Goal: Task Accomplishment & Management: Manage account settings

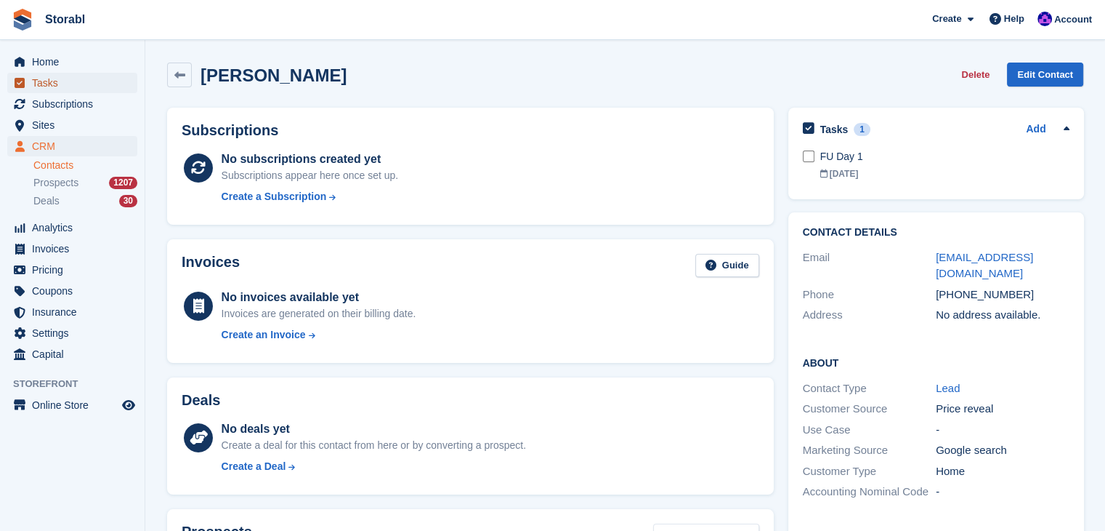
click at [54, 80] on span "Tasks" at bounding box center [75, 83] width 87 height 20
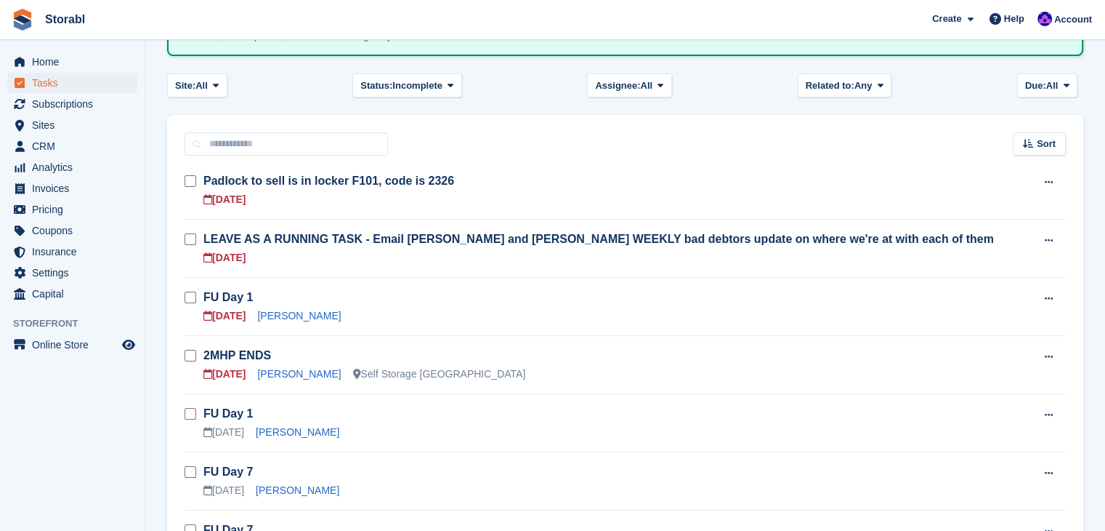
scroll to position [145, 0]
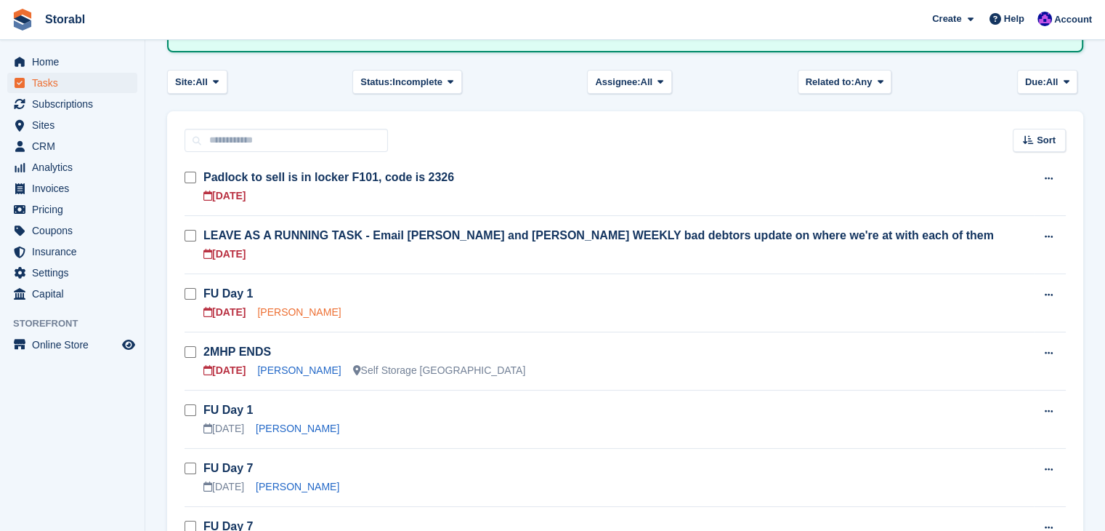
click at [305, 307] on link "Raphael Klimaszewski" at bounding box center [299, 312] width 84 height 12
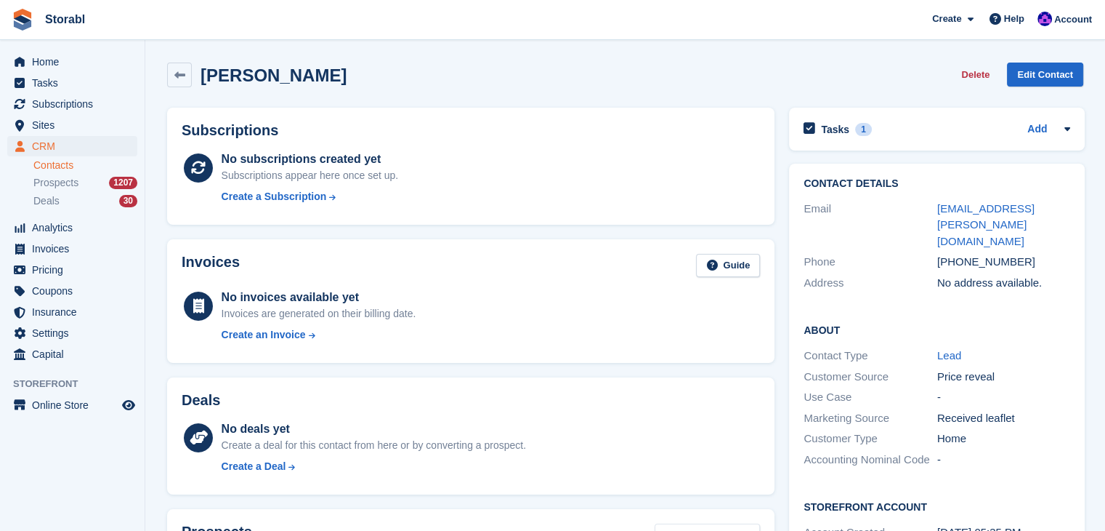
click at [1026, 254] on div "+447376927958" at bounding box center [1005, 262] width 134 height 17
drag, startPoint x: 1016, startPoint y: 250, endPoint x: 960, endPoint y: 257, distance: 56.3
click at [957, 255] on div "Phone +447376927958" at bounding box center [937, 261] width 267 height 21
drag, startPoint x: 960, startPoint y: 257, endPoint x: 1013, endPoint y: 253, distance: 53.2
click at [1013, 254] on div "+447376927958" at bounding box center [1005, 262] width 134 height 17
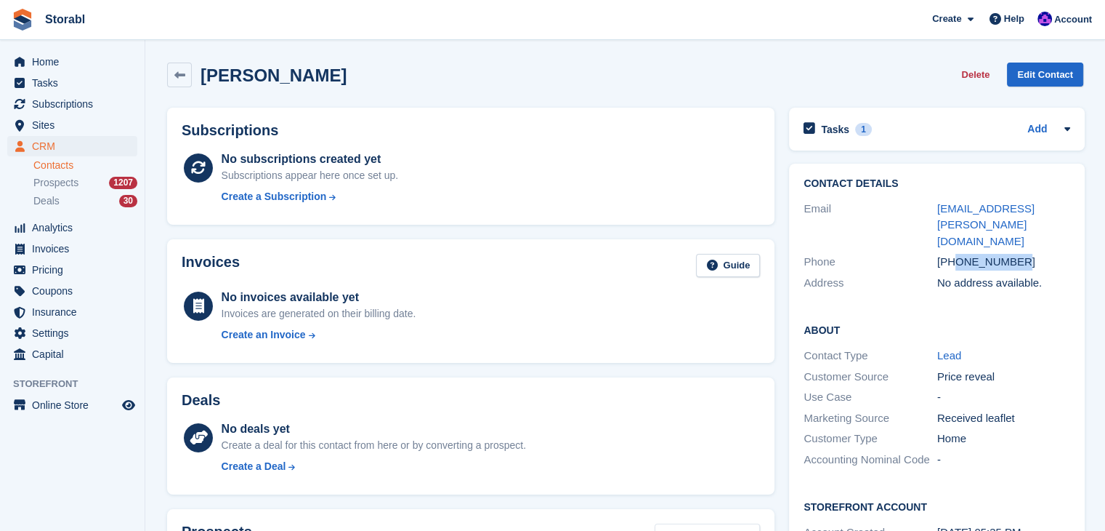
drag, startPoint x: 1020, startPoint y: 248, endPoint x: 952, endPoint y: 251, distance: 68.4
click at [952, 254] on div "+447376927958" at bounding box center [1005, 262] width 134 height 17
copy div "7376927958"
click at [1075, 364] on div "About Contact Type Lead Customer Source Price reveal Use Case - Marketing Sourc…" at bounding box center [937, 395] width 296 height 177
drag, startPoint x: 1026, startPoint y: 240, endPoint x: 954, endPoint y: 249, distance: 73.3
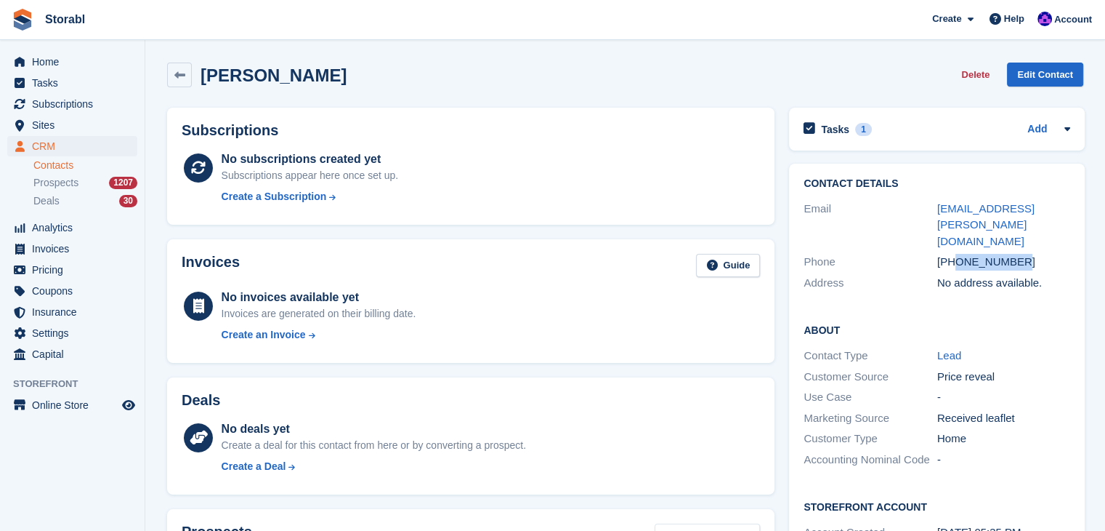
click at [954, 254] on div "+447376927958" at bounding box center [1005, 262] width 134 height 17
copy div "7376927958"
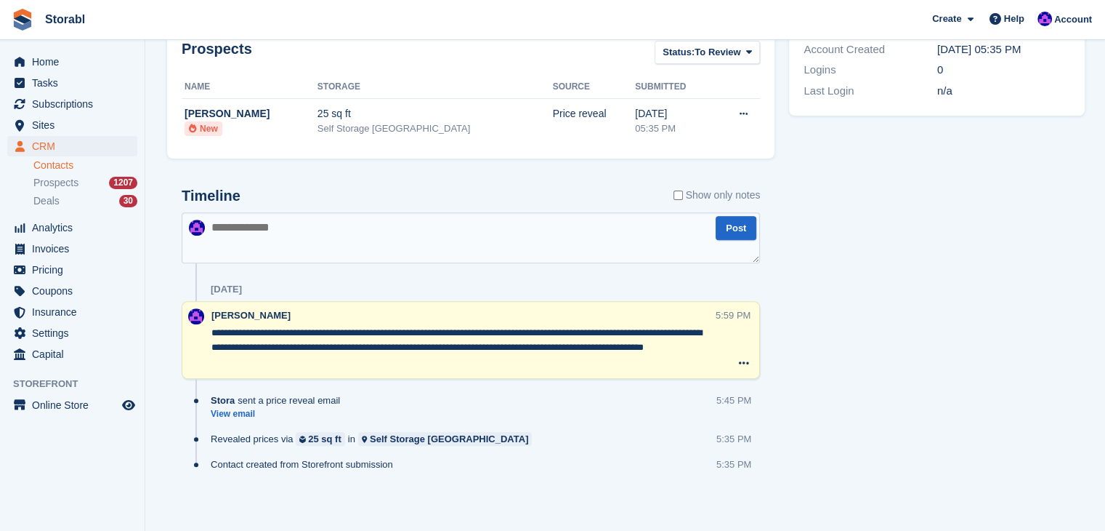
scroll to position [341, 0]
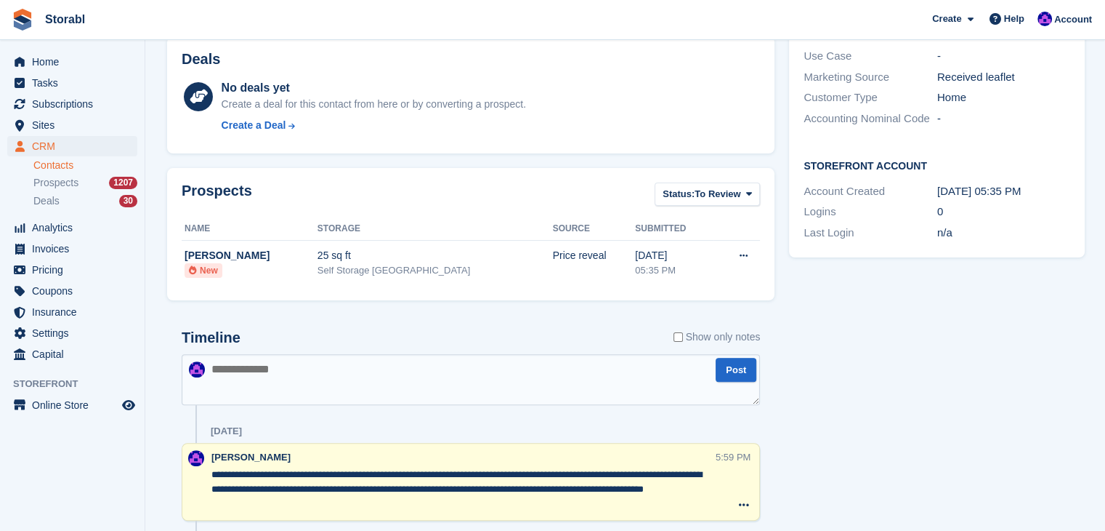
click at [419, 379] on textarea at bounding box center [471, 379] width 579 height 51
type textarea "**********"
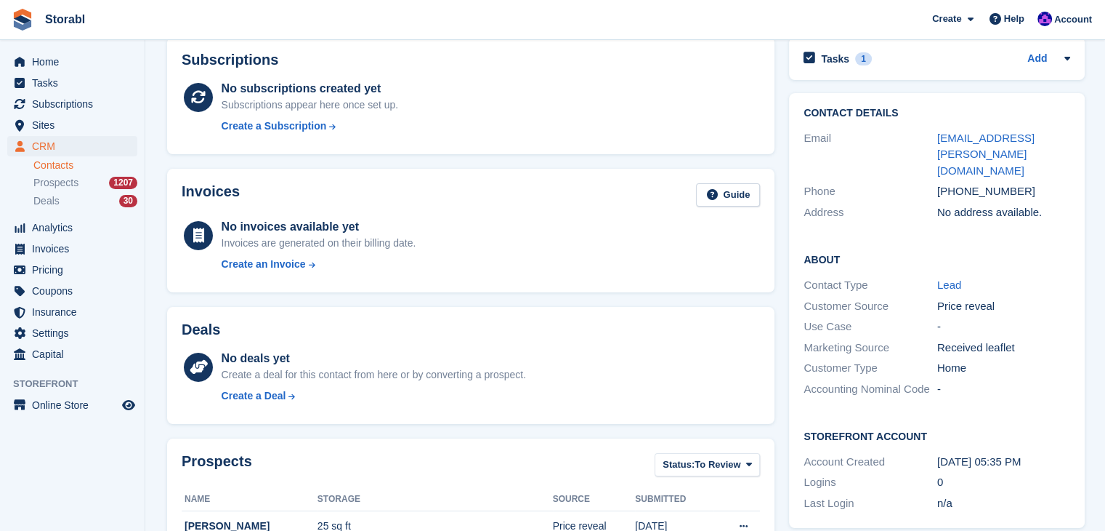
scroll to position [0, 0]
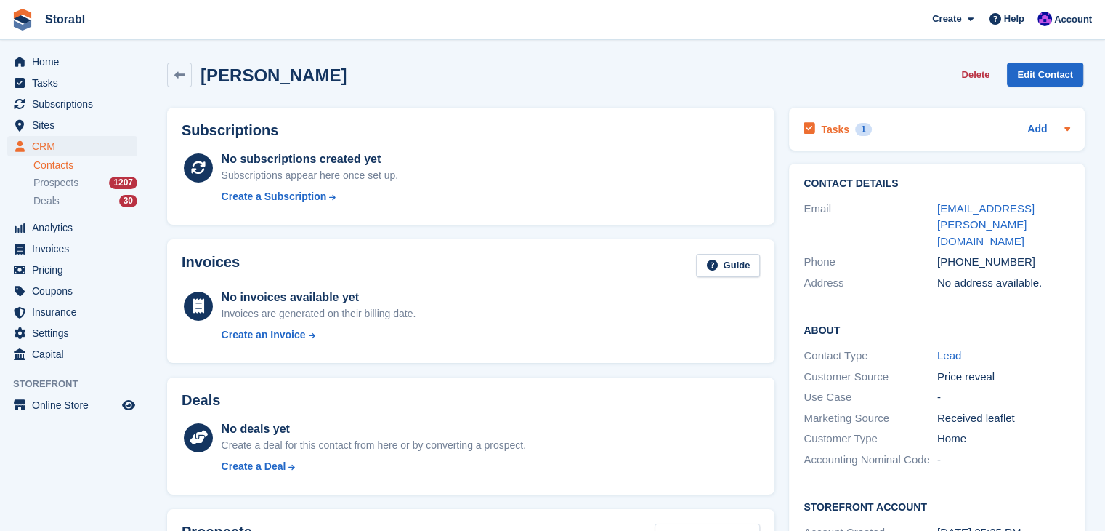
click at [1062, 129] on icon at bounding box center [1068, 129] width 12 height 12
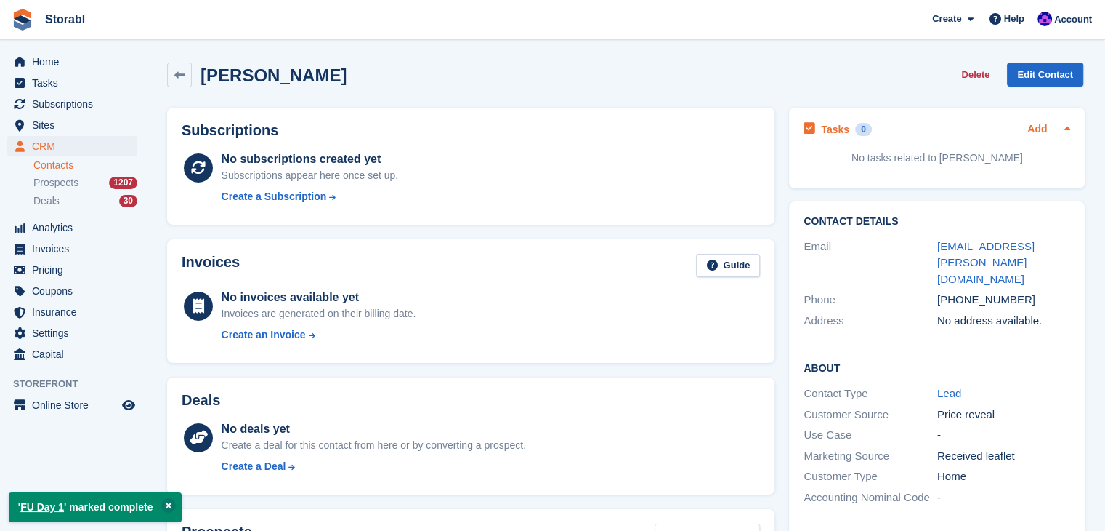
click at [1032, 121] on link "Add" at bounding box center [1038, 129] width 20 height 17
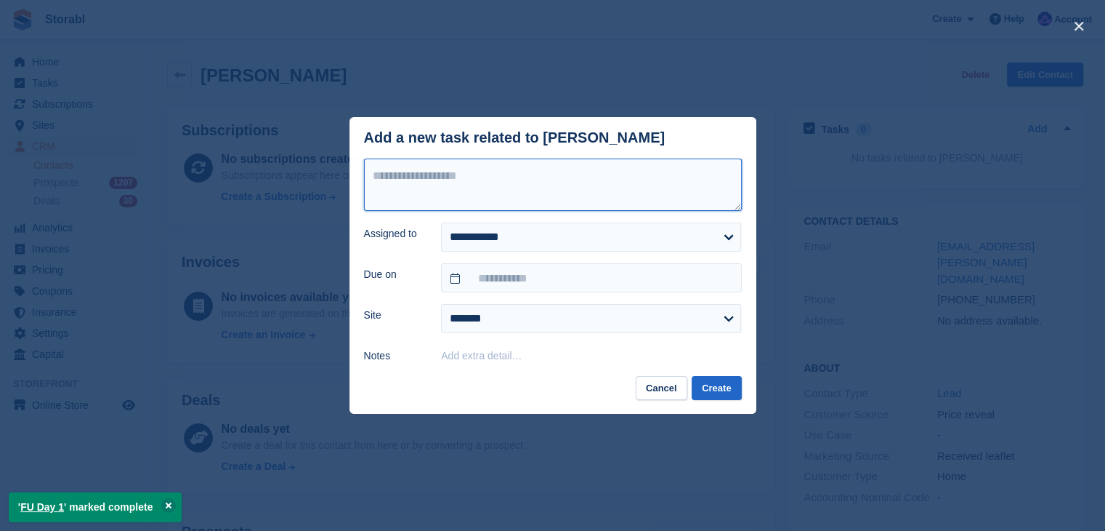
click at [451, 193] on textarea at bounding box center [553, 184] width 378 height 52
type textarea "********"
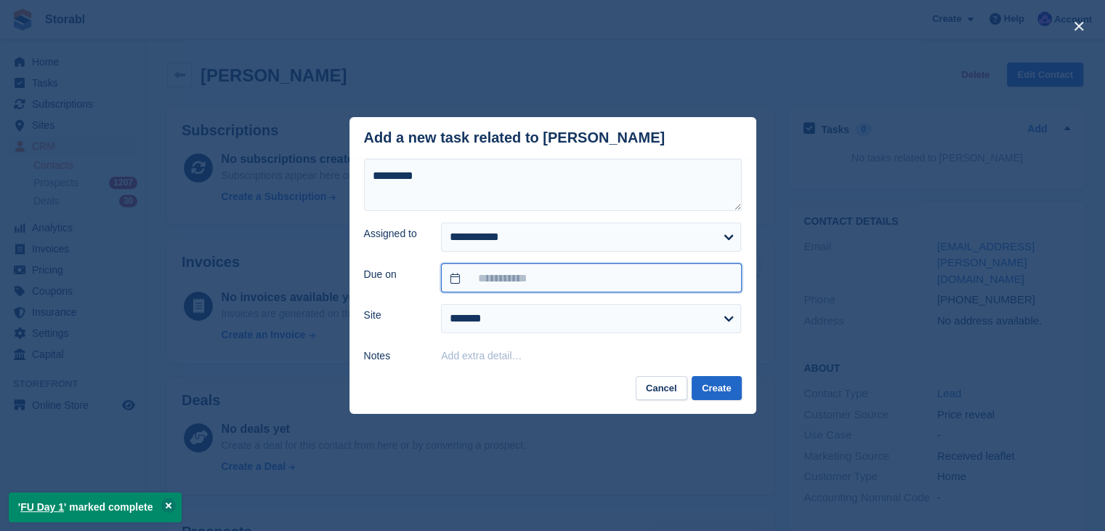
click at [496, 270] on input "text" at bounding box center [591, 277] width 300 height 29
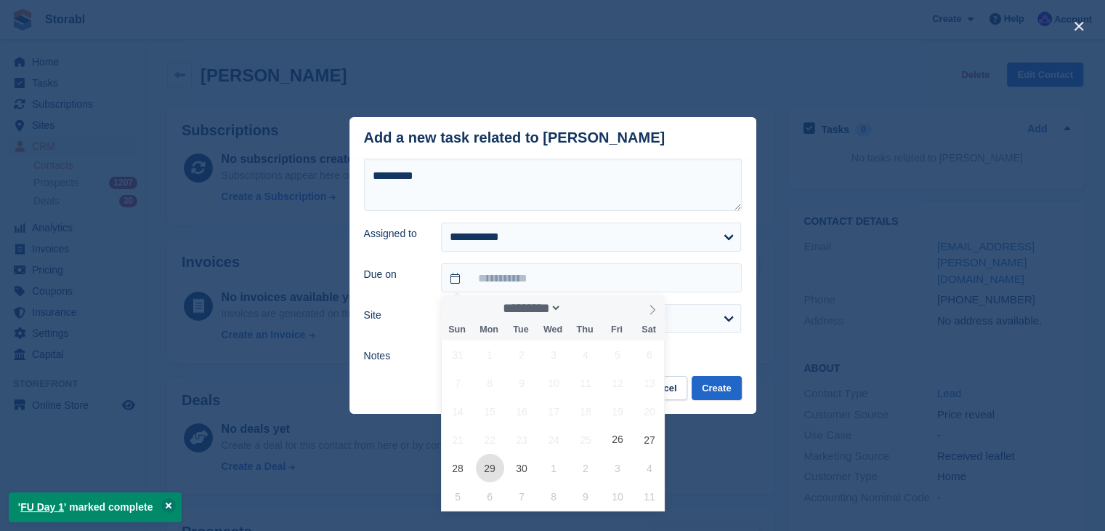
click at [488, 462] on span "29" at bounding box center [490, 468] width 28 height 28
type input "**********"
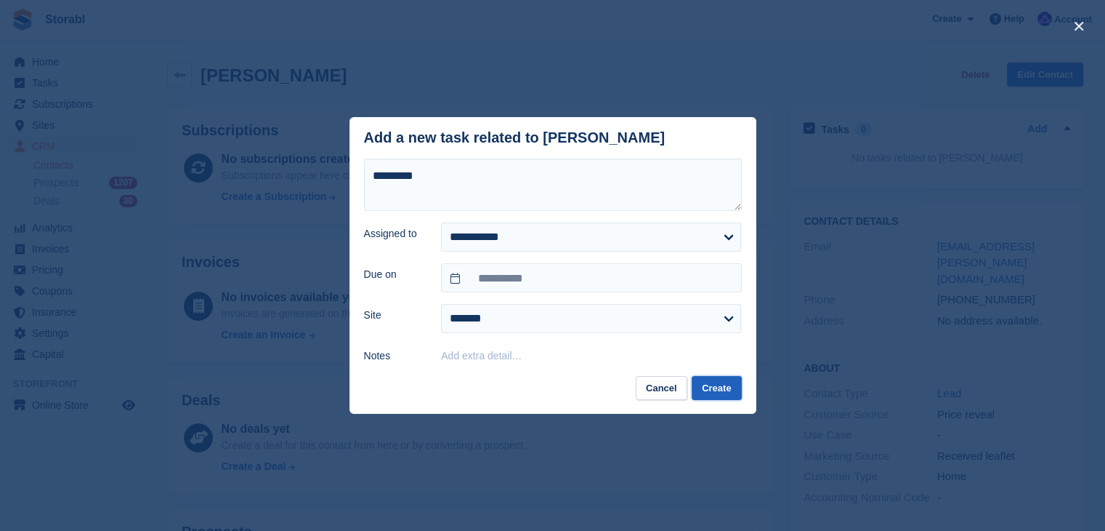
click at [713, 394] on button "Create" at bounding box center [716, 388] width 49 height 24
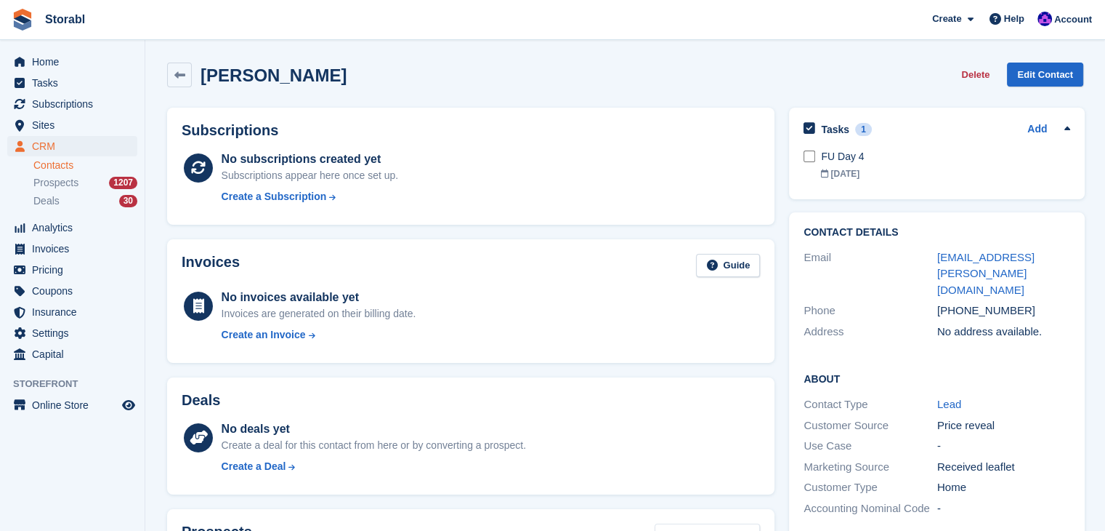
click at [942, 204] on div "Tasks 1 Add FU Day 4 29 Sep" at bounding box center [937, 156] width 310 height 113
click at [99, 118] on span "Sites" at bounding box center [75, 125] width 87 height 20
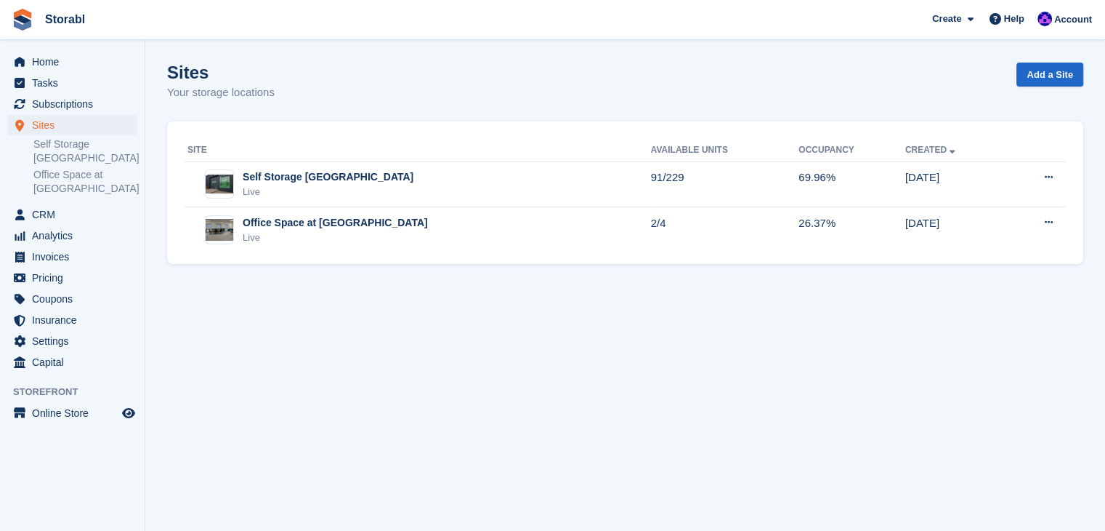
click at [86, 90] on span "Tasks" at bounding box center [75, 83] width 87 height 20
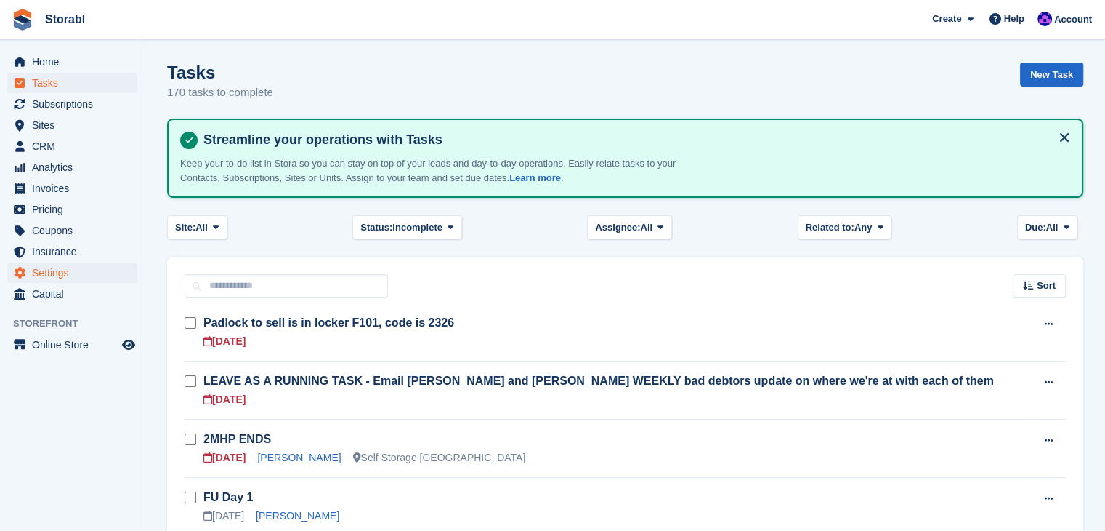
drag, startPoint x: 97, startPoint y: 383, endPoint x: 110, endPoint y: 268, distance: 115.6
click at [97, 383] on aside "Home Tasks Subscriptions Subscriptions Subscriptions Contracts Price increases …" at bounding box center [72, 269] width 145 height 458
click at [87, 84] on span "Tasks" at bounding box center [75, 83] width 87 height 20
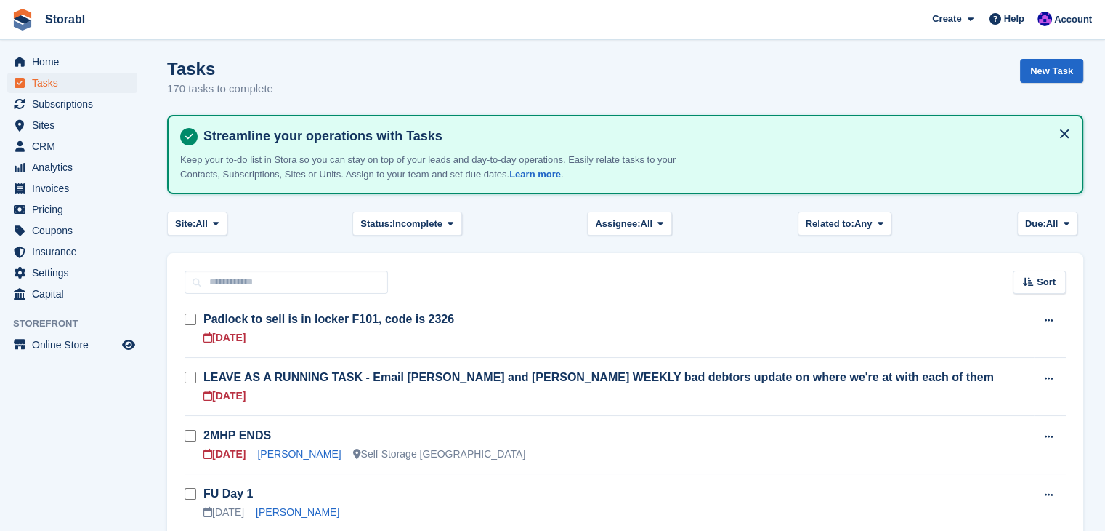
scroll to position [73, 0]
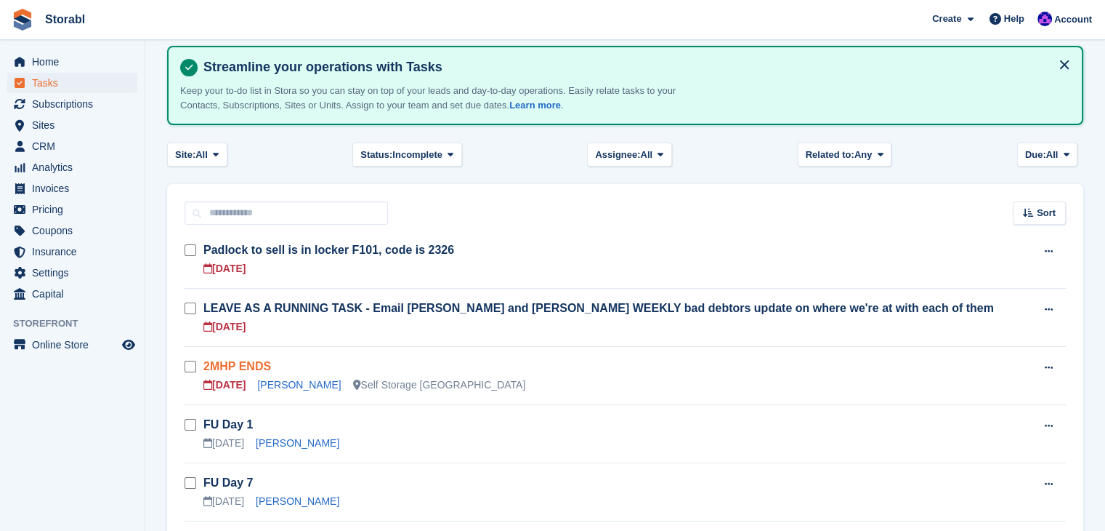
click at [250, 371] on link "2MHP ENDS" at bounding box center [238, 366] width 68 height 12
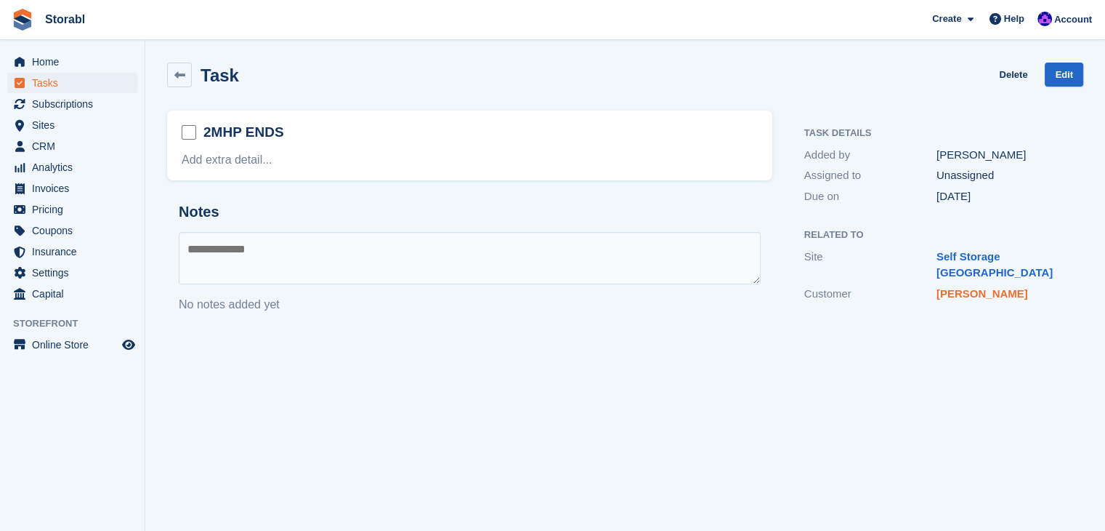
click at [970, 287] on link "Charlie Harris" at bounding box center [983, 293] width 92 height 12
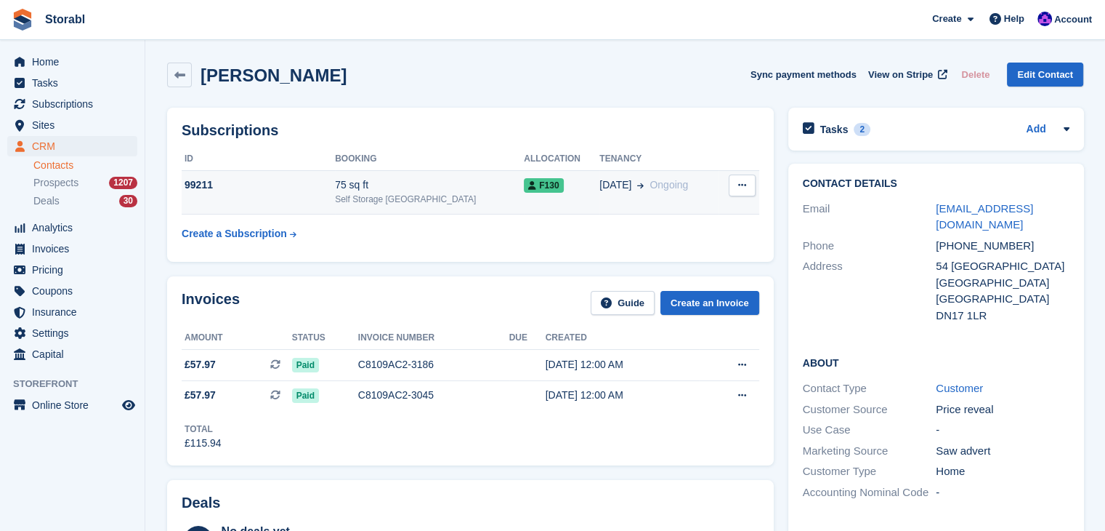
click at [222, 196] on td "99211" at bounding box center [258, 192] width 153 height 44
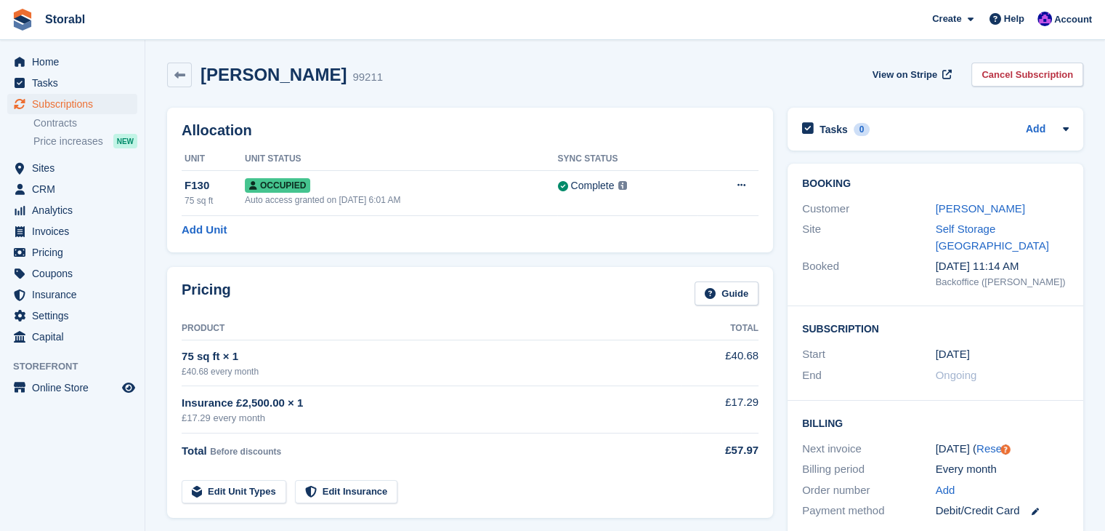
scroll to position [73, 0]
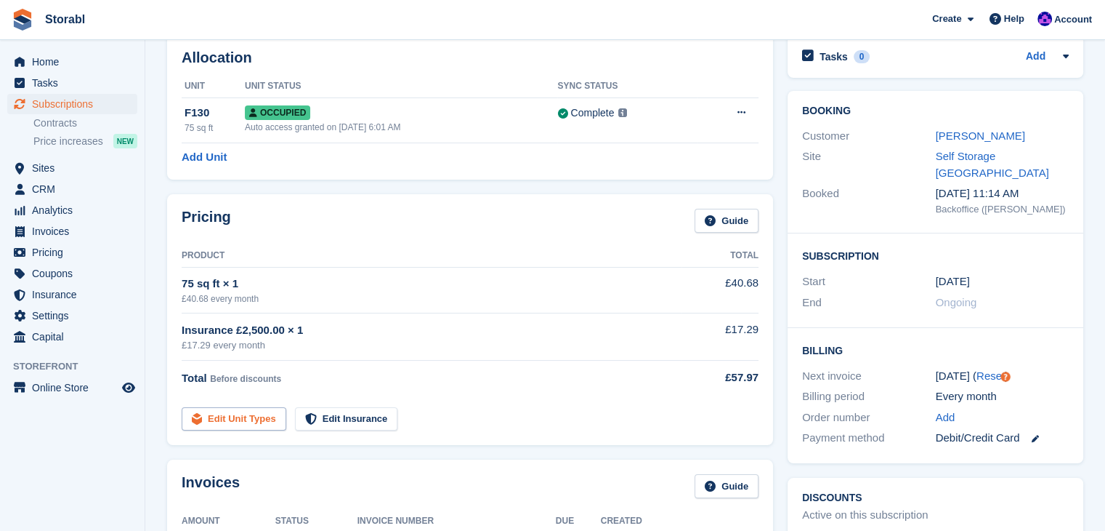
click at [241, 419] on link "Edit Unit Types" at bounding box center [234, 419] width 105 height 24
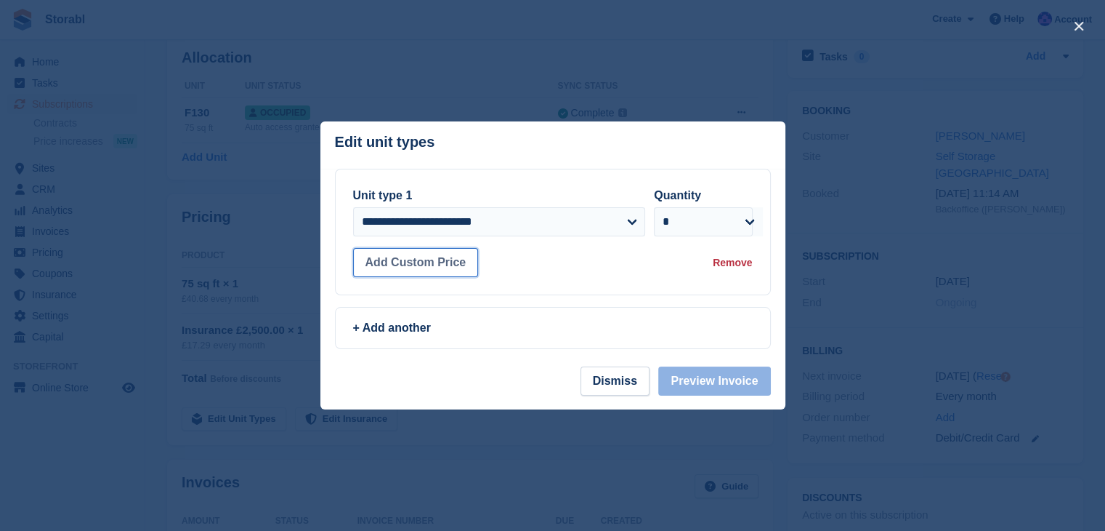
click at [451, 270] on button "Add Custom Price" at bounding box center [416, 262] width 126 height 29
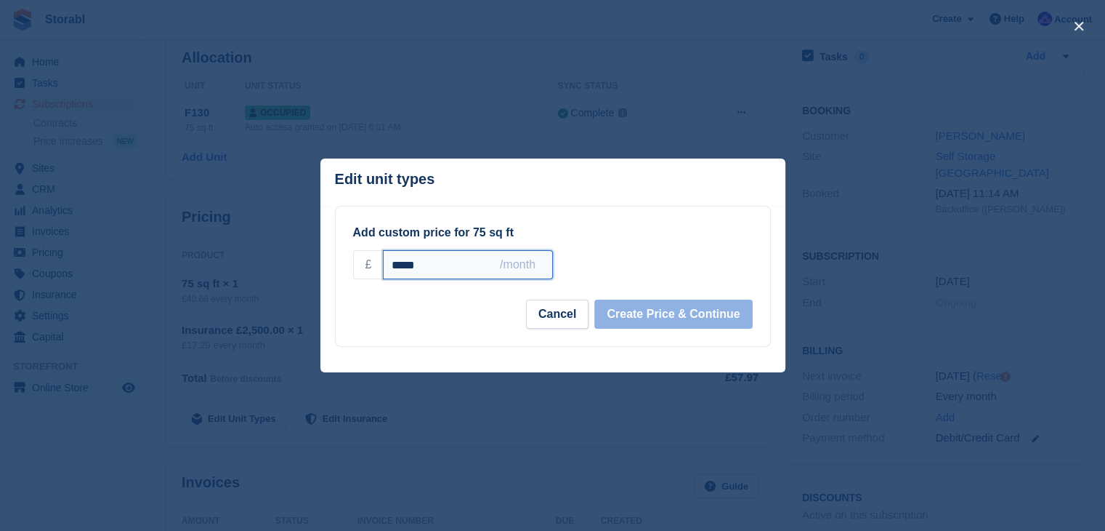
click at [456, 274] on input "*****" at bounding box center [467, 264] width 169 height 29
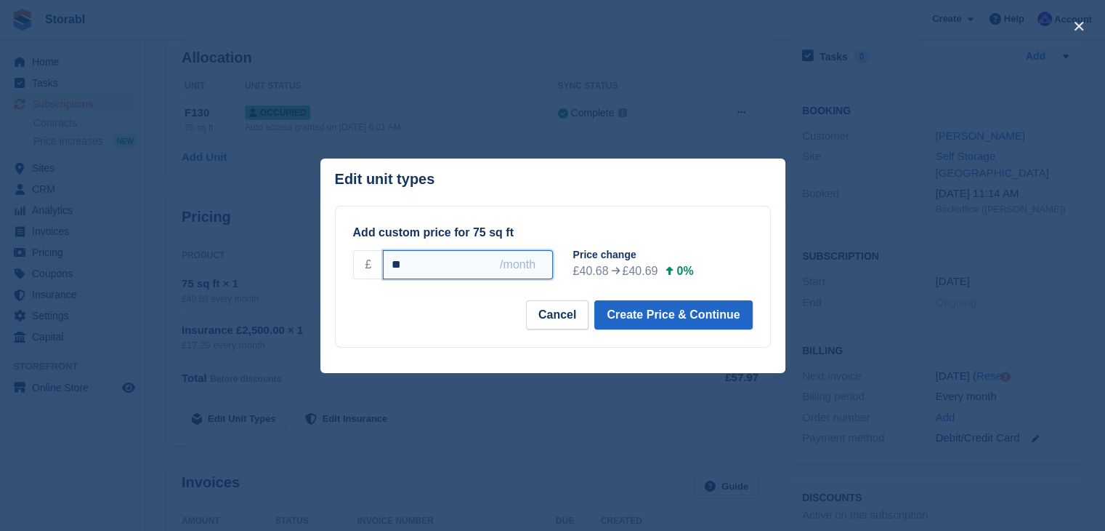
type input "*"
type input "*****"
click at [652, 313] on button "Create Price & Continue" at bounding box center [674, 314] width 158 height 29
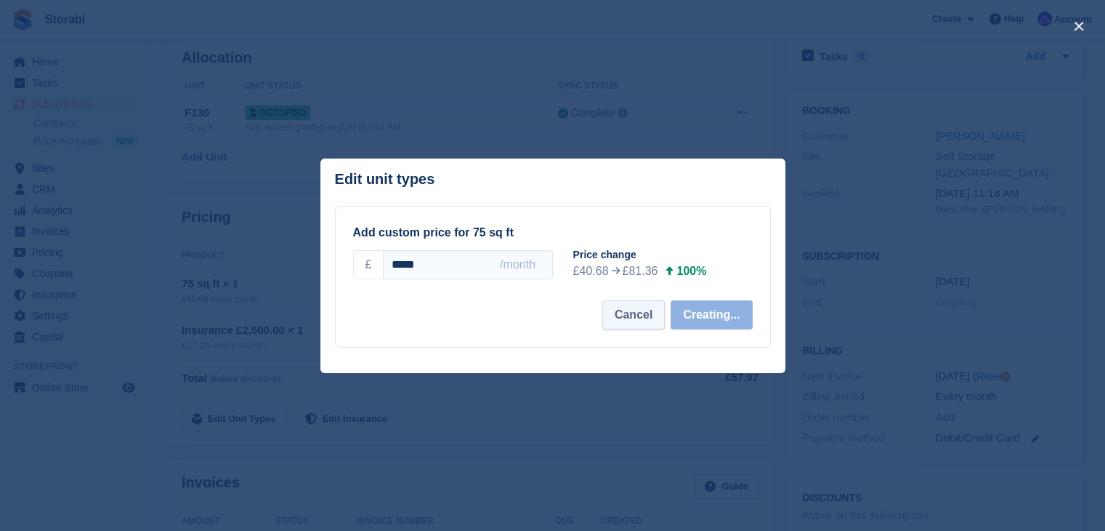
select select "*****"
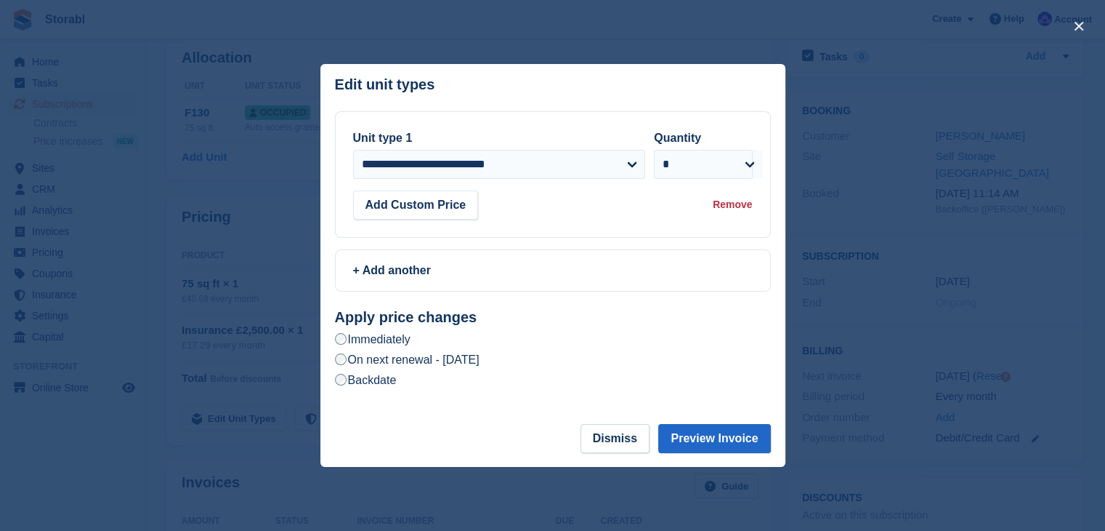
click at [397, 363] on label "On next renewal - [DATE]" at bounding box center [407, 359] width 145 height 15
click at [698, 438] on button "Preview Invoice" at bounding box center [714, 438] width 112 height 29
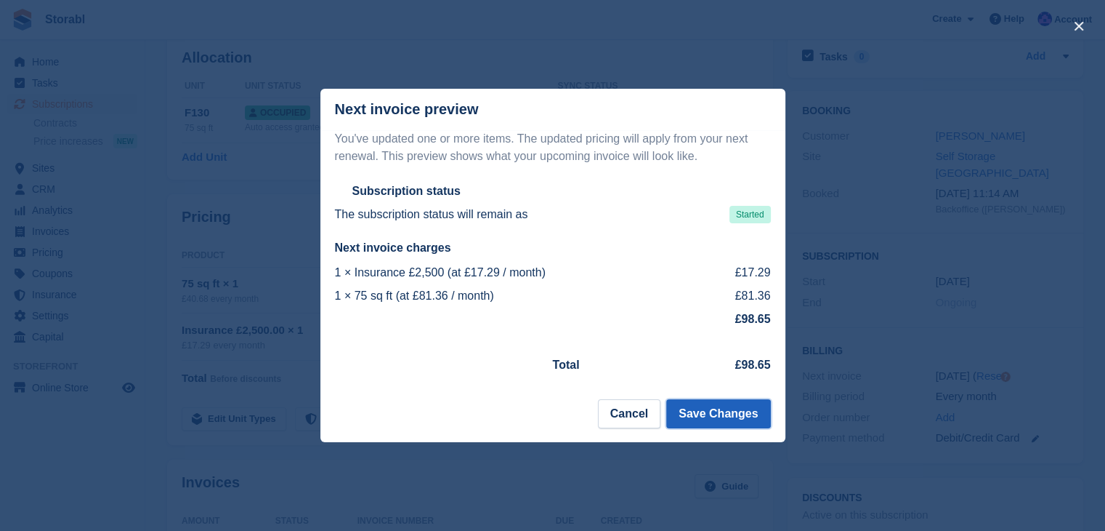
click at [717, 415] on button "Save Changes" at bounding box center [718, 413] width 104 height 29
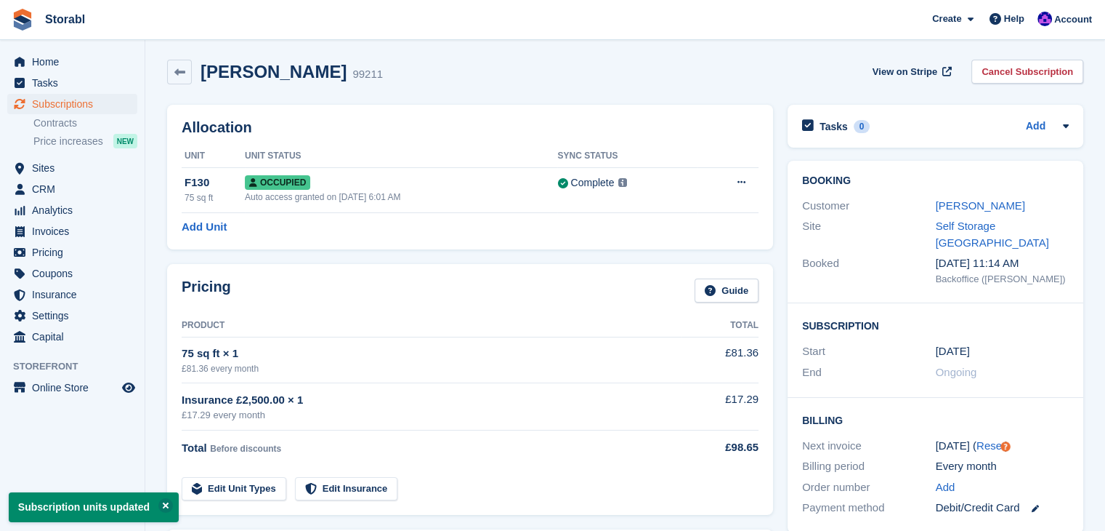
scroll to position [0, 0]
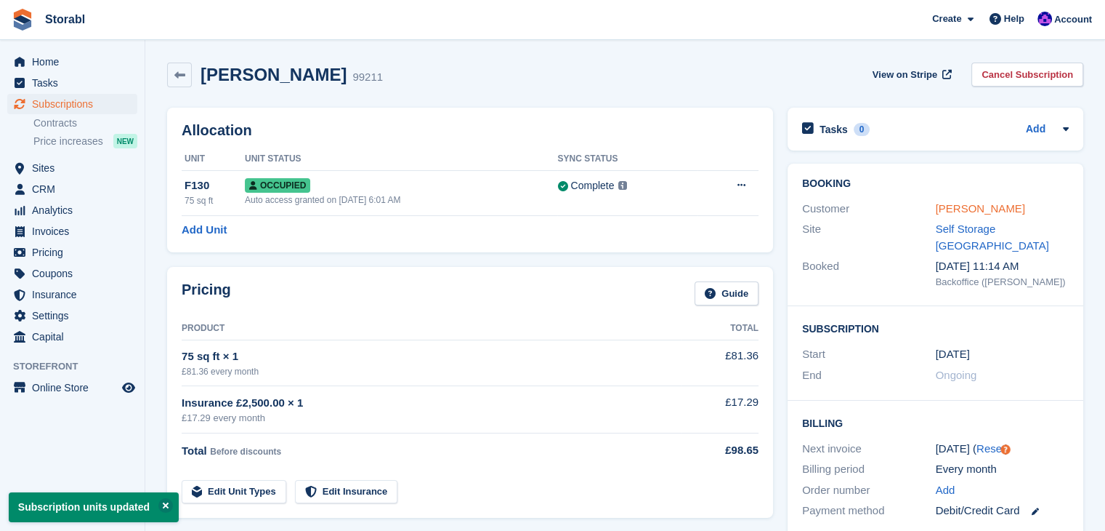
click at [972, 213] on link "[PERSON_NAME]" at bounding box center [980, 208] width 89 height 12
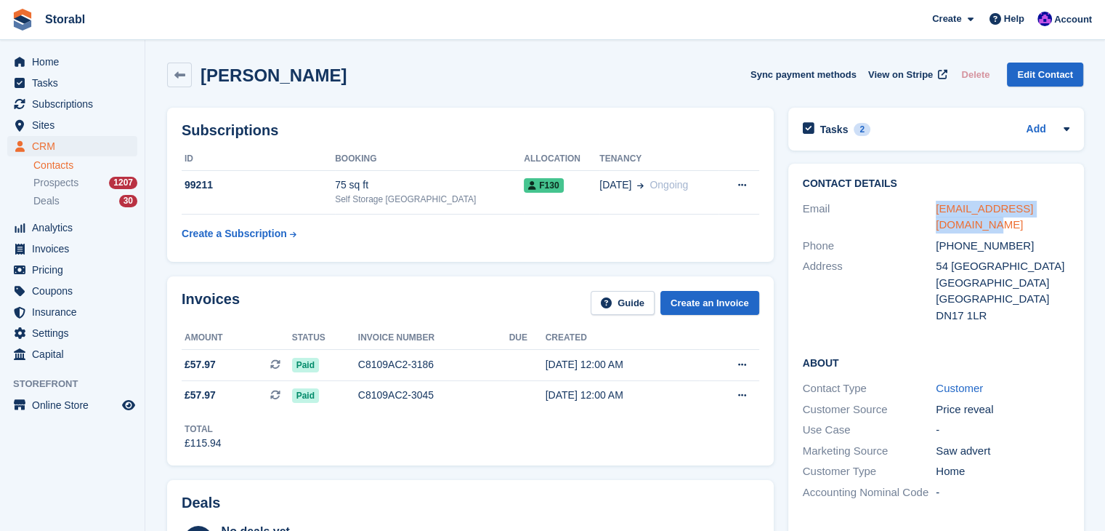
drag, startPoint x: 962, startPoint y: 227, endPoint x: 936, endPoint y: 214, distance: 29.6
click at [932, 213] on div "Email charliejane2000@gmail.com" at bounding box center [936, 216] width 267 height 37
copy div "charliejane2000@gmail.com"
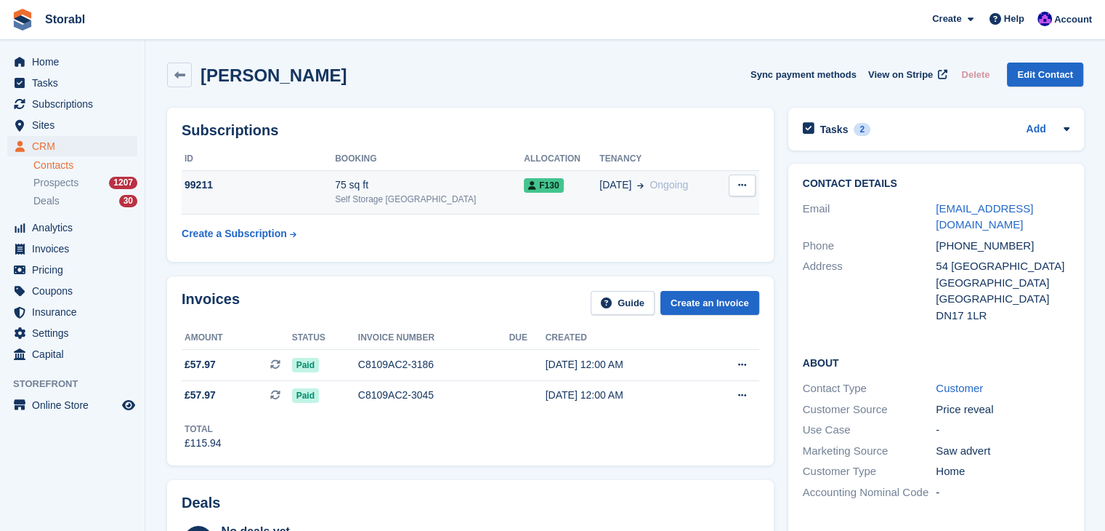
click at [270, 192] on div "99211" at bounding box center [258, 184] width 153 height 15
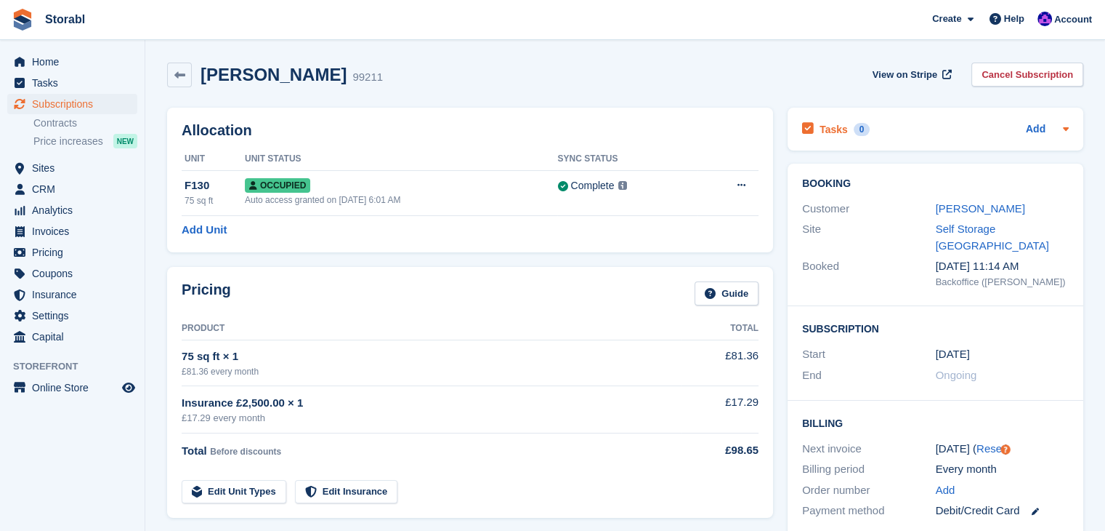
click at [1063, 126] on icon at bounding box center [1066, 129] width 12 height 12
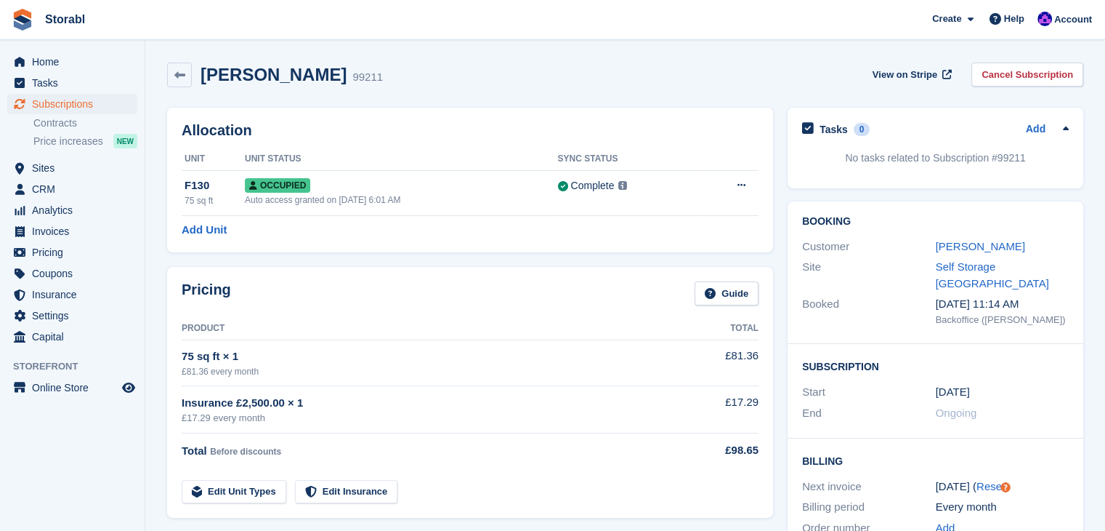
click at [795, 92] on div "Charlie Harris 99211 View on Stripe Cancel Subscription" at bounding box center [625, 77] width 931 height 45
click at [169, 77] on link at bounding box center [179, 75] width 25 height 25
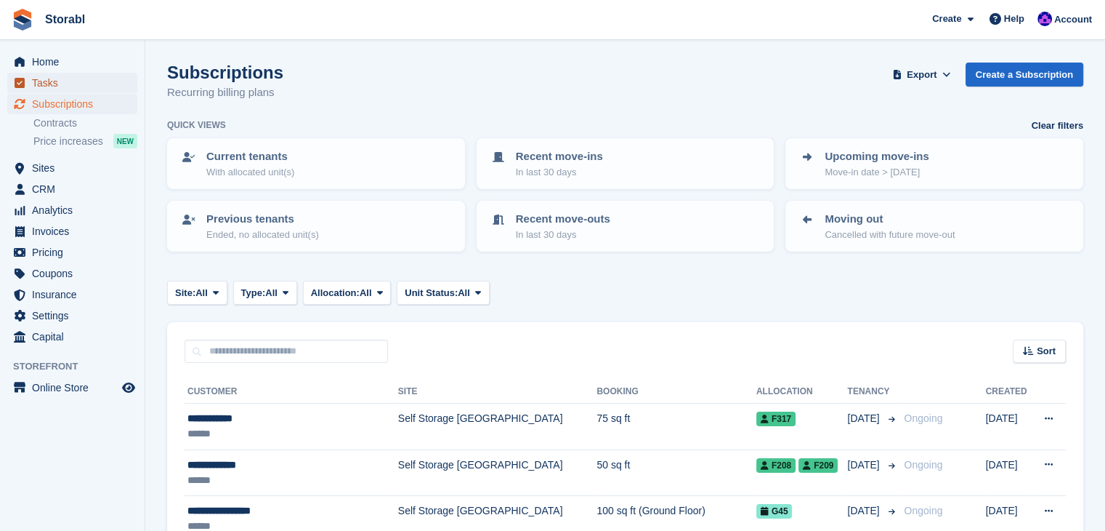
click at [66, 86] on span "Tasks" at bounding box center [75, 83] width 87 height 20
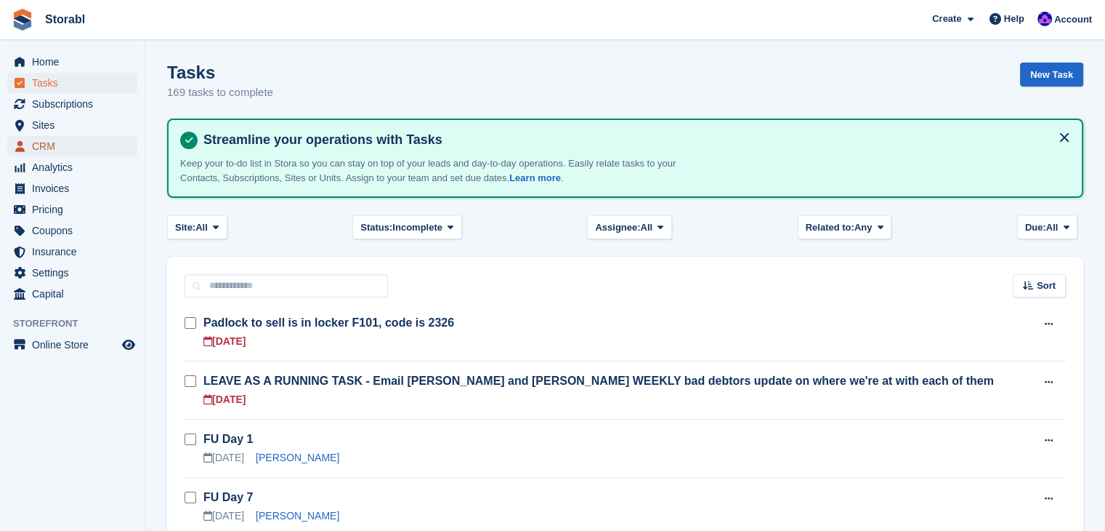
click at [52, 147] on span "CRM" at bounding box center [75, 146] width 87 height 20
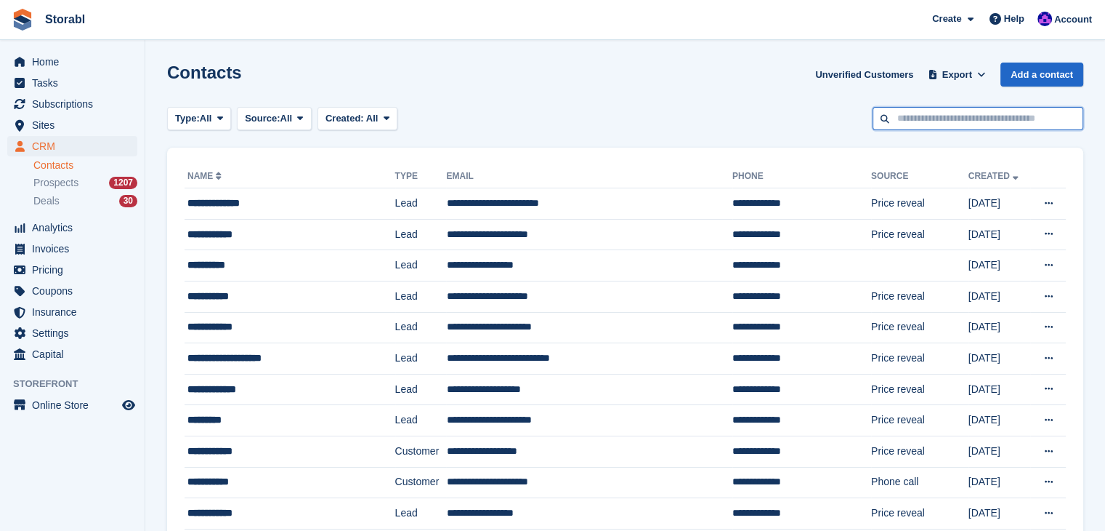
click at [905, 114] on input "text" at bounding box center [978, 119] width 211 height 24
type input "****"
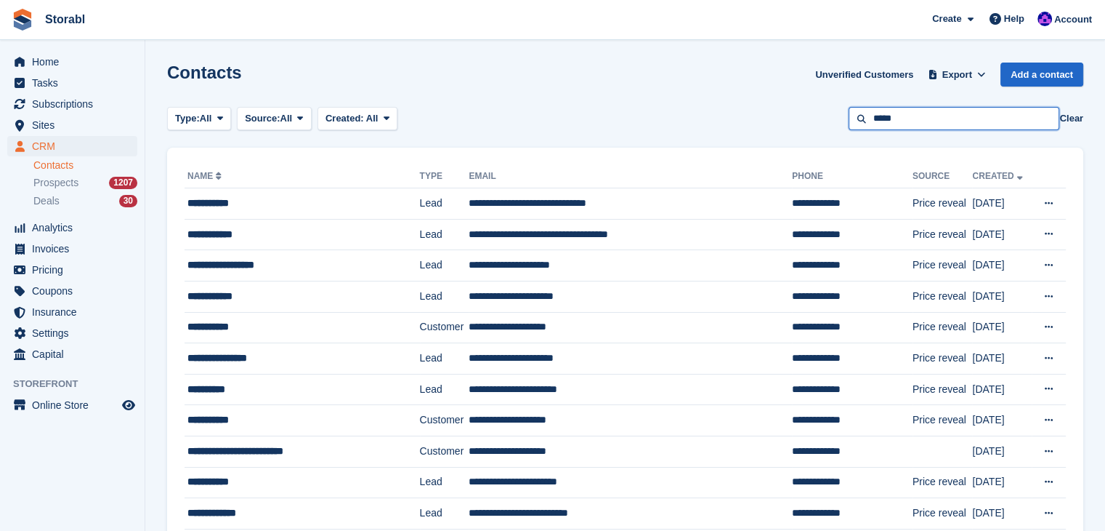
click at [915, 123] on input "****" at bounding box center [954, 119] width 211 height 24
type input "******"
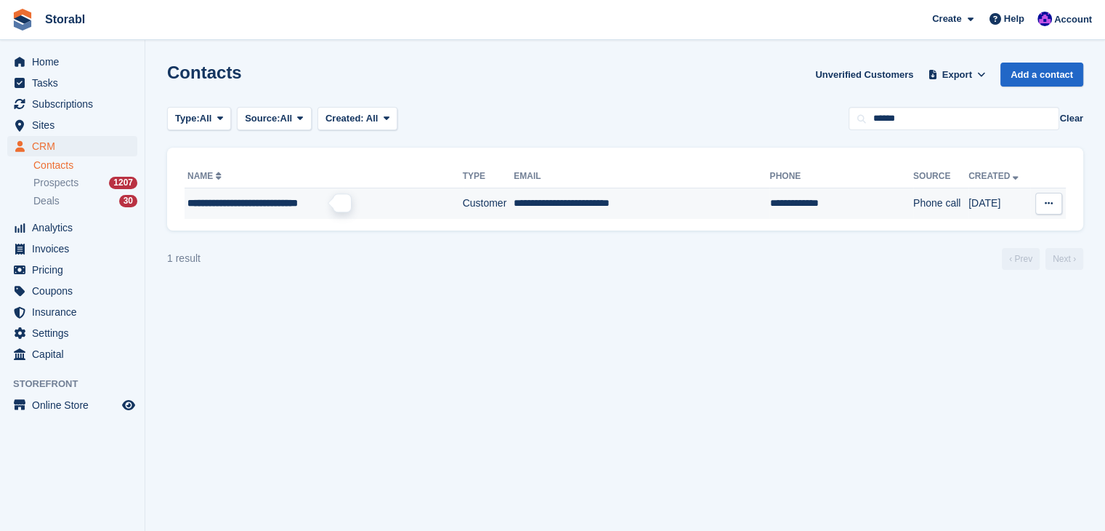
click at [298, 204] on span "**********" at bounding box center [243, 203] width 110 height 10
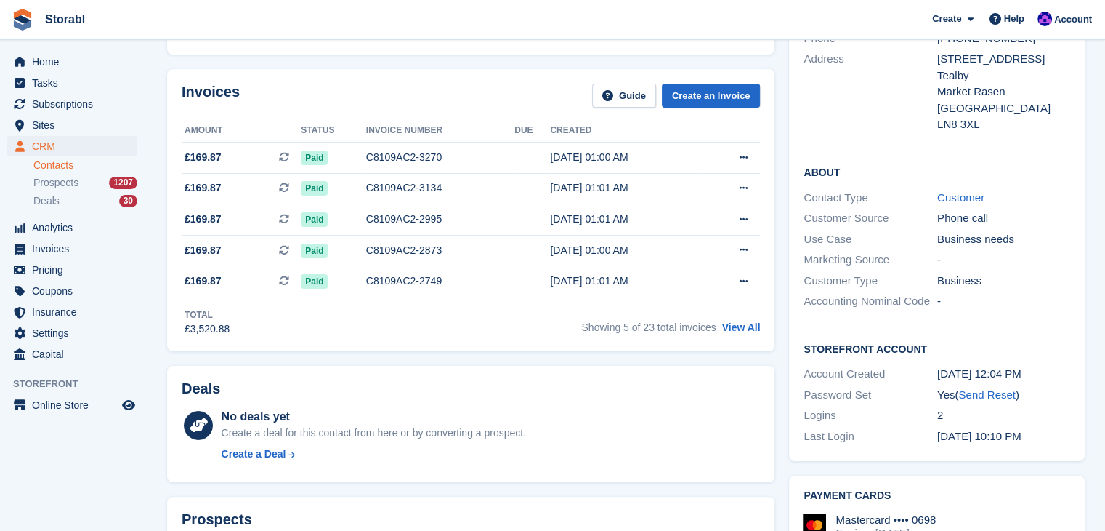
scroll to position [145, 0]
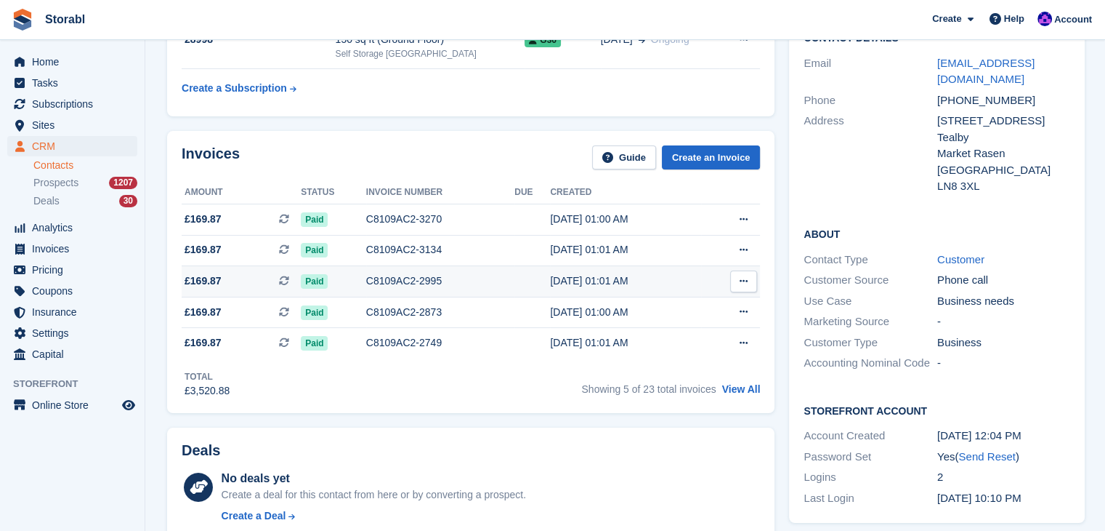
click at [740, 283] on icon at bounding box center [744, 280] width 8 height 9
click at [688, 313] on p "Download PDF" at bounding box center [687, 309] width 126 height 19
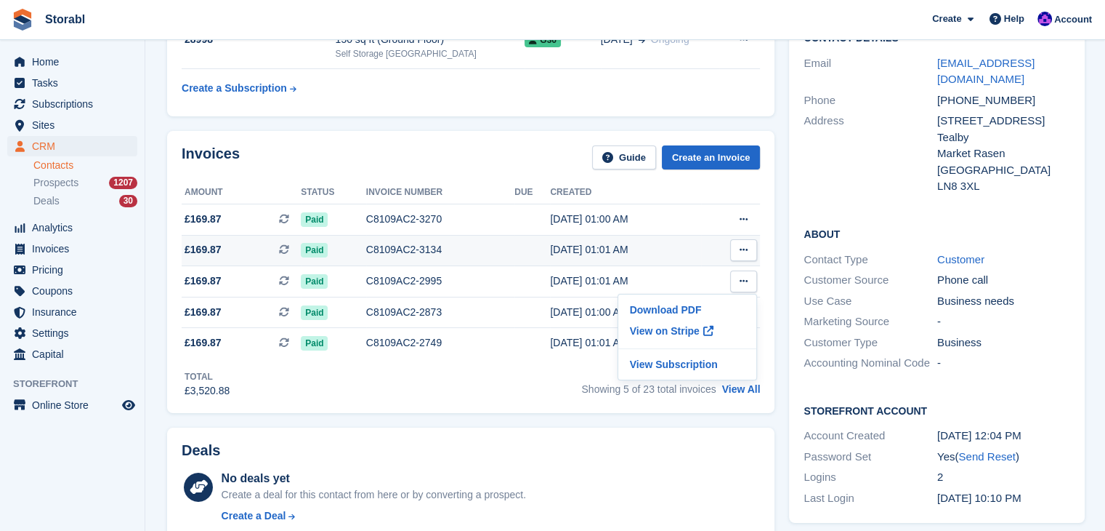
click at [730, 257] on button at bounding box center [743, 250] width 27 height 22
click at [687, 281] on p "Download PDF" at bounding box center [687, 278] width 126 height 19
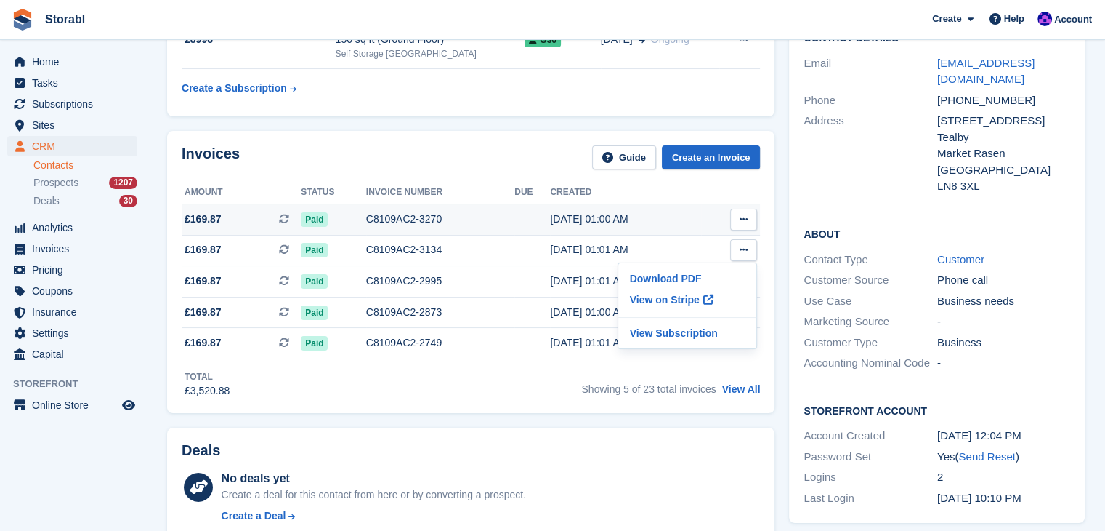
click at [749, 224] on button at bounding box center [743, 220] width 27 height 22
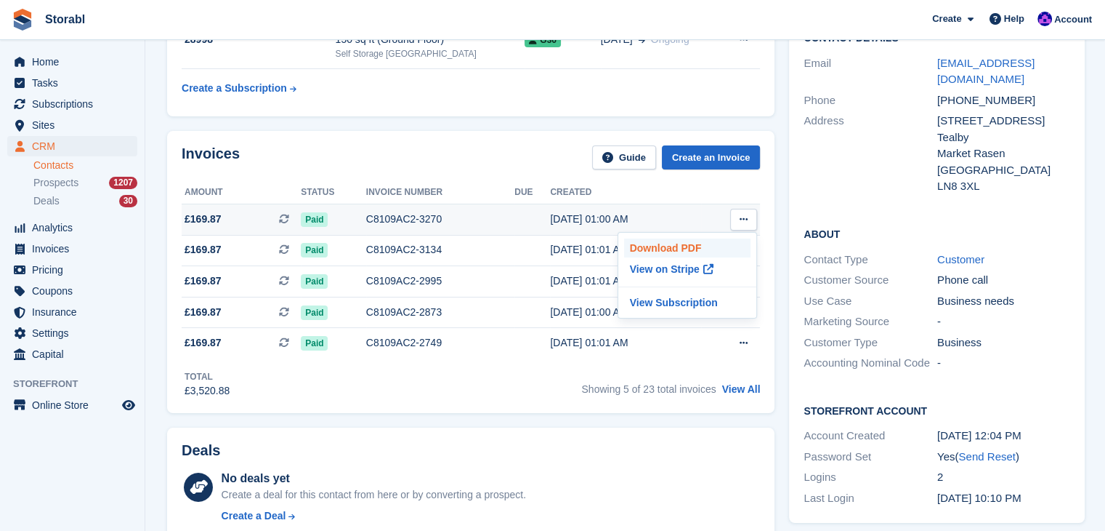
click at [721, 242] on p "Download PDF" at bounding box center [687, 247] width 126 height 19
click at [460, 160] on div "Invoices Guide Create an Invoice" at bounding box center [471, 161] width 579 height 33
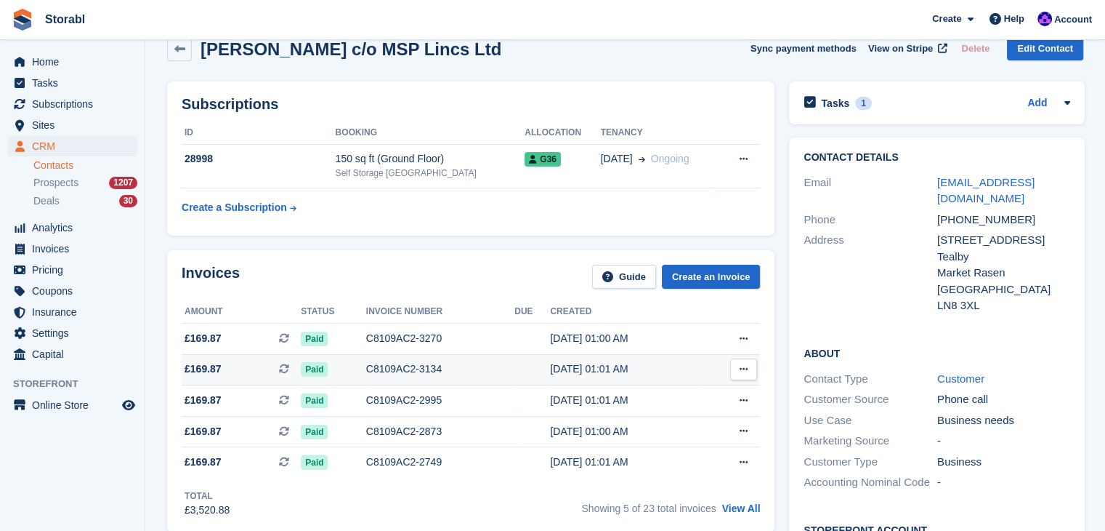
scroll to position [73, 0]
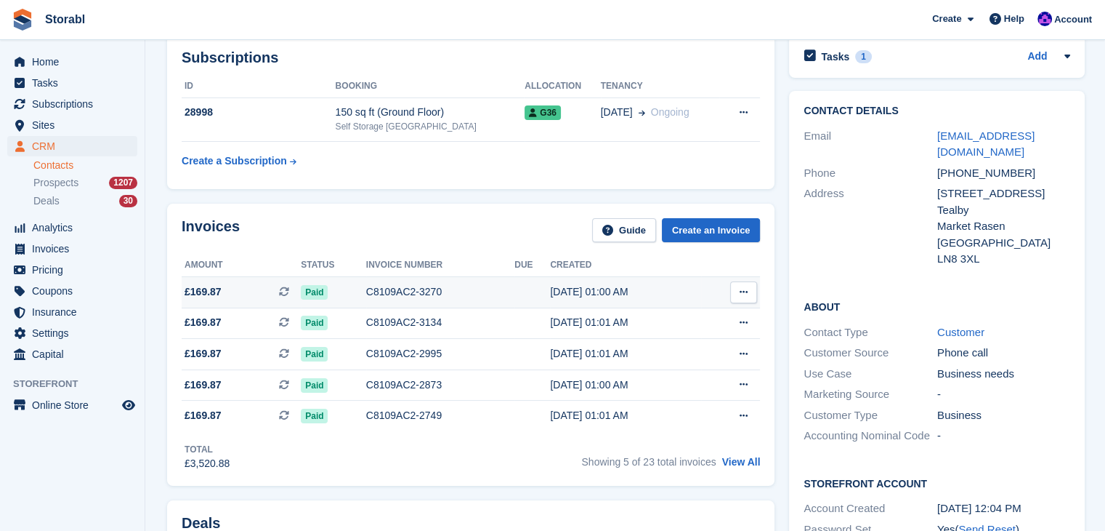
click at [743, 299] on button at bounding box center [743, 292] width 27 height 22
click at [681, 321] on p "Download PDF" at bounding box center [687, 320] width 126 height 19
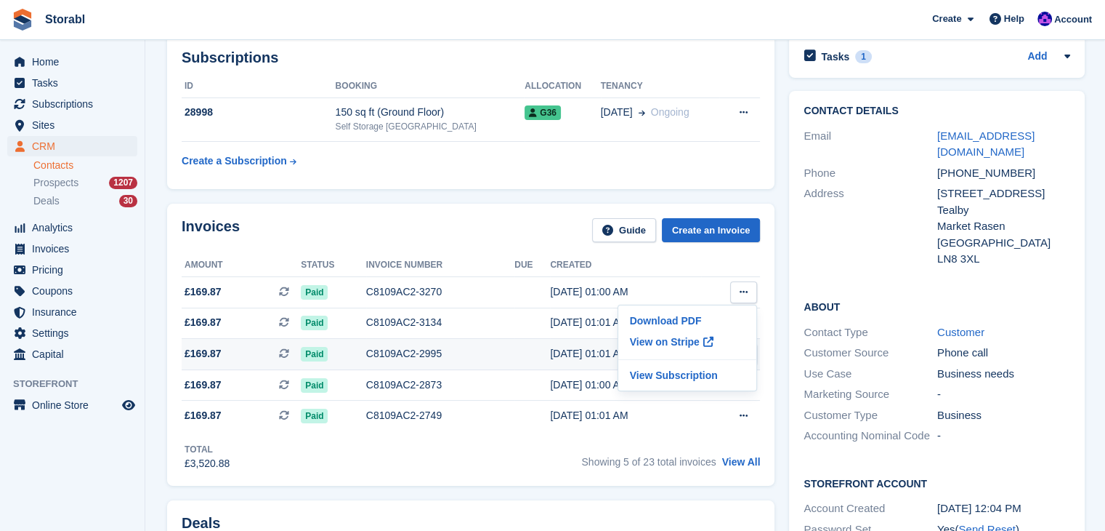
click at [461, 344] on td "C8109AC2-2995" at bounding box center [440, 354] width 148 height 31
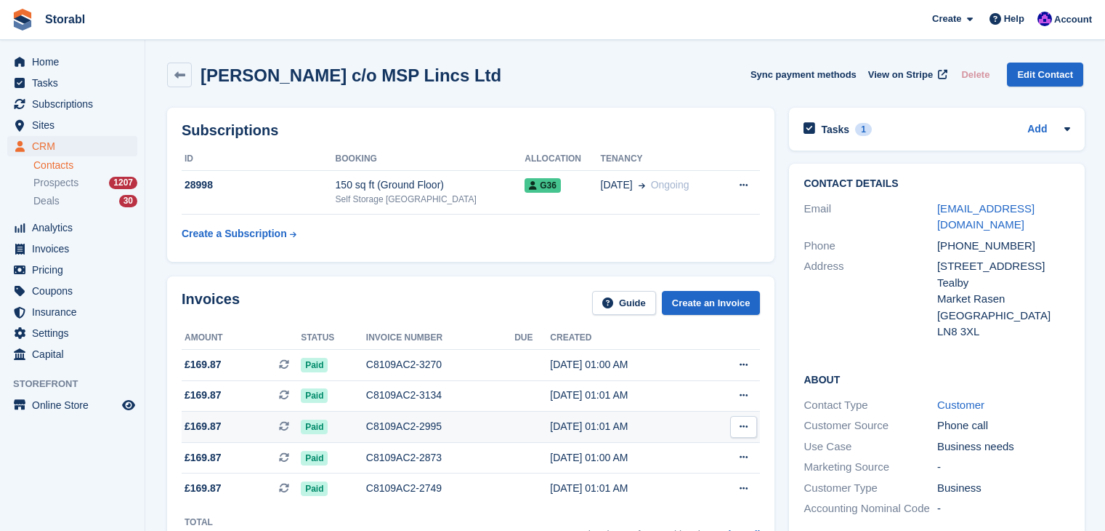
scroll to position [73, 0]
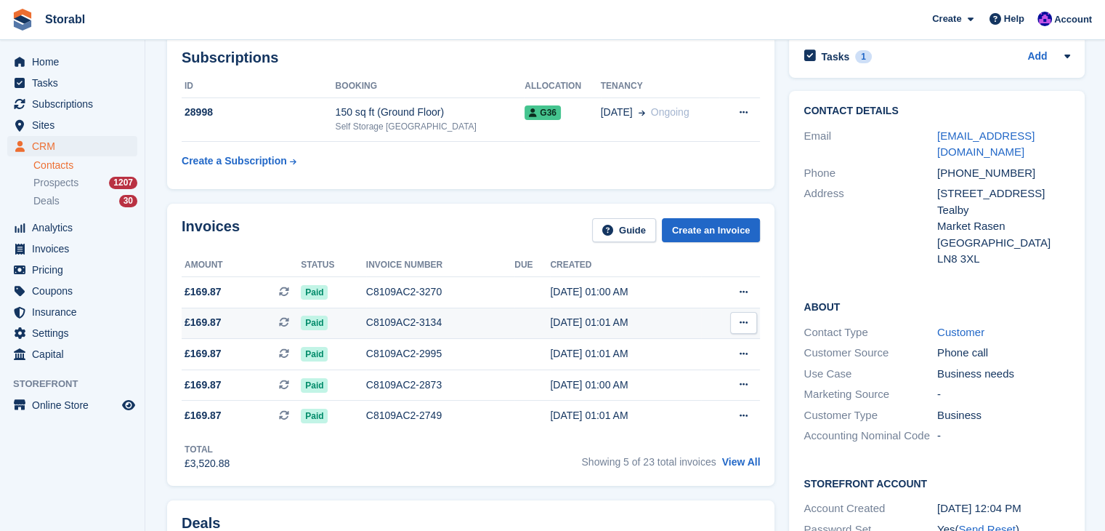
click at [733, 325] on button at bounding box center [743, 323] width 27 height 22
click at [648, 357] on p "Download PDF" at bounding box center [687, 351] width 126 height 19
click at [640, 370] on p "View on Stripe" at bounding box center [687, 371] width 126 height 23
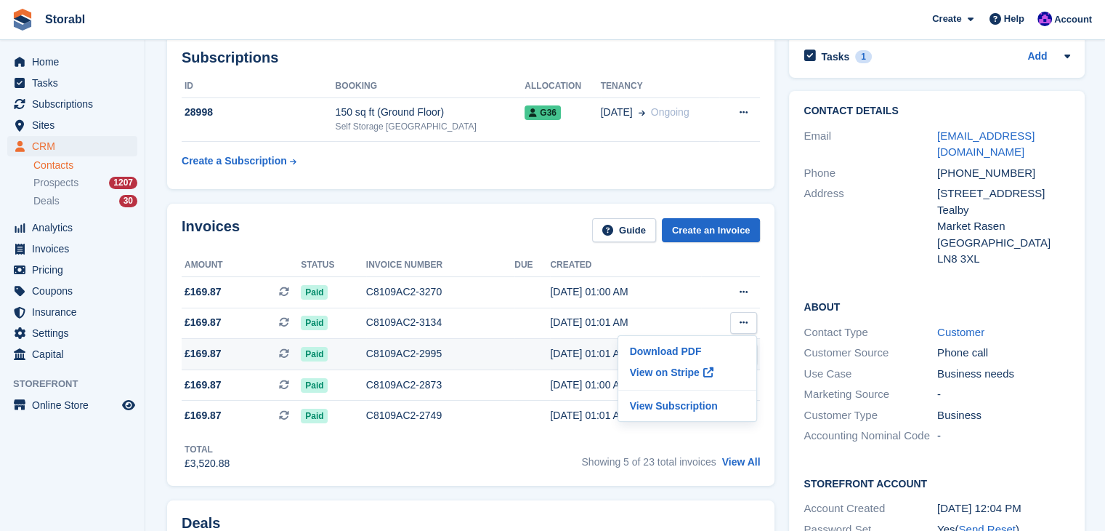
click at [515, 355] on td at bounding box center [533, 354] width 36 height 31
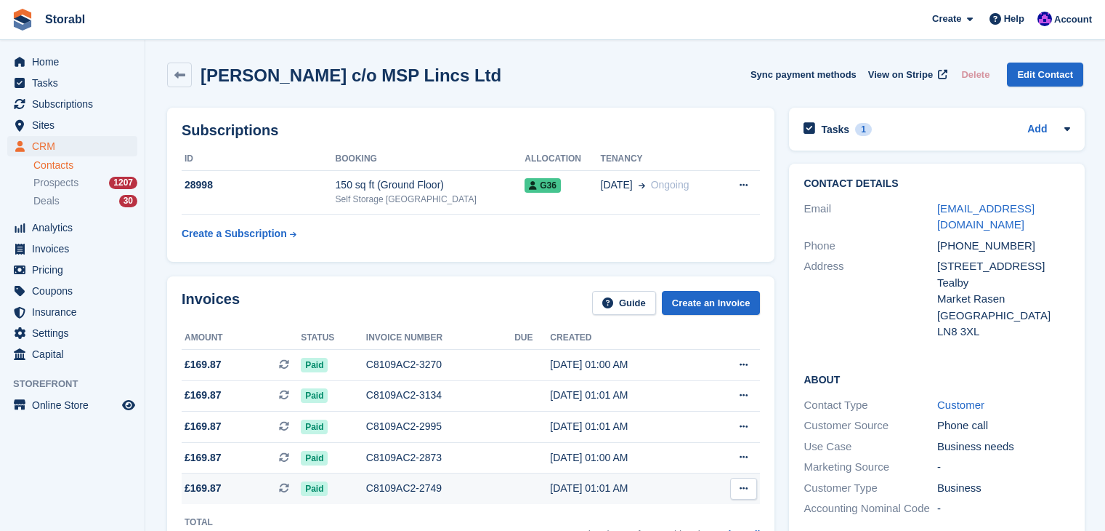
scroll to position [73, 0]
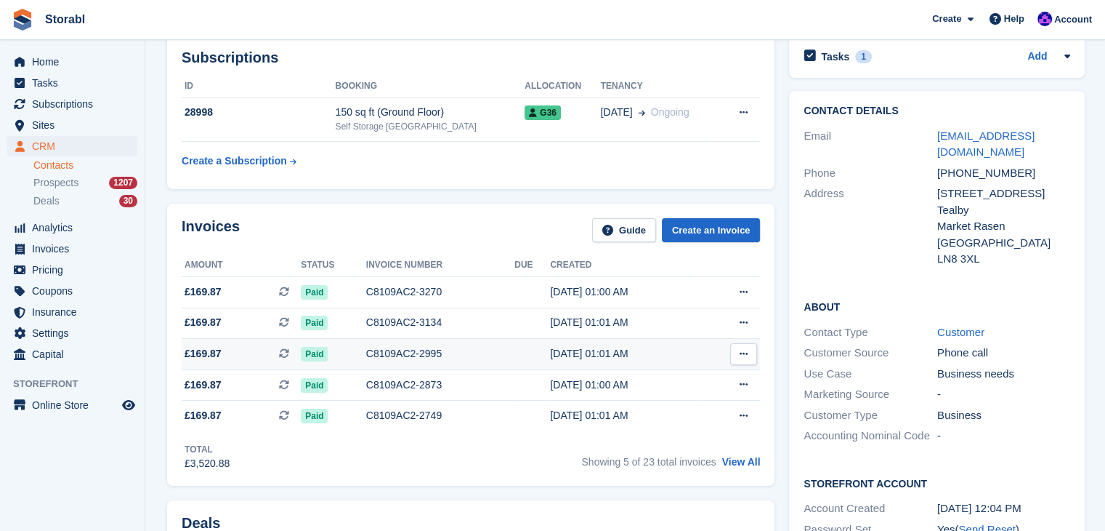
click at [736, 358] on button at bounding box center [743, 354] width 27 height 22
click at [706, 408] on span at bounding box center [708, 403] width 17 height 17
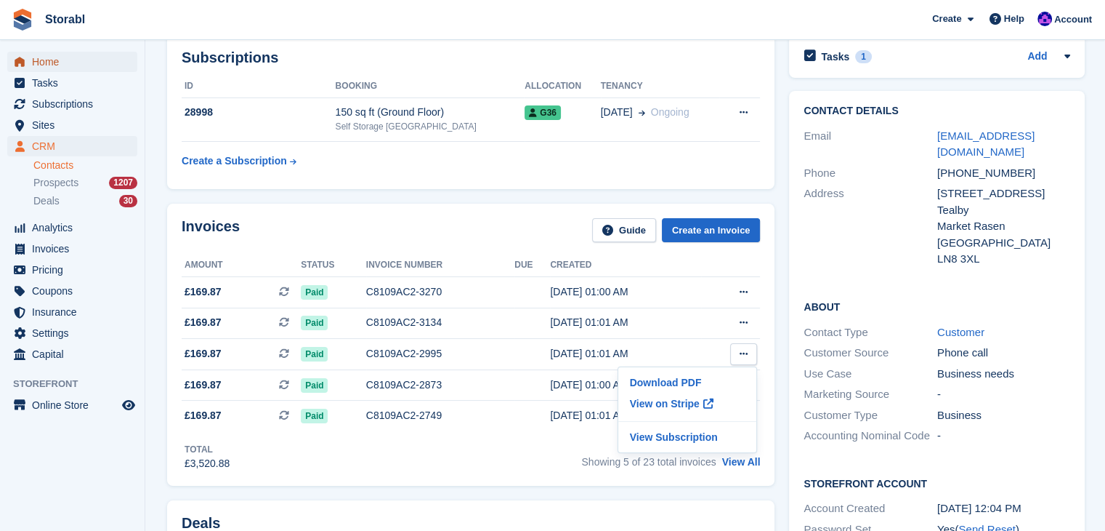
click at [73, 69] on span "Home" at bounding box center [75, 62] width 87 height 20
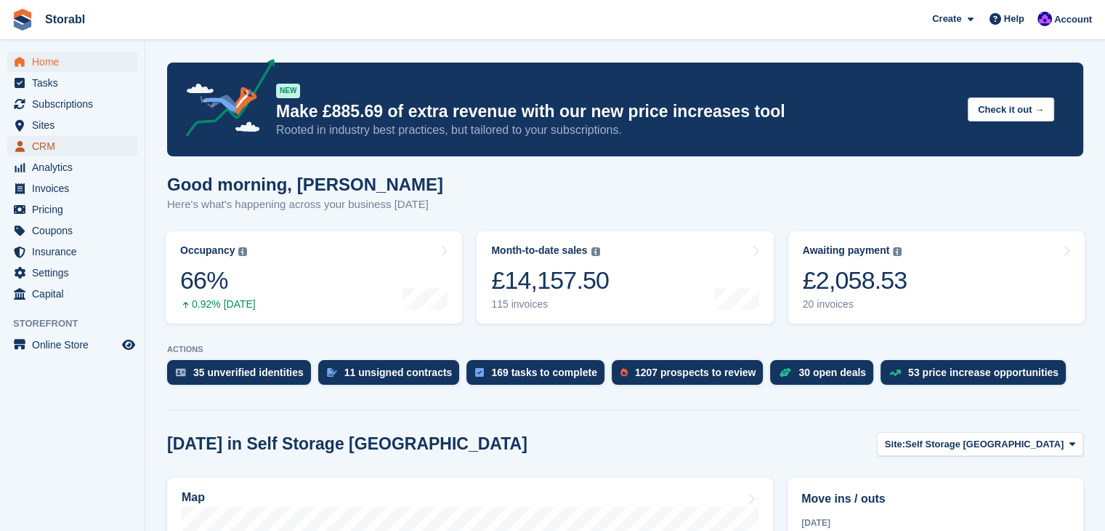
click at [55, 144] on span "CRM" at bounding box center [75, 146] width 87 height 20
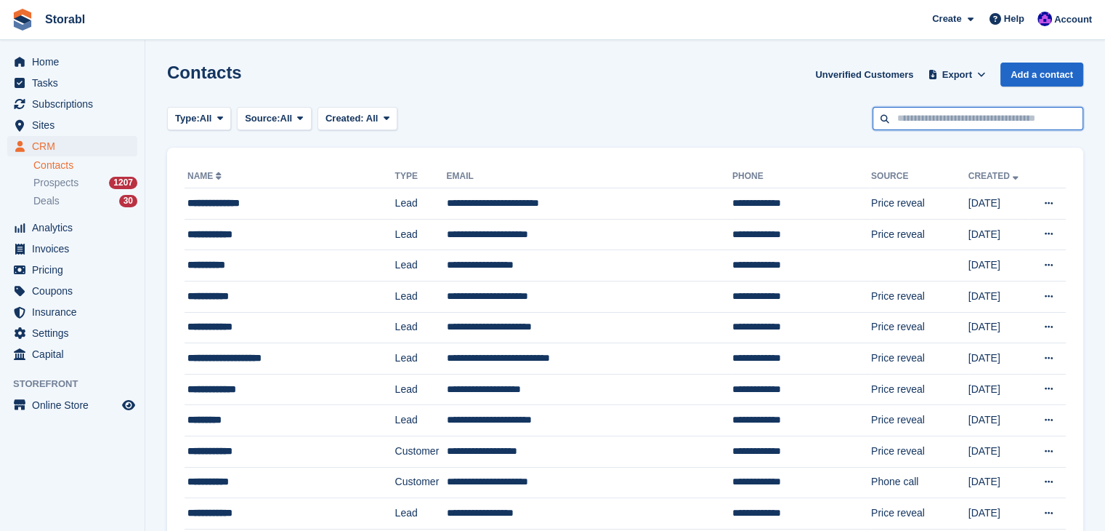
click at [919, 114] on input "text" at bounding box center [978, 119] width 211 height 24
type input "******"
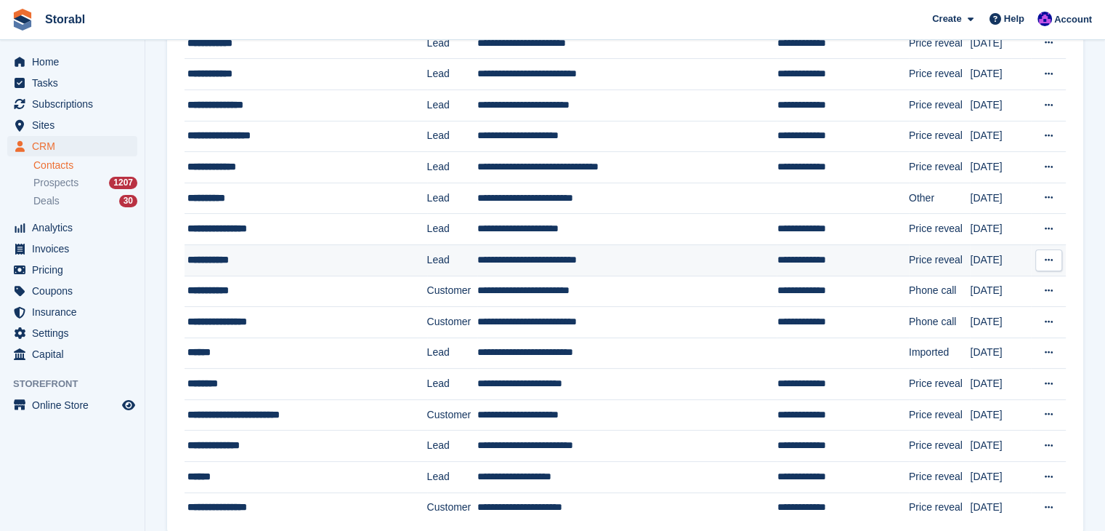
scroll to position [363, 0]
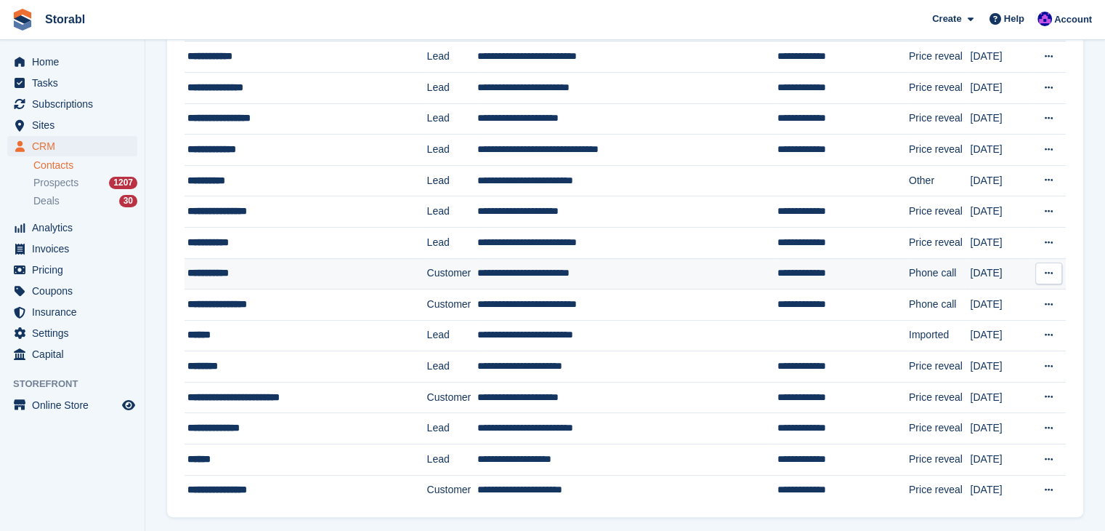
click at [226, 267] on div "**********" at bounding box center [292, 272] width 209 height 15
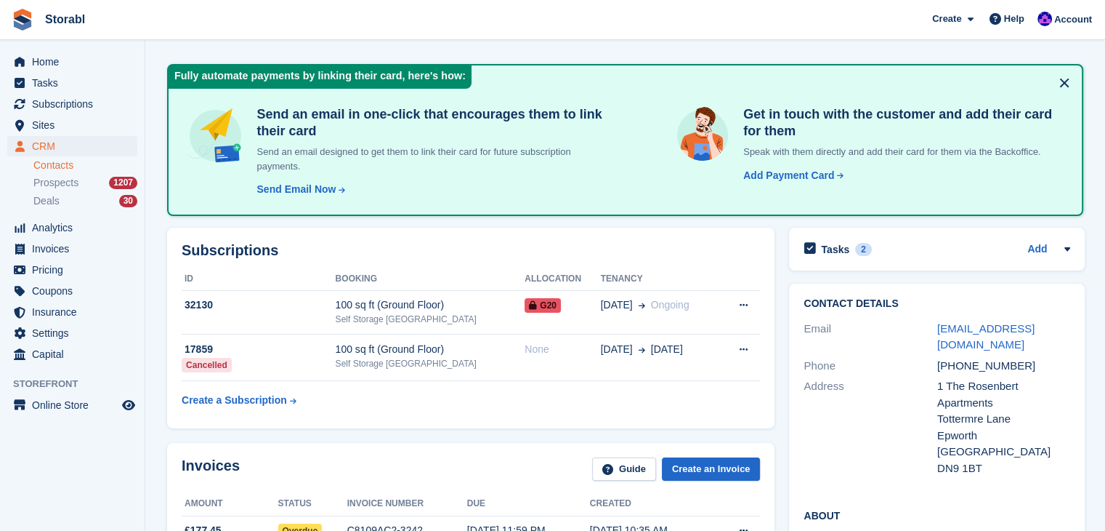
scroll to position [73, 0]
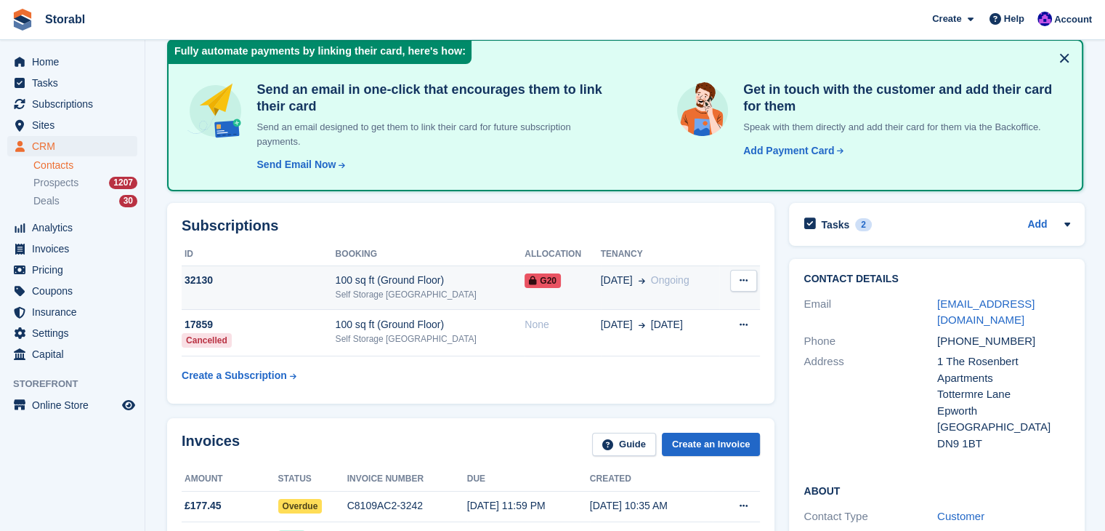
click at [281, 289] on td "32130" at bounding box center [259, 287] width 154 height 44
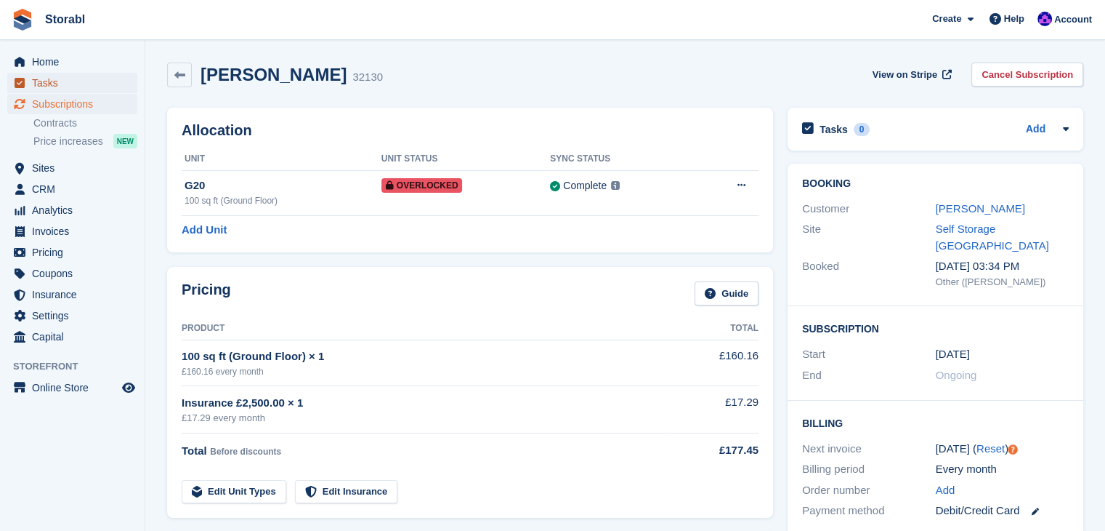
click at [57, 84] on span "Tasks" at bounding box center [75, 83] width 87 height 20
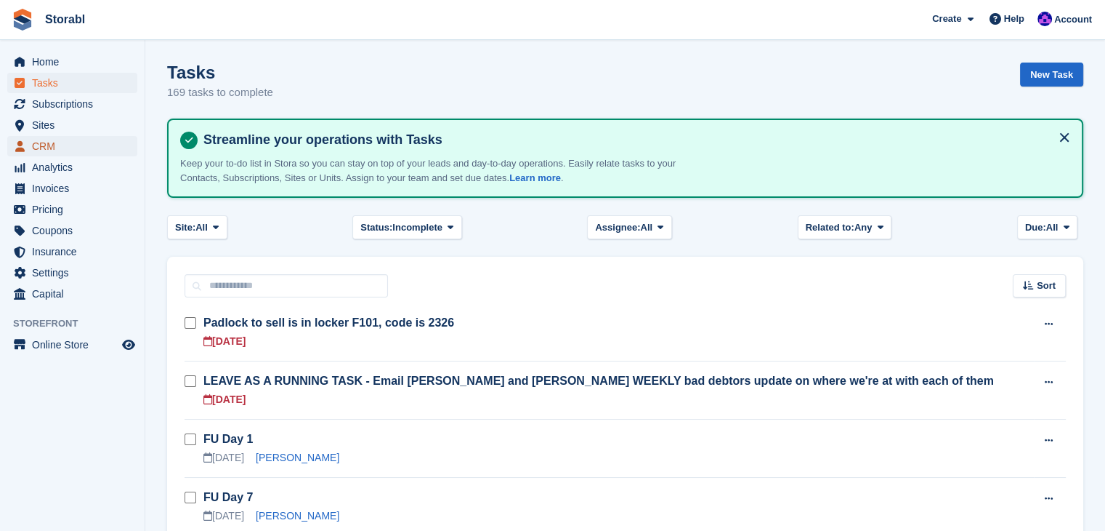
click at [61, 138] on span "CRM" at bounding box center [75, 146] width 87 height 20
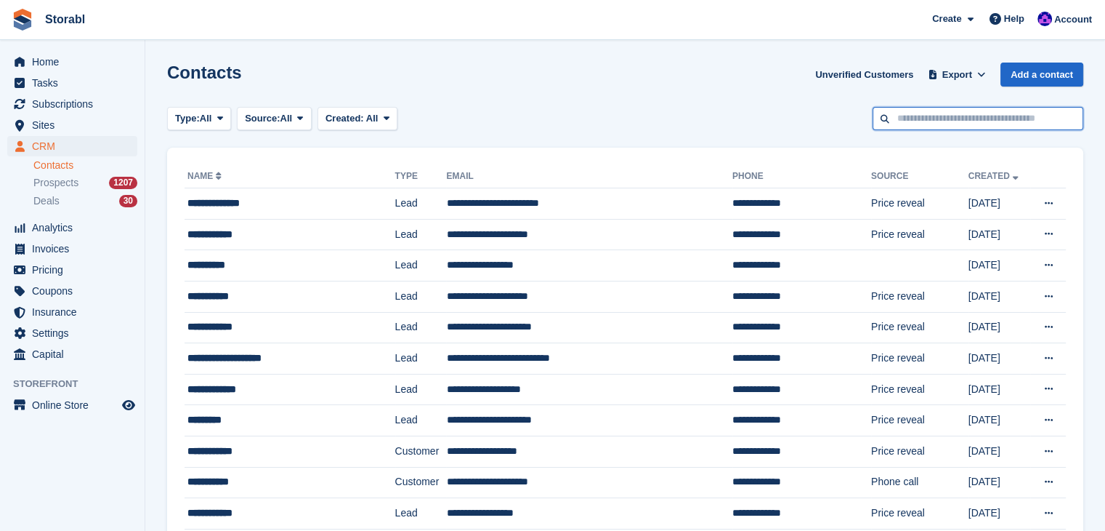
click at [941, 123] on input "text" at bounding box center [978, 119] width 211 height 24
type input "*****"
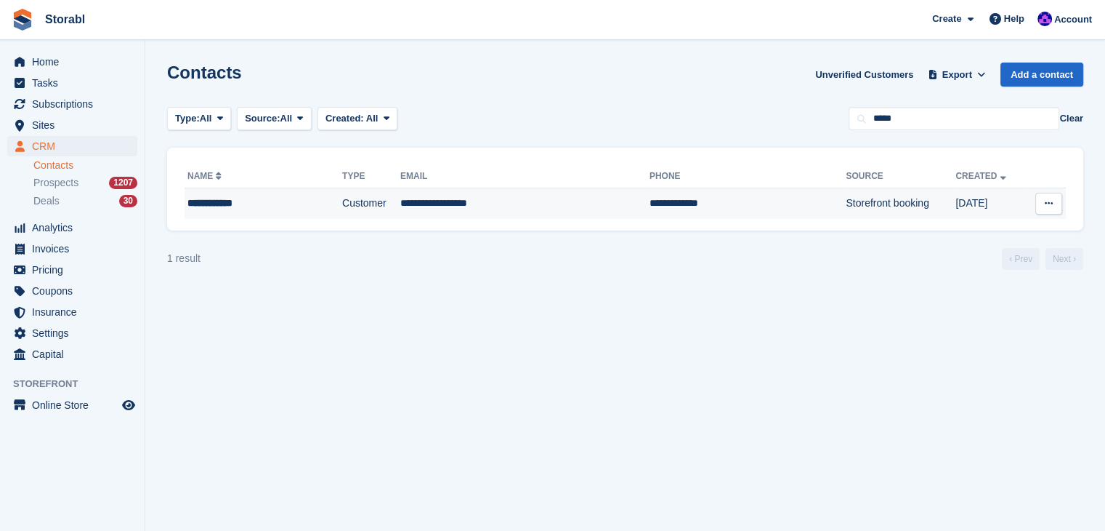
click at [259, 204] on div "**********" at bounding box center [246, 203] width 117 height 15
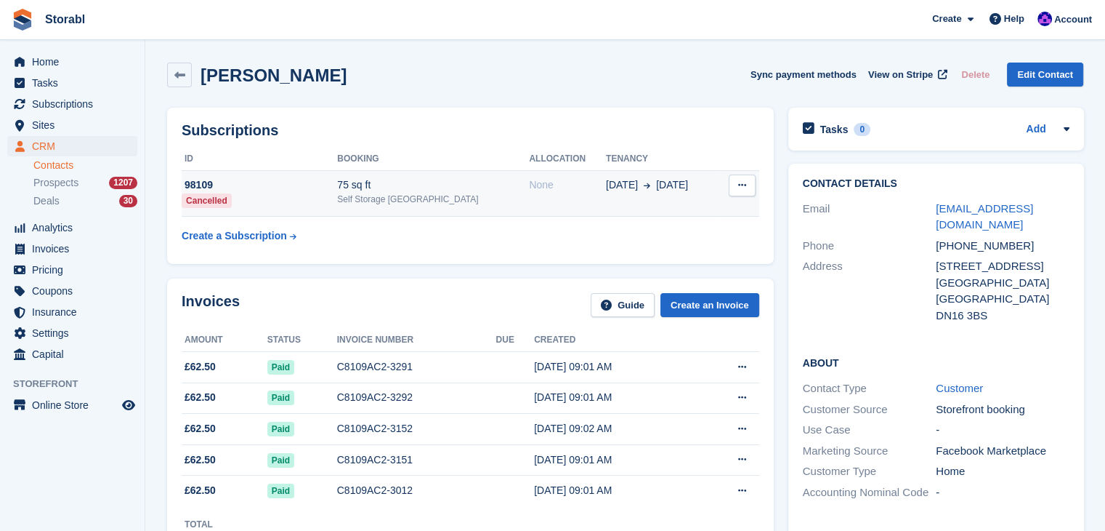
click at [287, 194] on td "98109 Cancelled" at bounding box center [260, 193] width 156 height 47
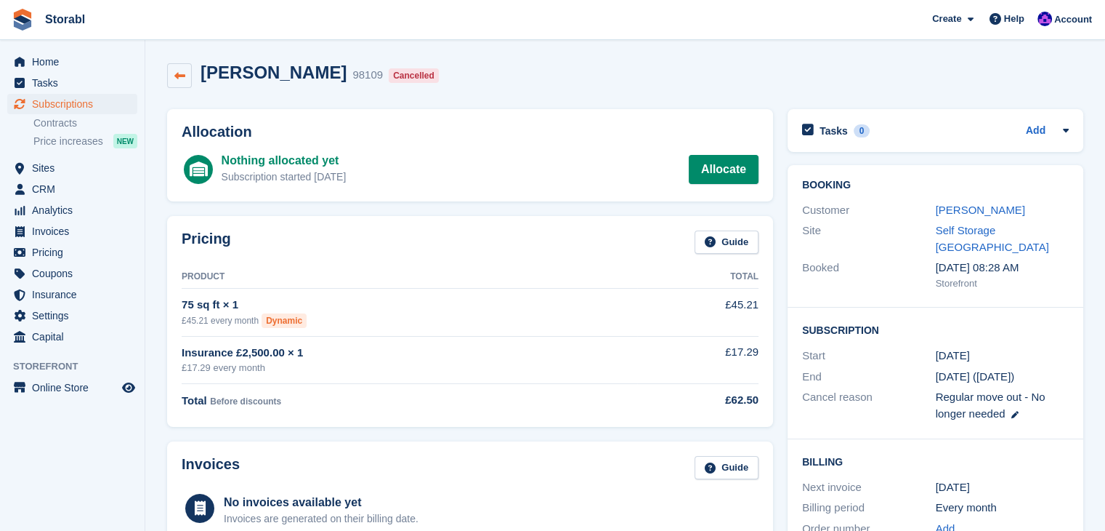
click at [172, 77] on link at bounding box center [179, 75] width 25 height 25
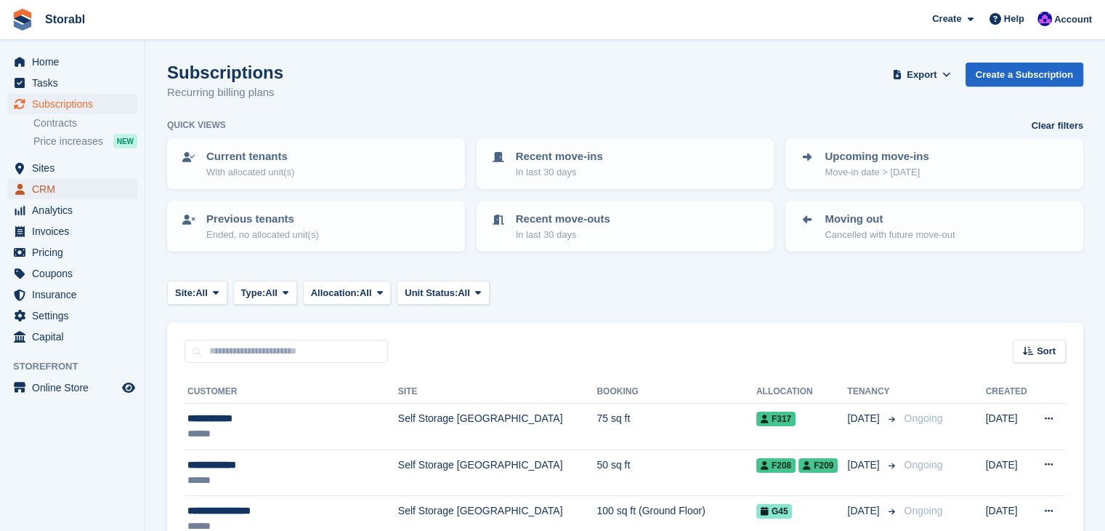
click at [36, 190] on span "CRM" at bounding box center [75, 189] width 87 height 20
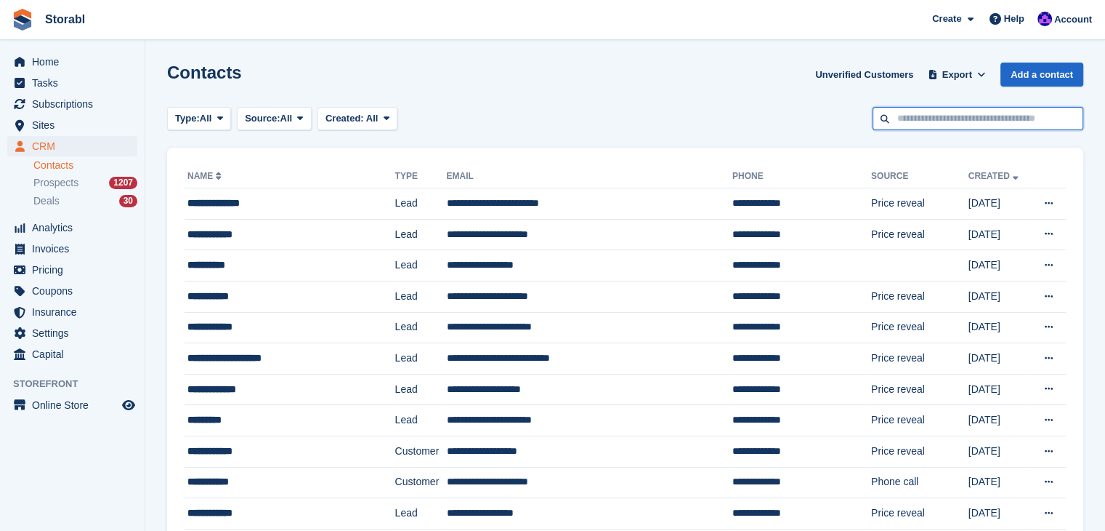
click at [896, 129] on input "text" at bounding box center [978, 119] width 211 height 24
type input "*******"
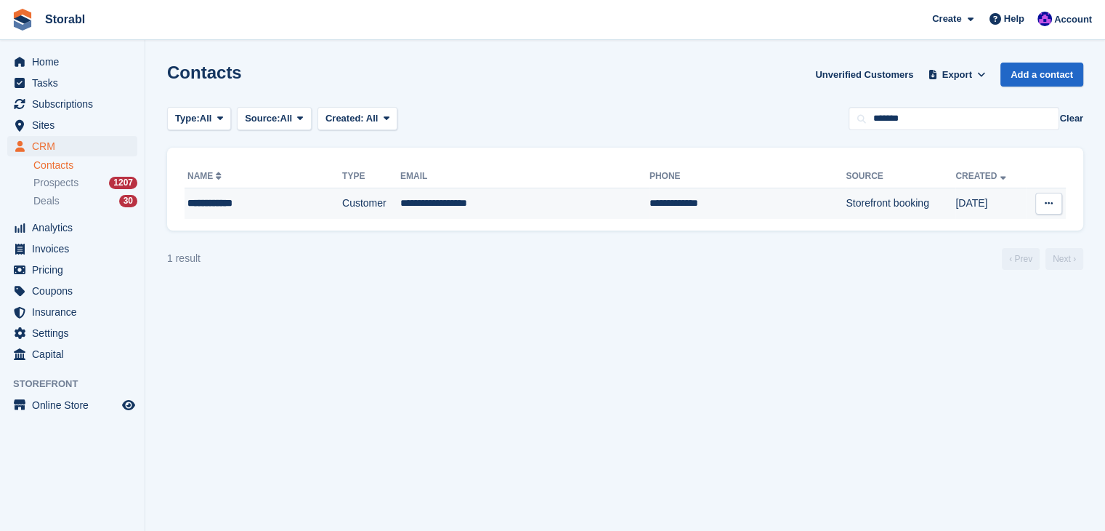
click at [200, 202] on div "**********" at bounding box center [246, 203] width 117 height 15
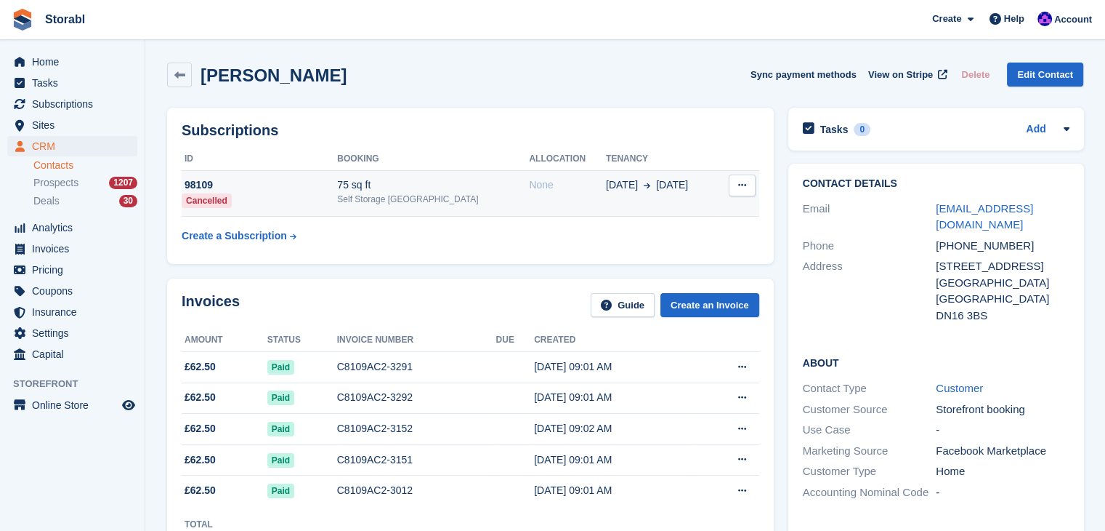
click at [254, 201] on td "98109 Cancelled" at bounding box center [260, 193] width 156 height 47
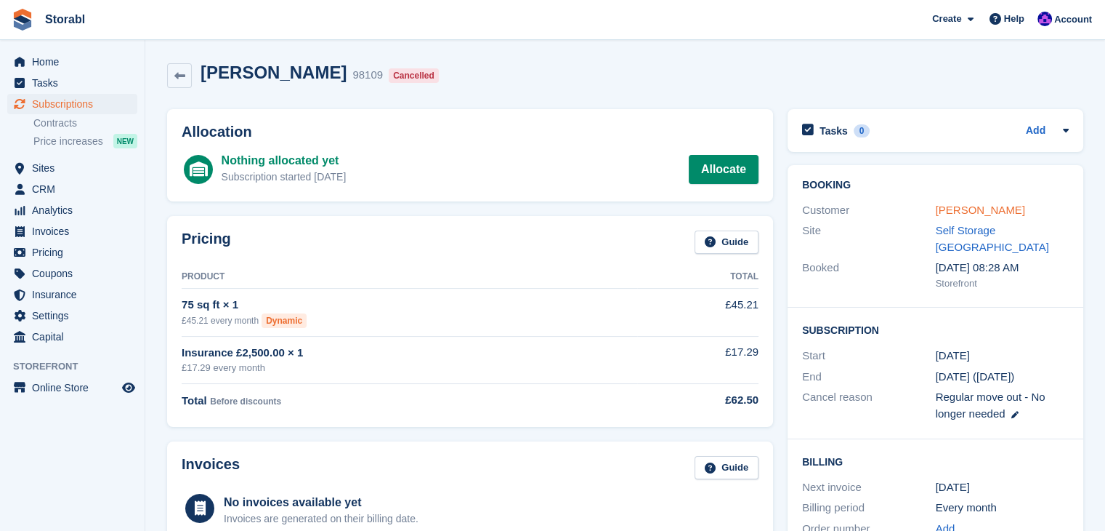
click at [948, 209] on link "[PERSON_NAME]" at bounding box center [980, 210] width 89 height 12
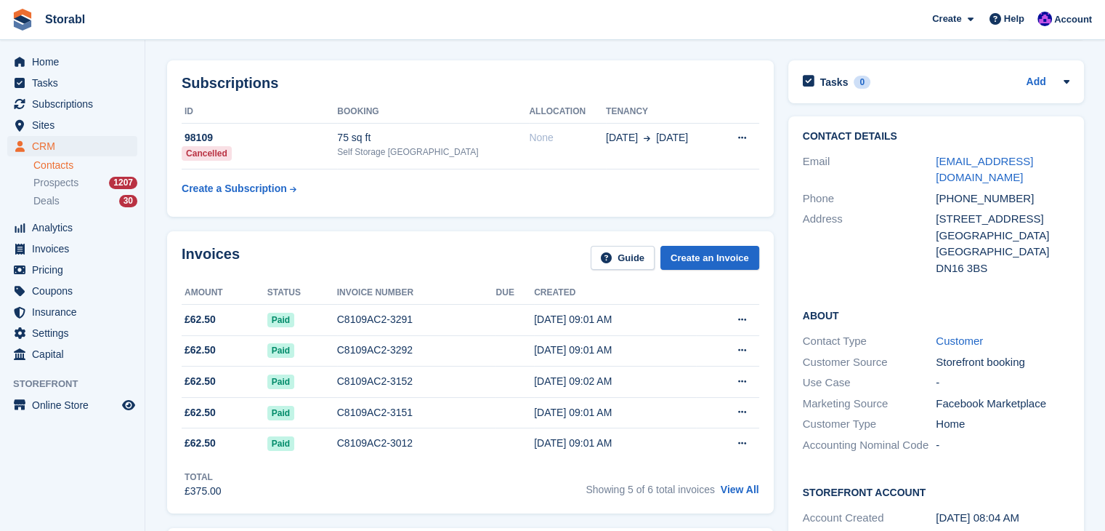
scroll to position [73, 0]
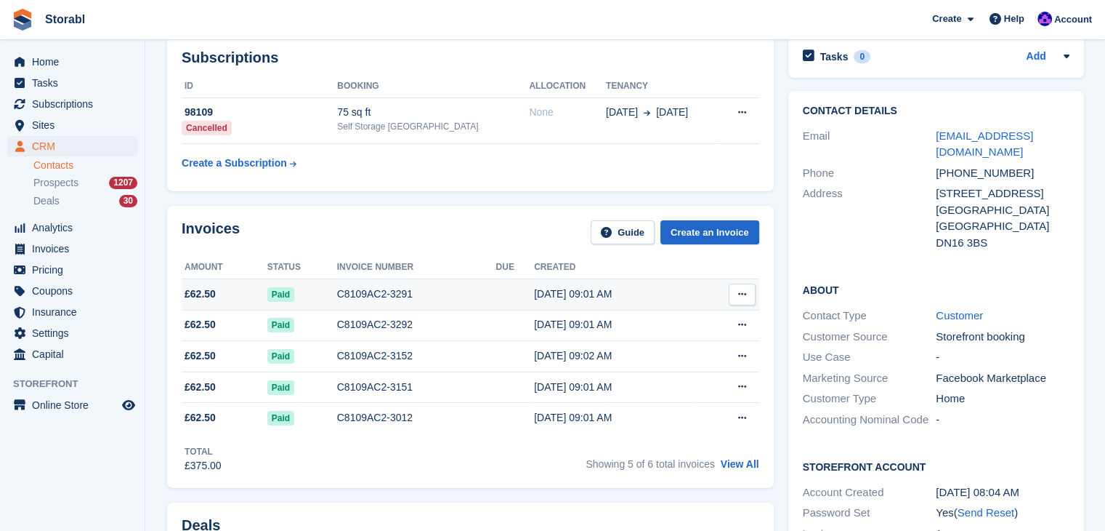
click at [402, 297] on div "C8109AC2-3291" at bounding box center [416, 293] width 159 height 15
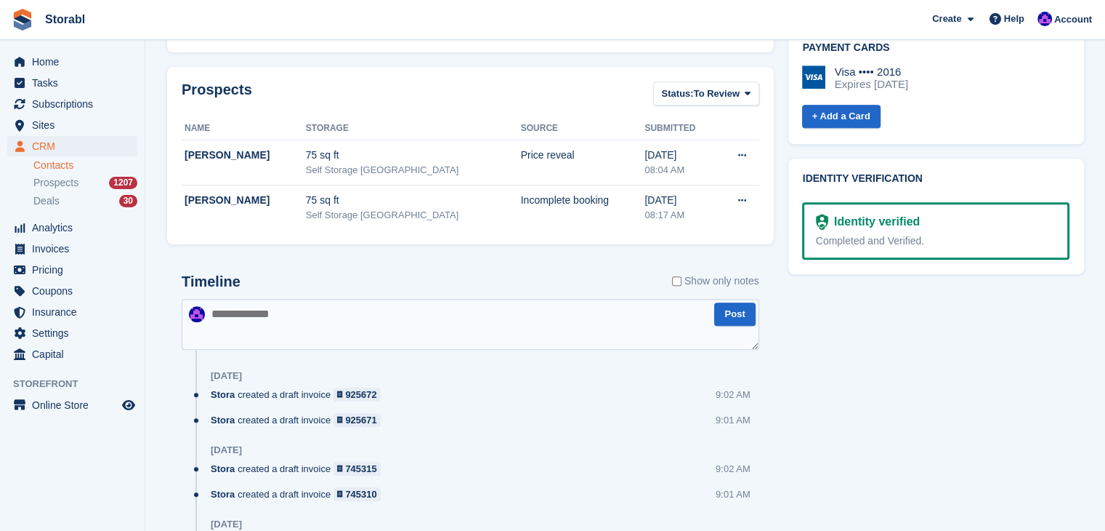
scroll to position [560, 0]
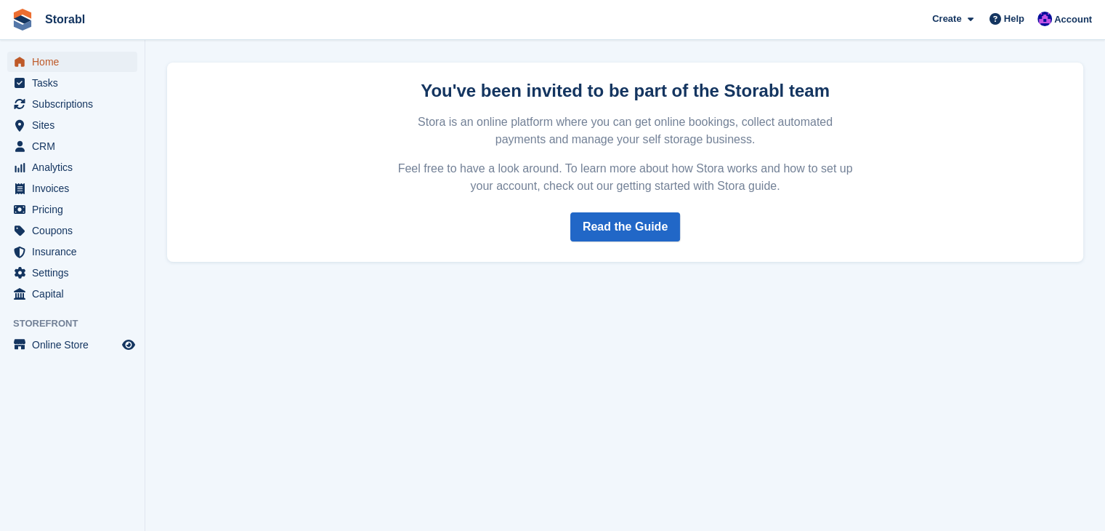
click at [79, 66] on span "Home" at bounding box center [75, 62] width 87 height 20
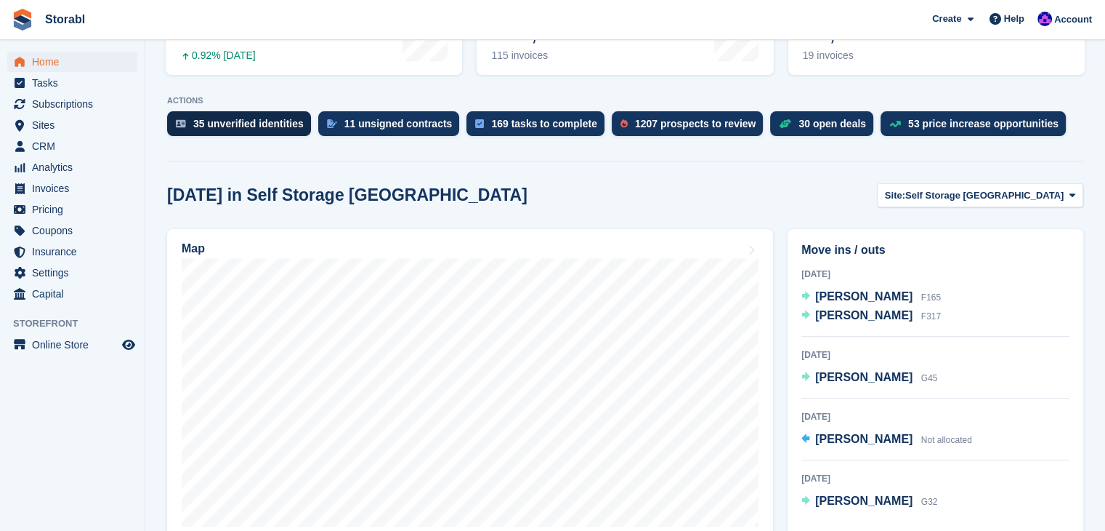
scroll to position [291, 0]
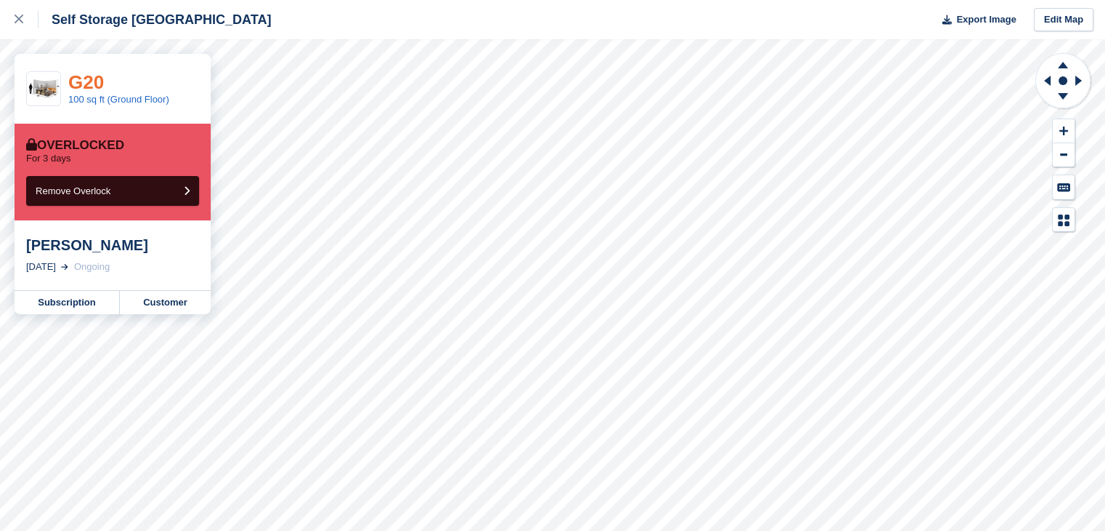
click at [85, 76] on link "G20" at bounding box center [86, 82] width 36 height 22
click at [12, 16] on link at bounding box center [19, 19] width 39 height 39
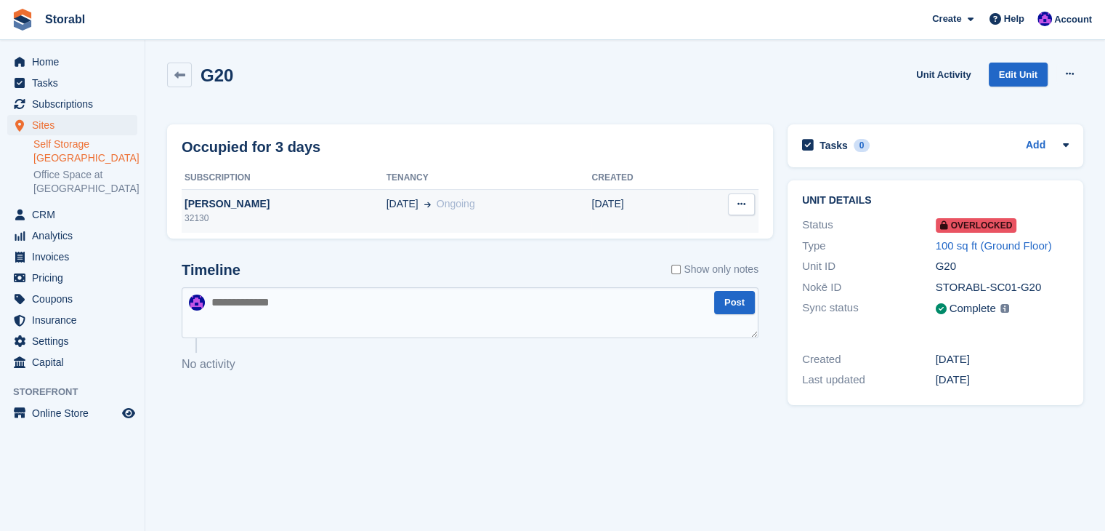
click at [234, 213] on div "32130" at bounding box center [284, 218] width 205 height 13
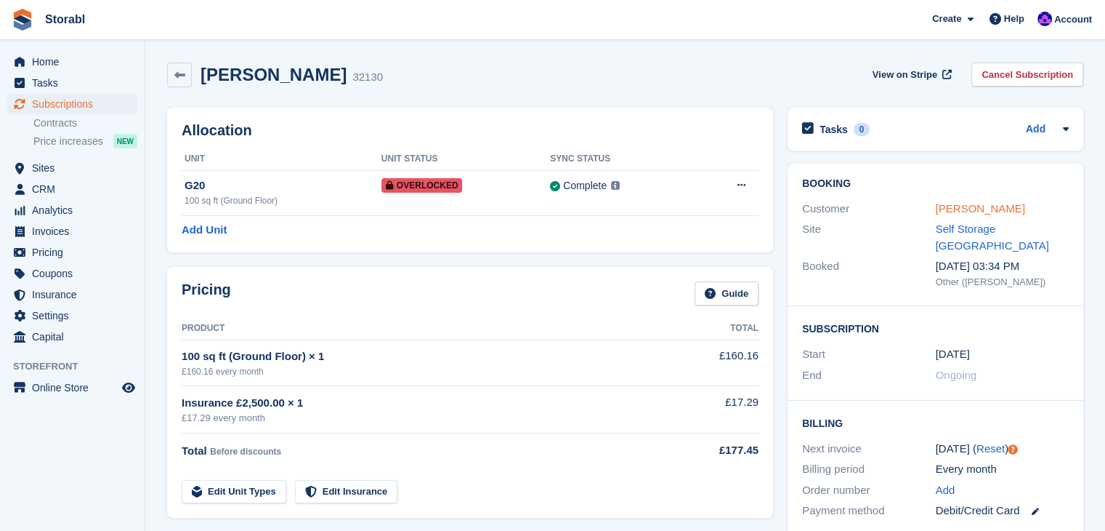
click at [948, 206] on link "Martin Hill" at bounding box center [980, 208] width 89 height 12
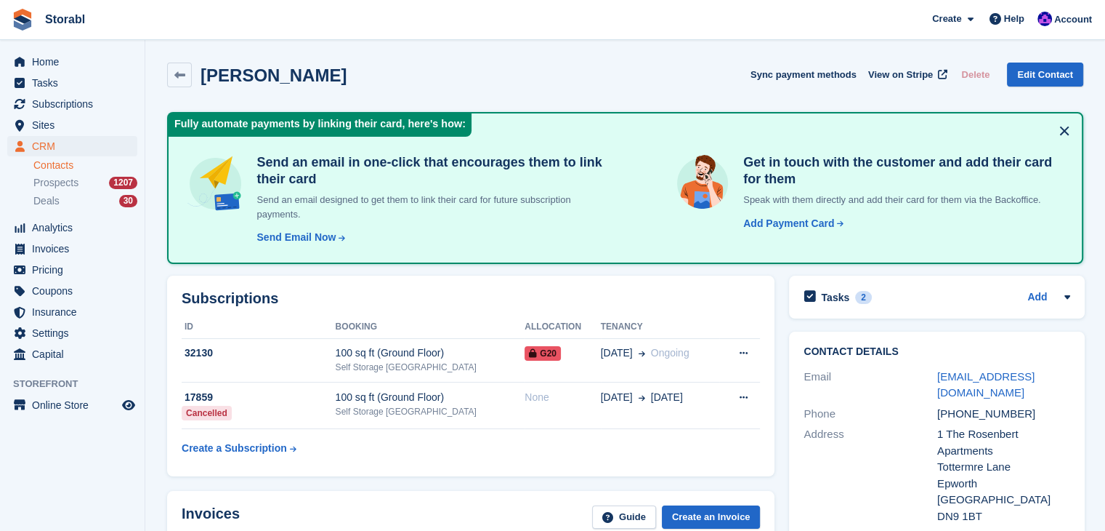
scroll to position [145, 0]
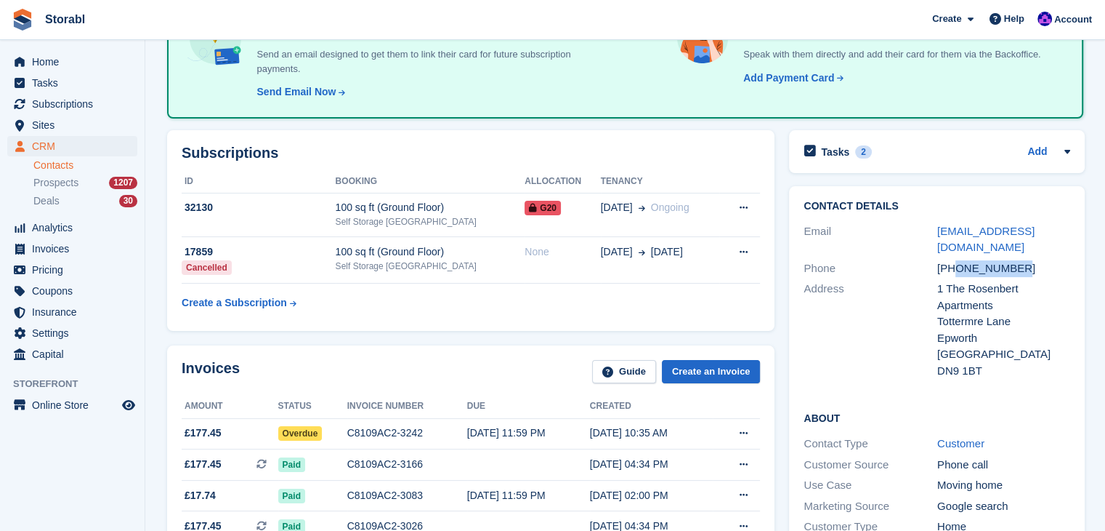
drag, startPoint x: 1018, startPoint y: 254, endPoint x: 956, endPoint y: 246, distance: 62.2
click at [956, 260] on div "+447538017294" at bounding box center [1005, 268] width 134 height 17
copy div "7538017294"
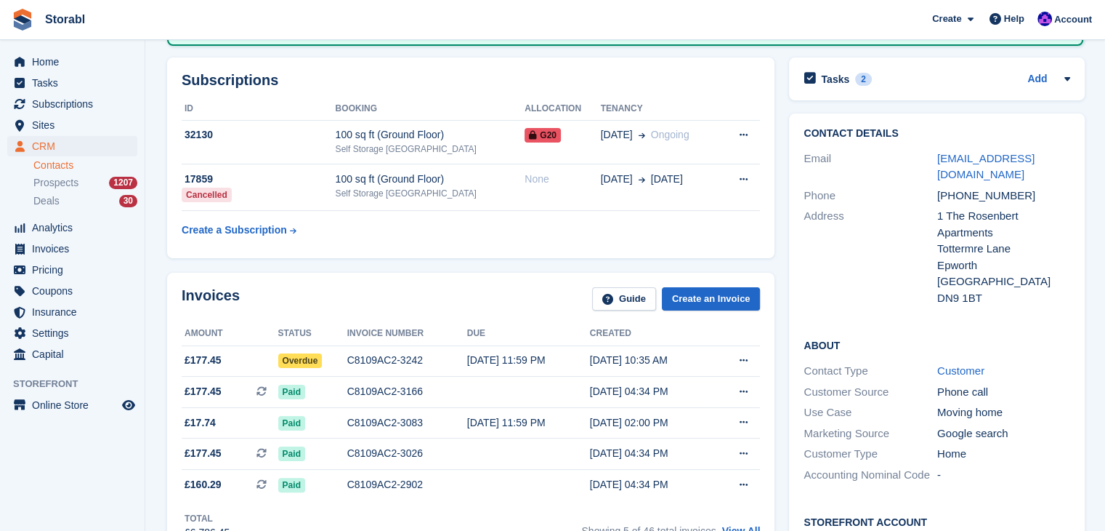
drag, startPoint x: 137, startPoint y: 462, endPoint x: 159, endPoint y: 458, distance: 22.8
click at [137, 462] on aside "Home Tasks Subscriptions Subscriptions Subscriptions Contracts Price increases …" at bounding box center [72, 269] width 145 height 458
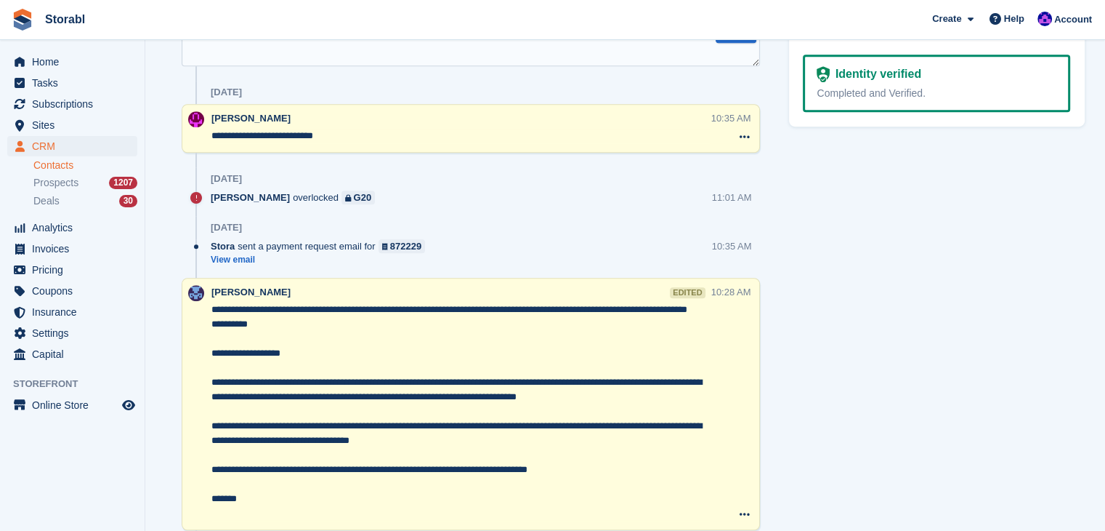
scroll to position [872, 0]
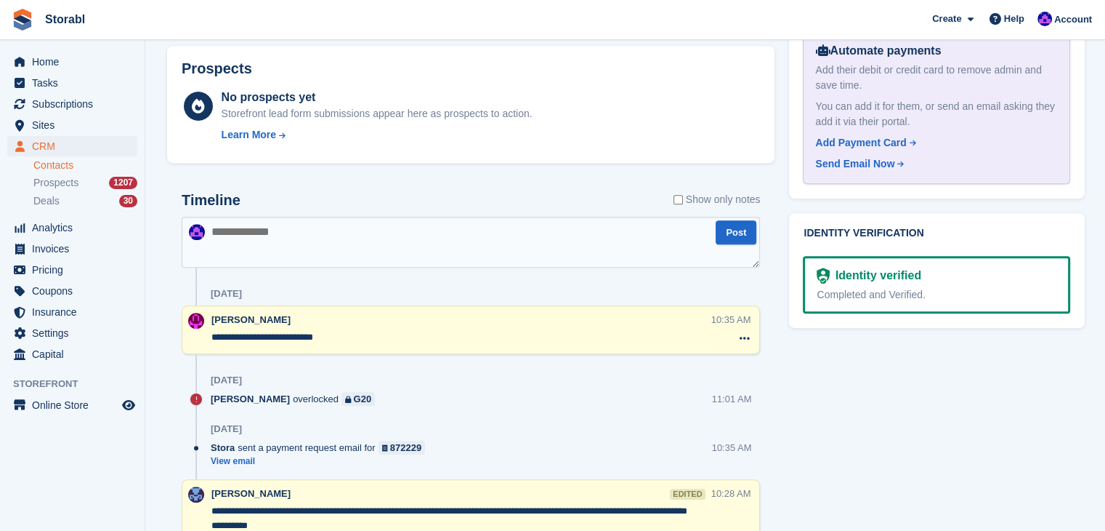
click at [306, 222] on textarea at bounding box center [471, 242] width 579 height 51
type textarea "**********"
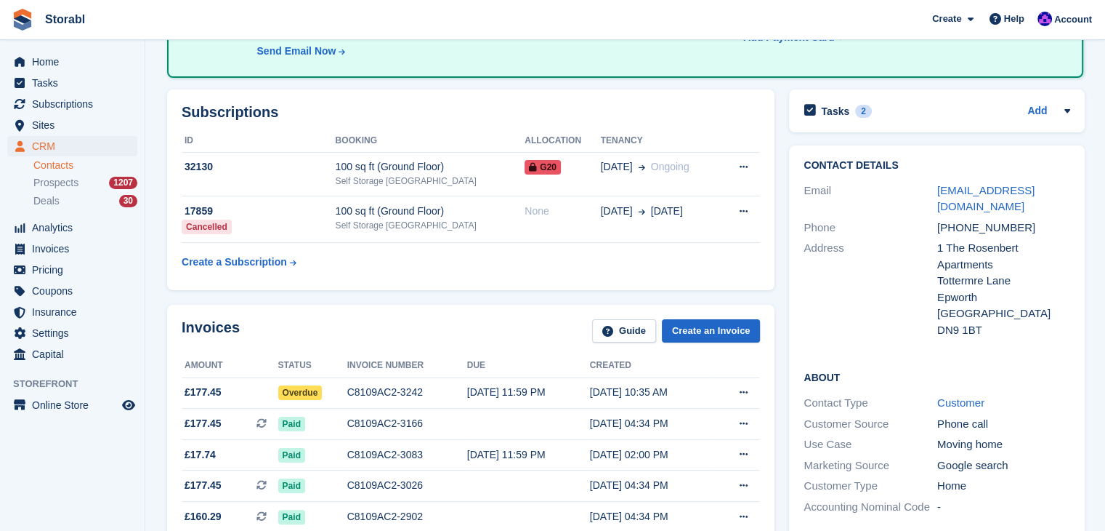
scroll to position [73, 0]
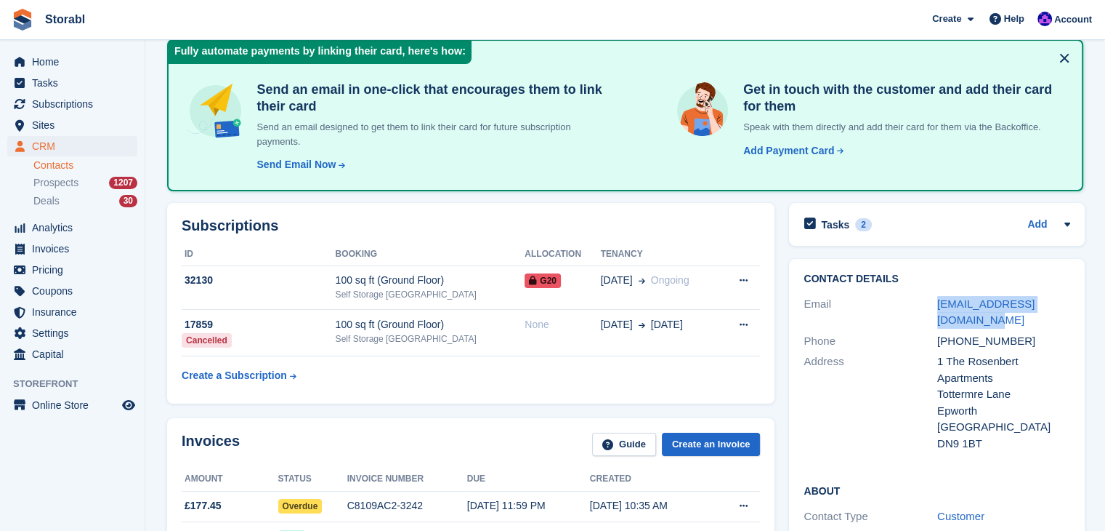
drag, startPoint x: 1071, startPoint y: 309, endPoint x: 928, endPoint y: 301, distance: 143.4
click at [928, 301] on div "Contact Details Email martinhill.mail@gmail.com Phone +447538017294 Address 1 T…" at bounding box center [937, 363] width 296 height 209
copy div "martinhill.mail@gmail.com"
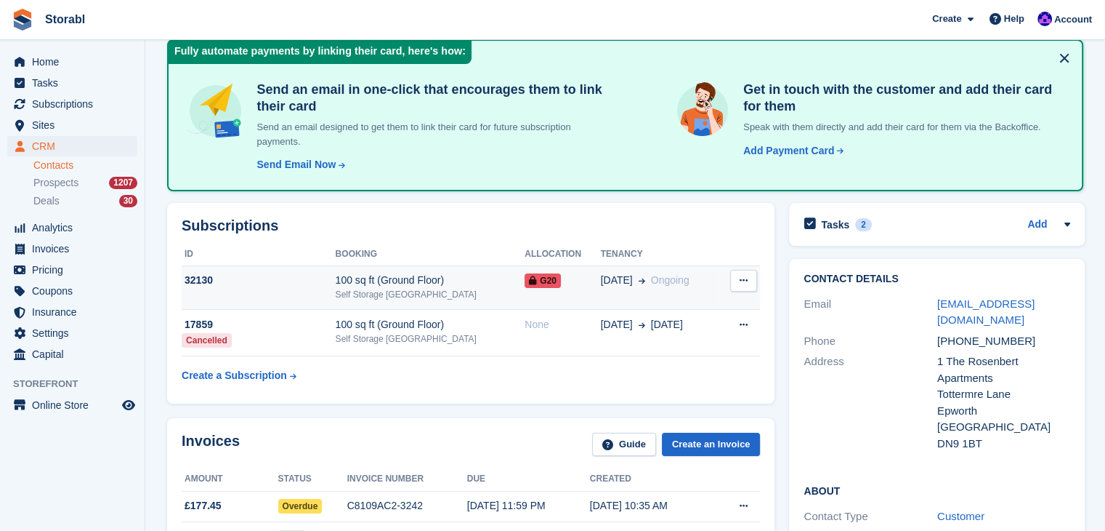
click at [308, 270] on td "32130" at bounding box center [259, 287] width 154 height 44
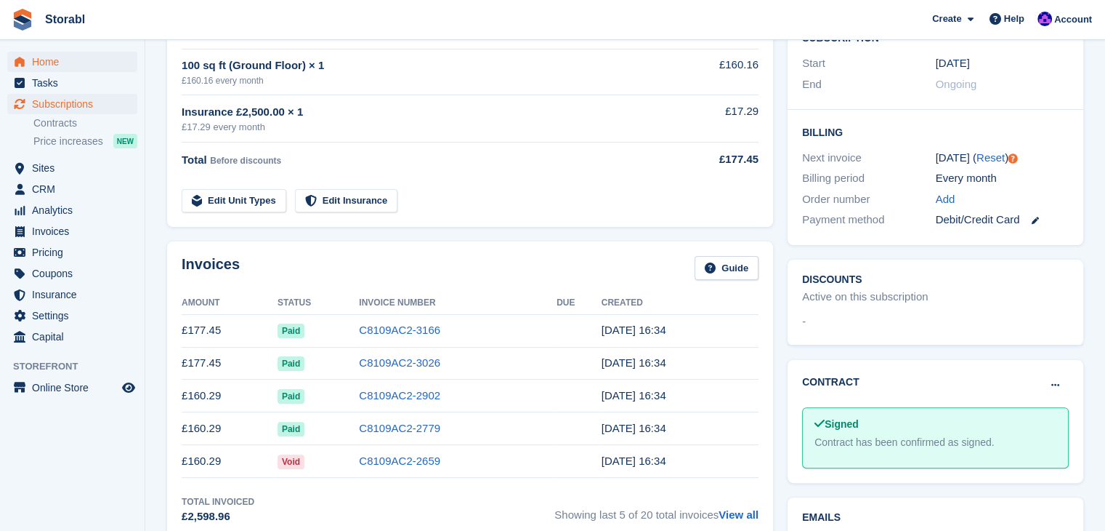
scroll to position [218, 0]
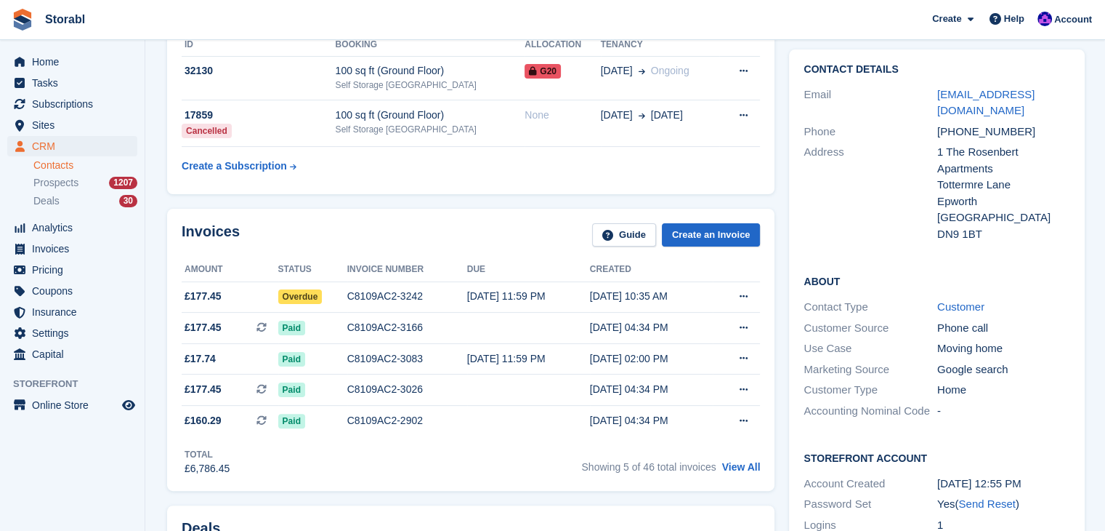
scroll to position [291, 0]
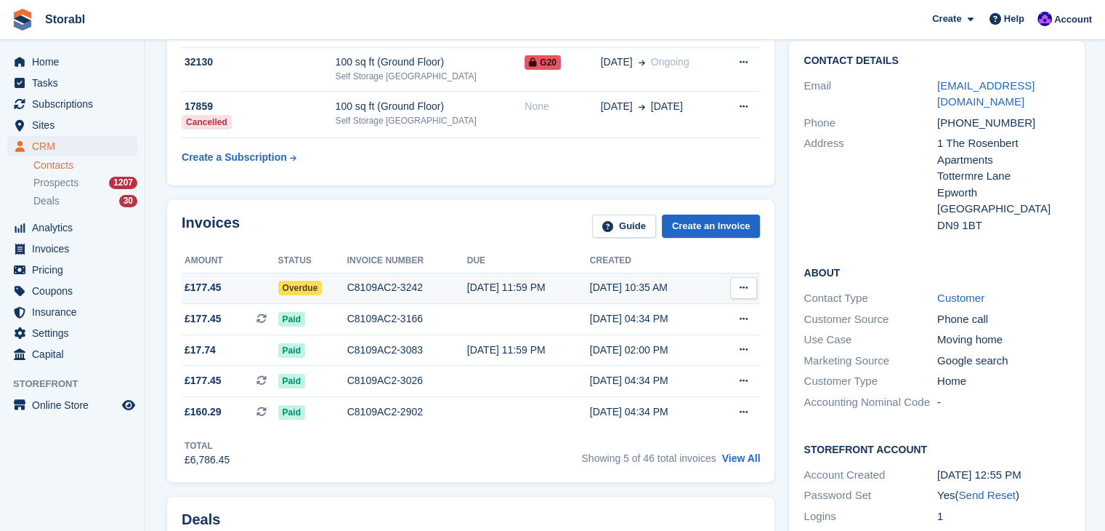
click at [433, 295] on td "C8109AC2-3242" at bounding box center [407, 288] width 120 height 31
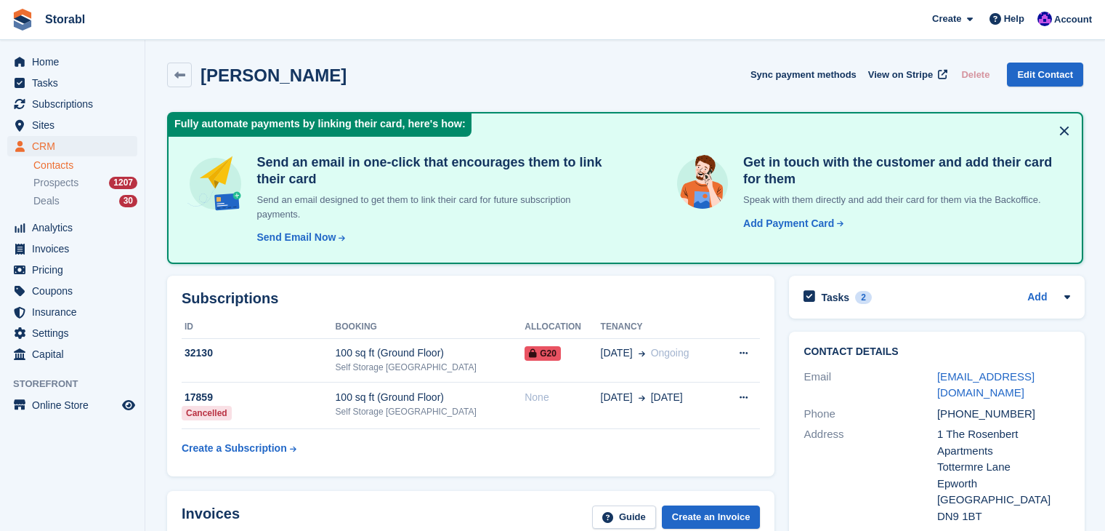
scroll to position [291, 0]
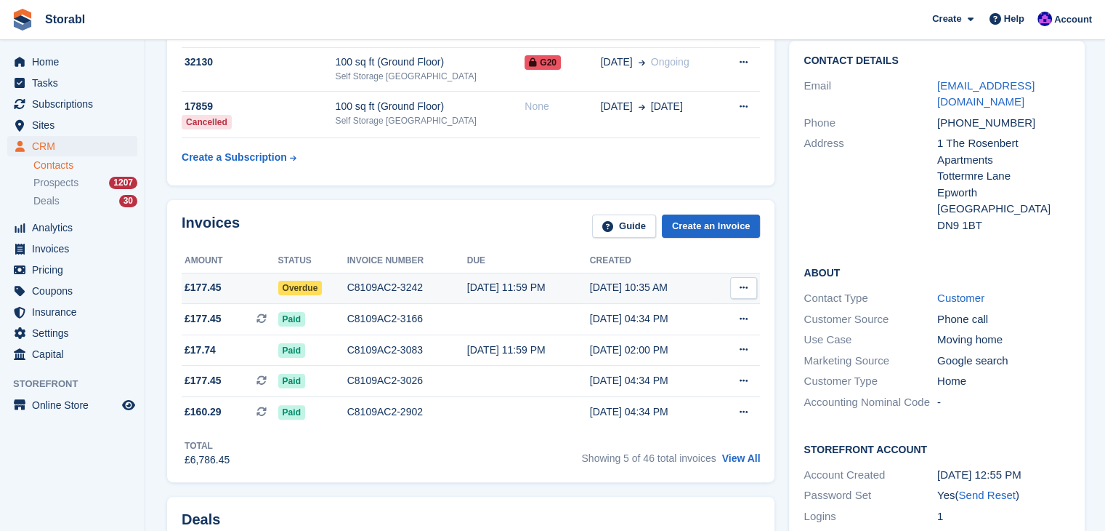
click at [744, 283] on icon at bounding box center [744, 287] width 8 height 9
click at [686, 310] on p "Download PDF" at bounding box center [687, 316] width 126 height 19
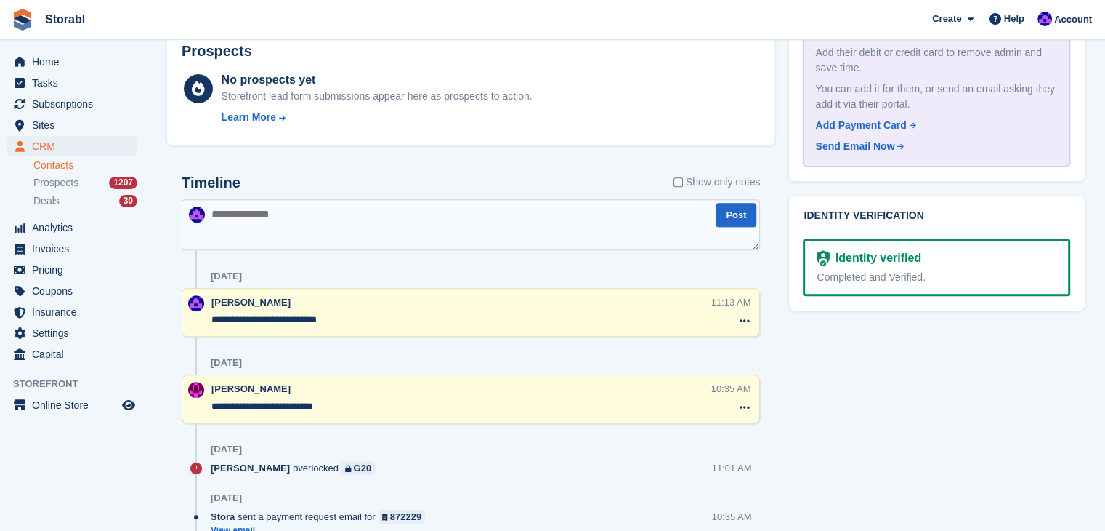
scroll to position [945, 0]
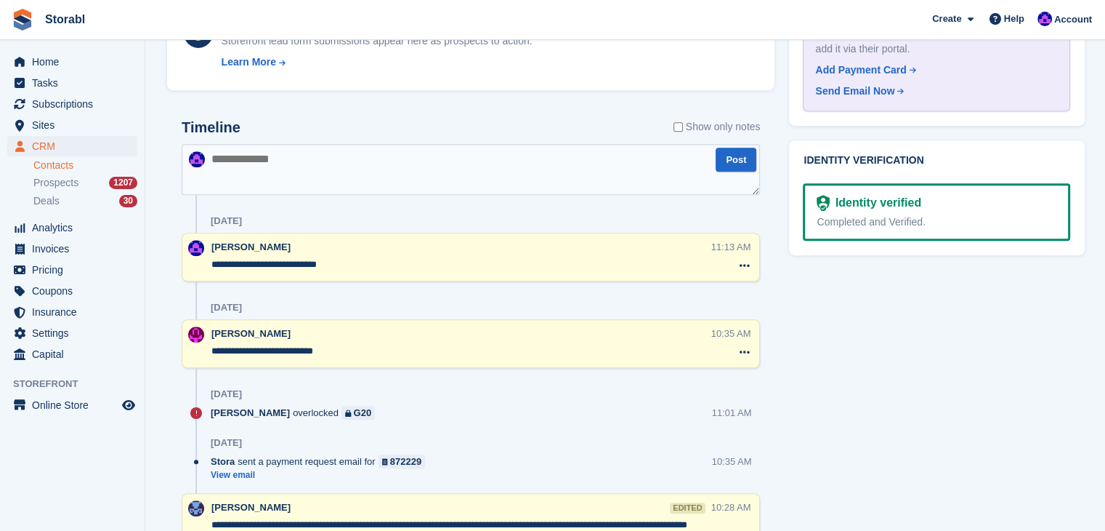
click at [282, 177] on textarea at bounding box center [471, 169] width 579 height 51
type textarea "**********"
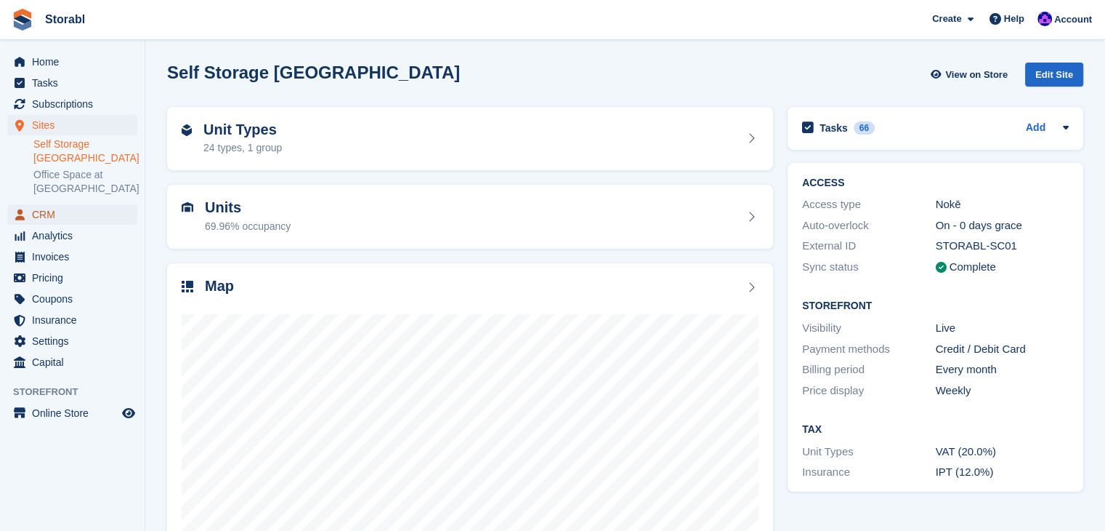
click at [49, 217] on span "CRM" at bounding box center [75, 214] width 87 height 20
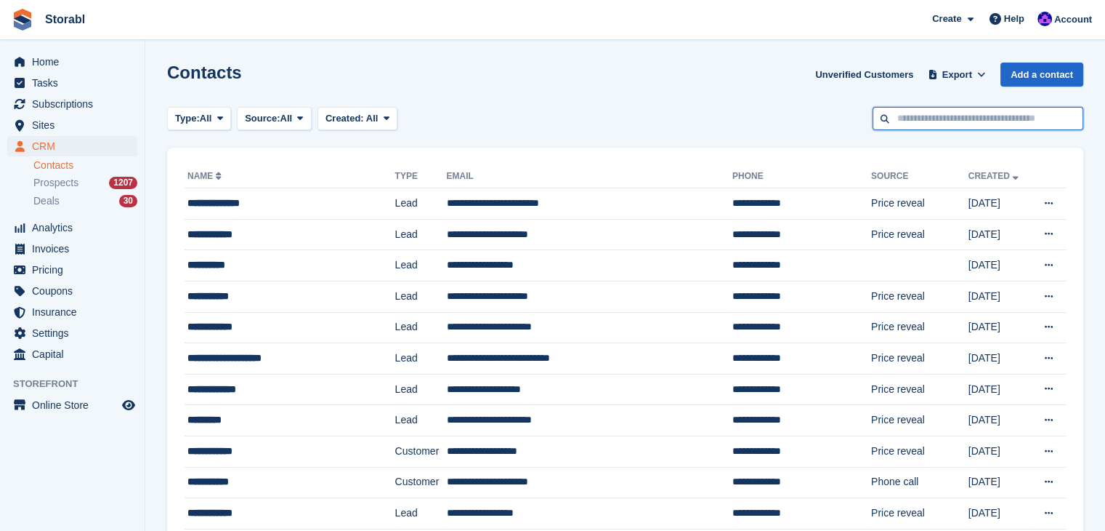
click at [946, 129] on input "text" at bounding box center [978, 119] width 211 height 24
type input "******"
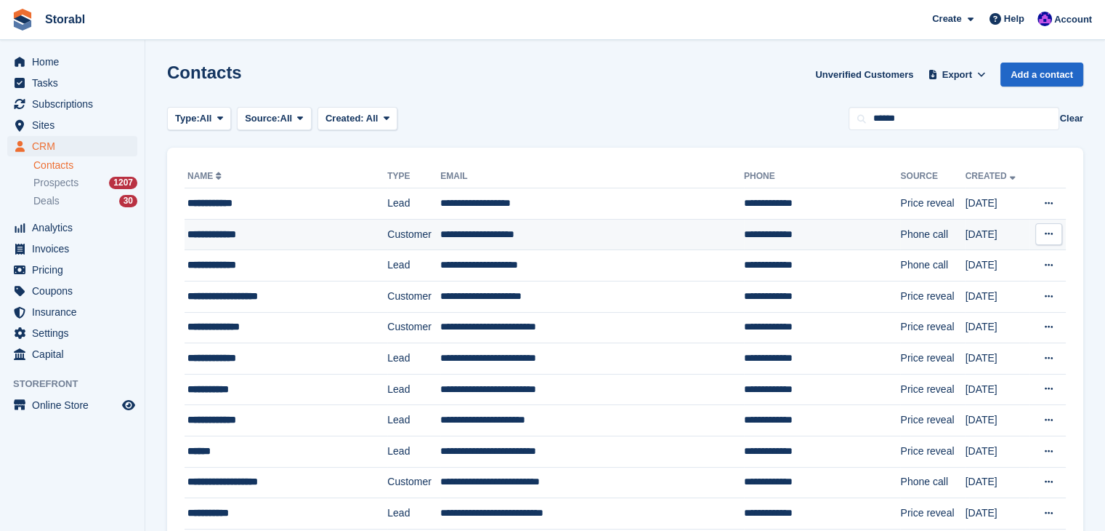
click at [329, 235] on div "**********" at bounding box center [271, 234] width 166 height 15
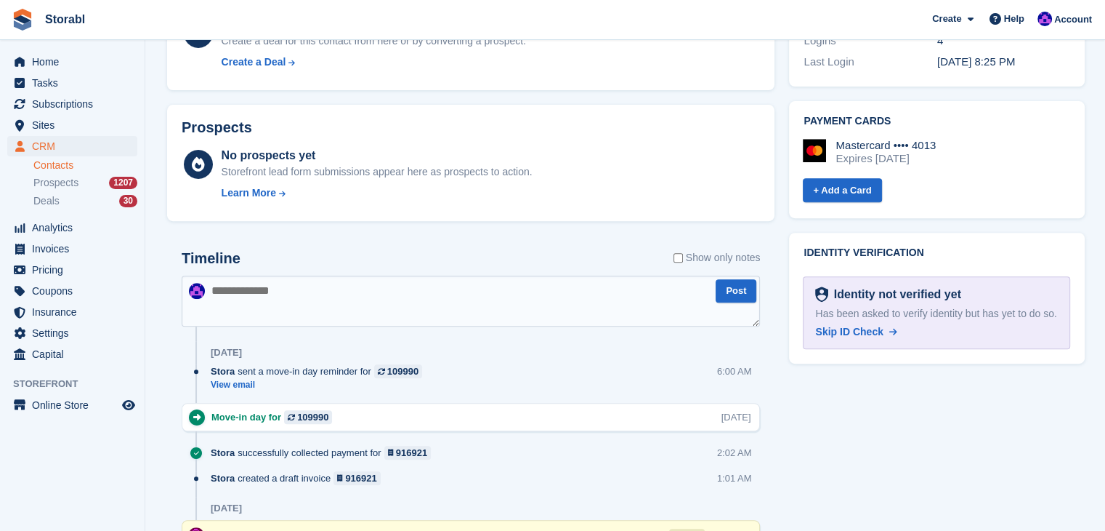
scroll to position [654, 0]
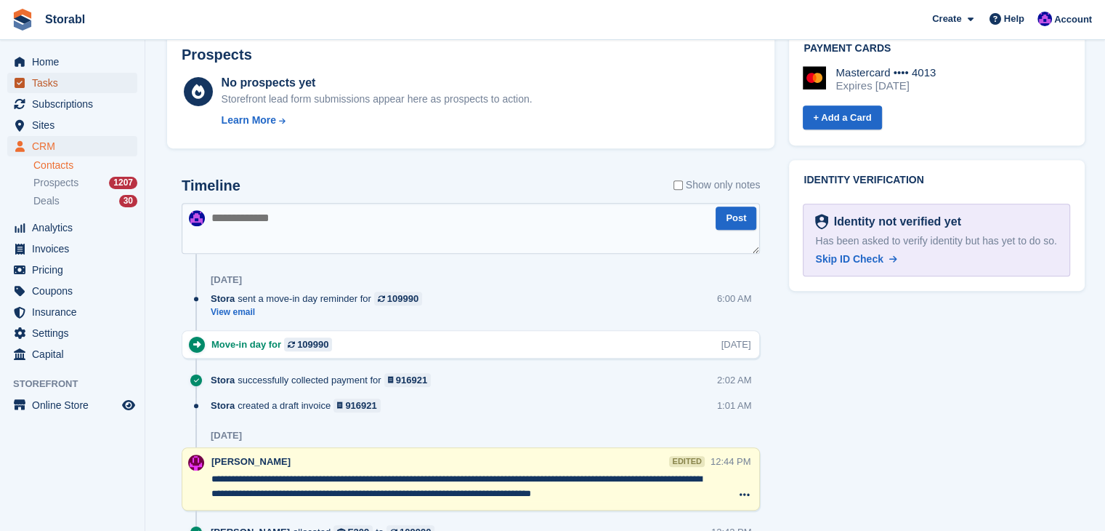
click at [90, 88] on span "Tasks" at bounding box center [75, 83] width 87 height 20
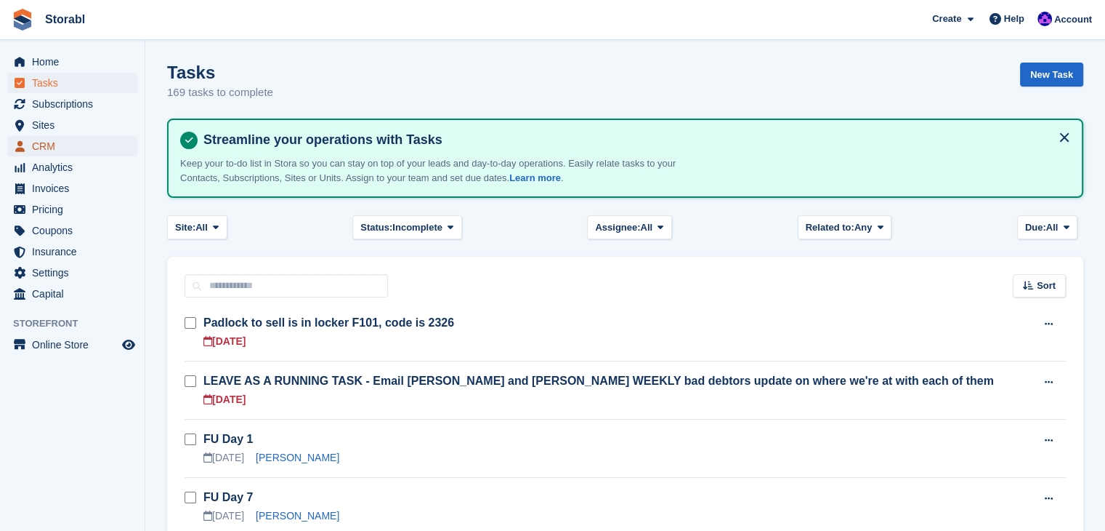
click at [52, 140] on span "CRM" at bounding box center [75, 146] width 87 height 20
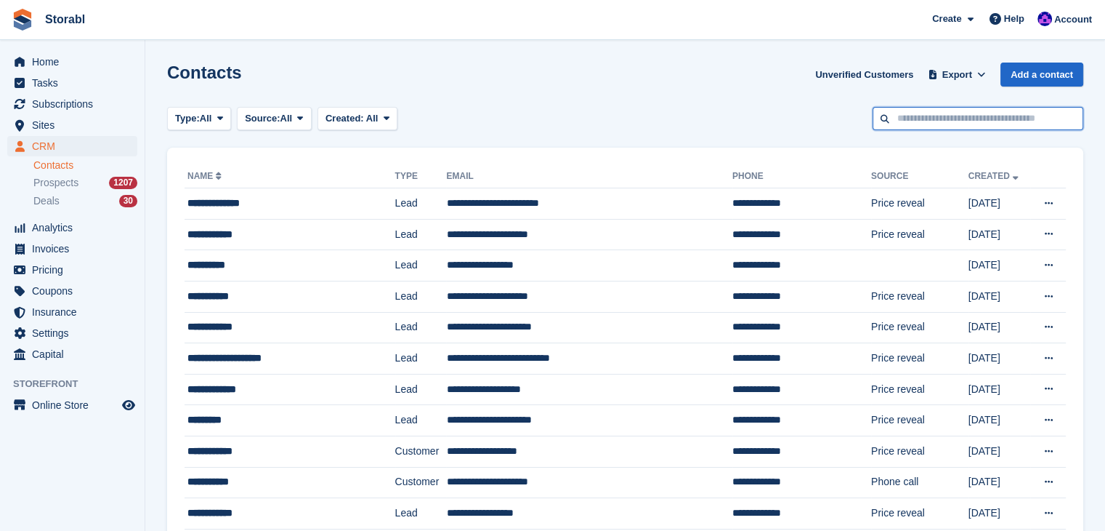
click at [895, 116] on input "text" at bounding box center [978, 119] width 211 height 24
type input "****"
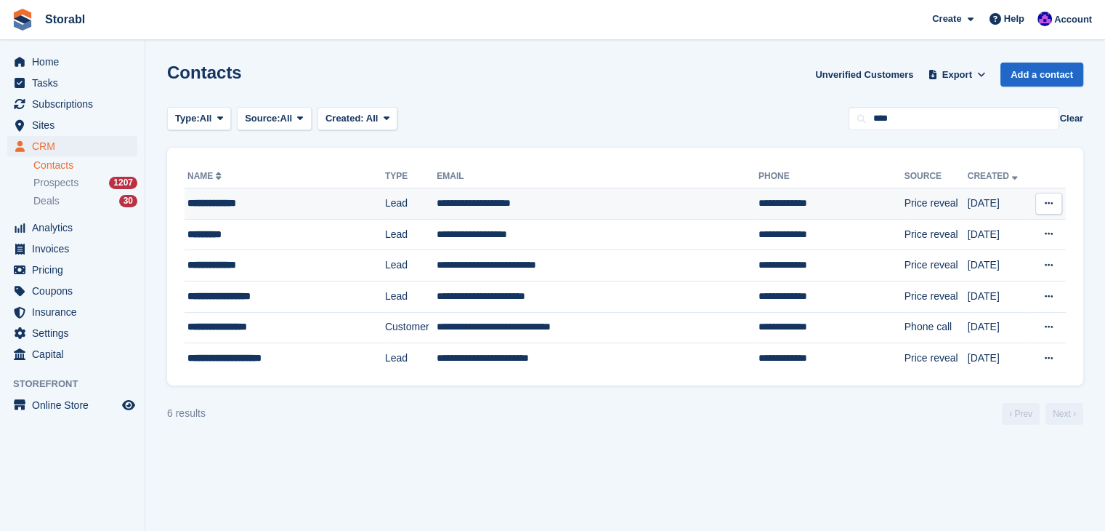
click at [225, 201] on div "**********" at bounding box center [271, 203] width 167 height 15
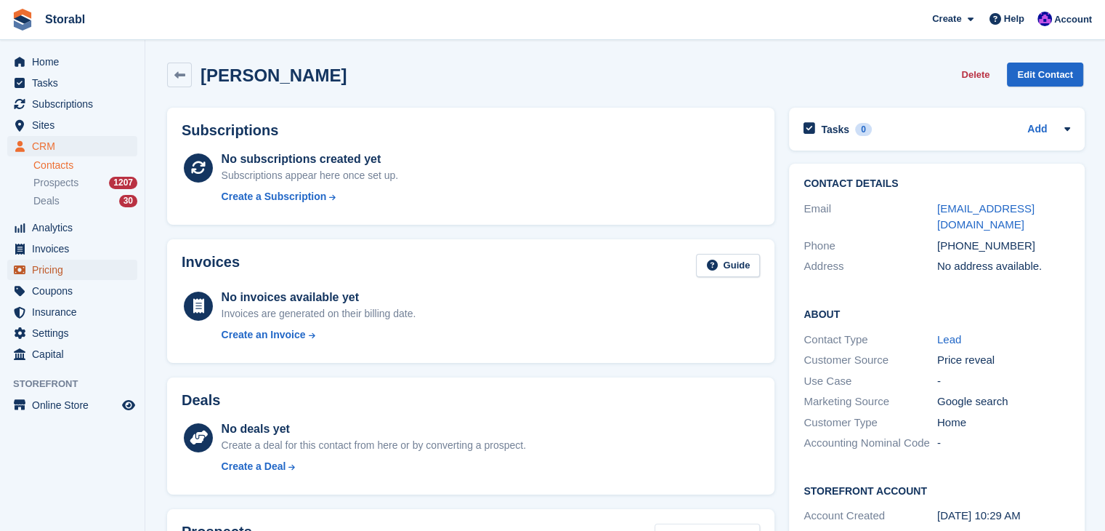
click at [73, 268] on span "Pricing" at bounding box center [75, 269] width 87 height 20
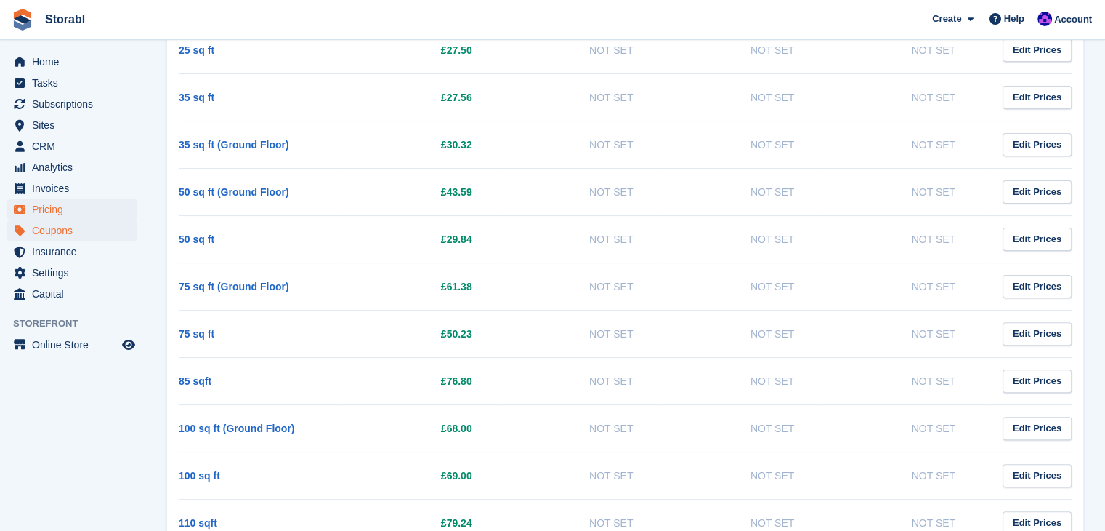
scroll to position [363, 0]
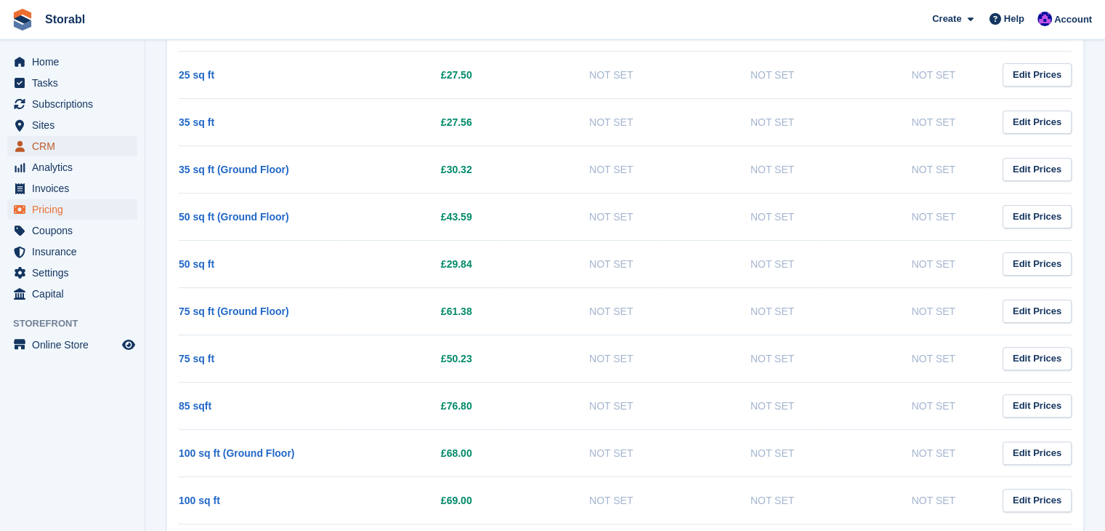
click at [57, 143] on span "CRM" at bounding box center [75, 146] width 87 height 20
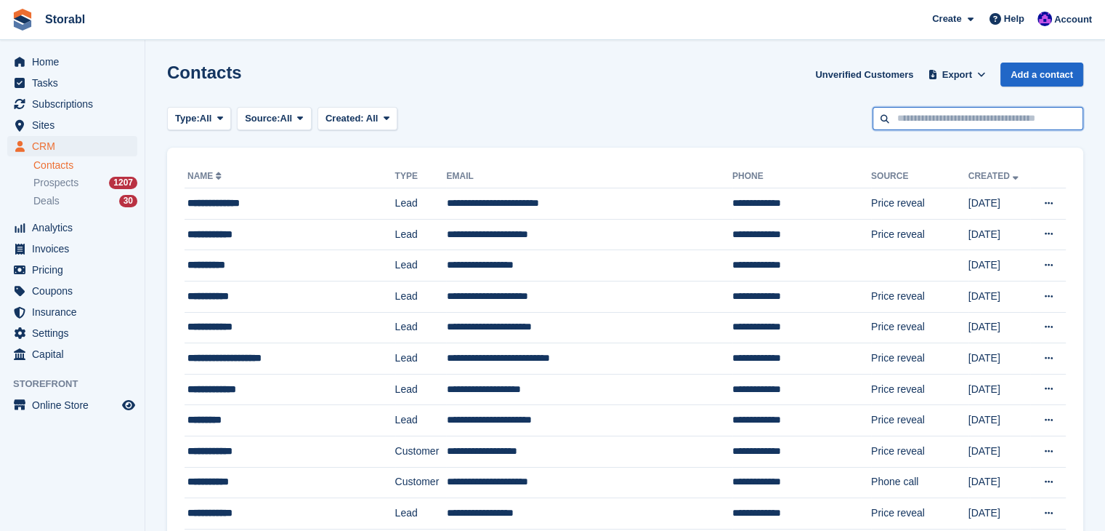
click at [895, 111] on input "text" at bounding box center [978, 119] width 211 height 24
type input "****"
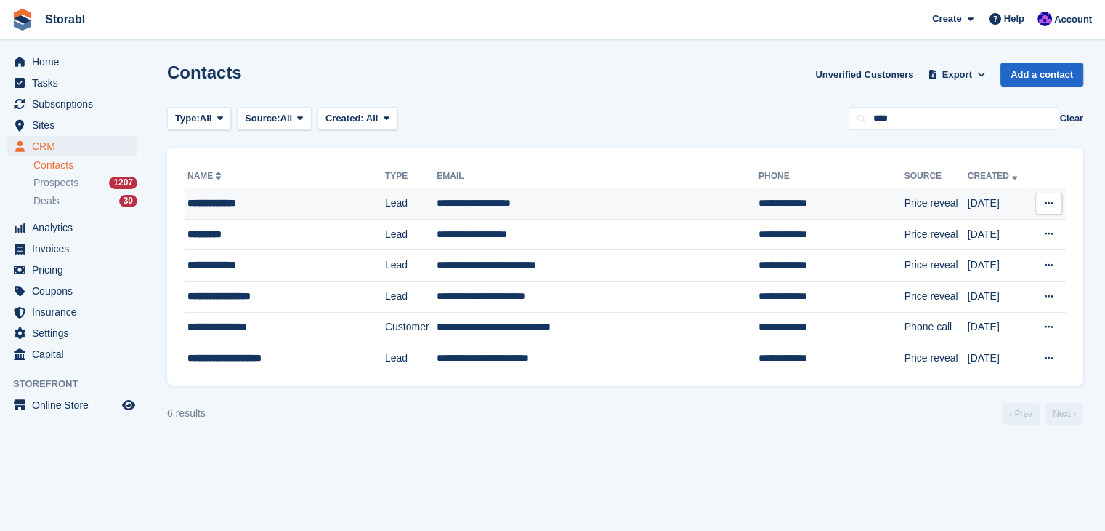
click at [274, 198] on div "**********" at bounding box center [271, 203] width 167 height 15
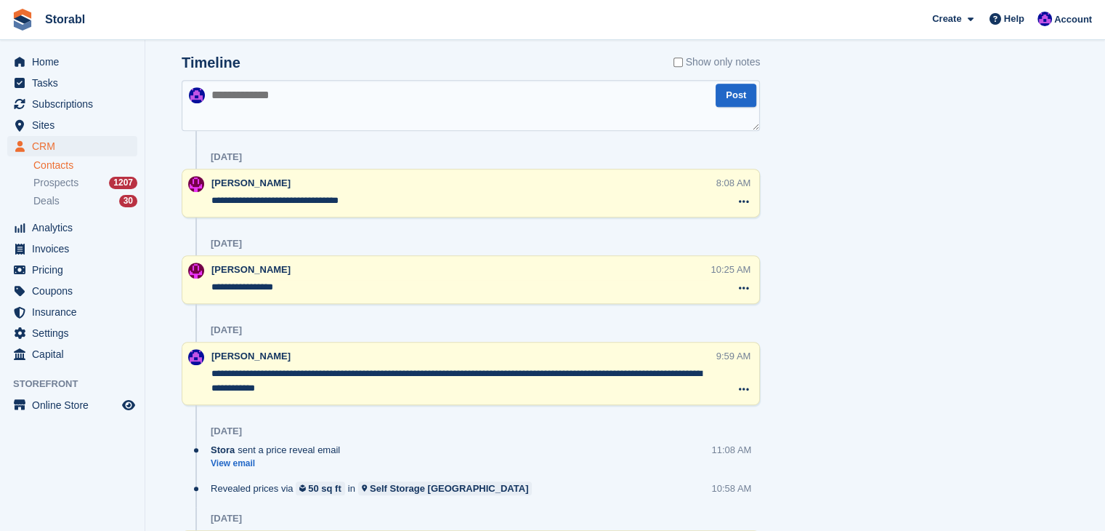
scroll to position [512, 0]
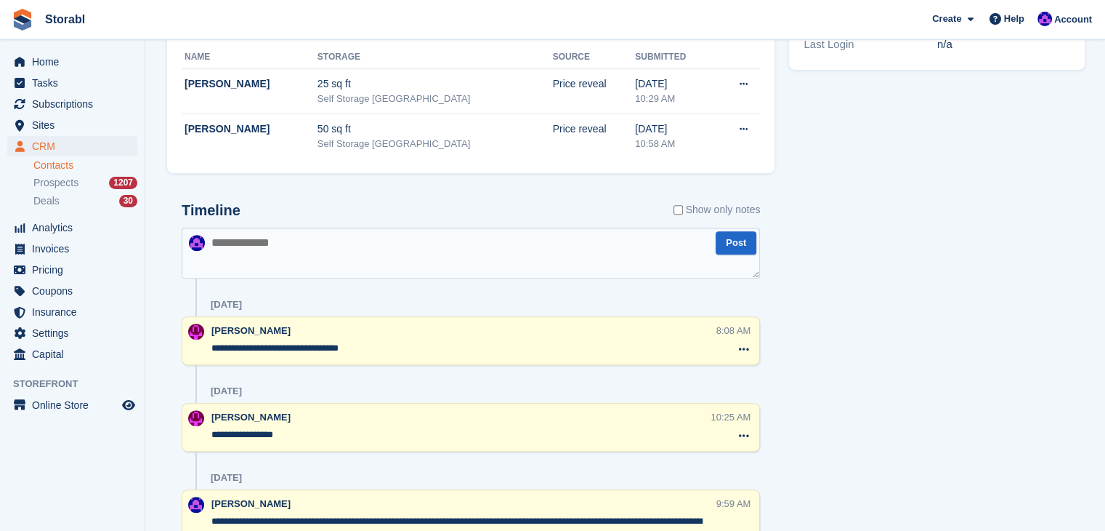
click at [286, 252] on textarea at bounding box center [471, 252] width 579 height 51
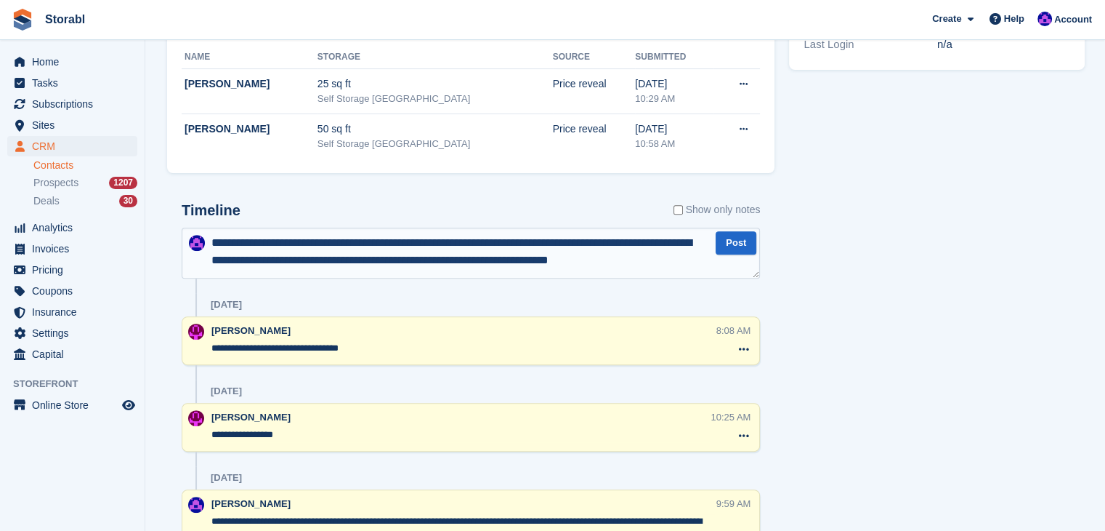
scroll to position [7, 0]
type textarea "**********"
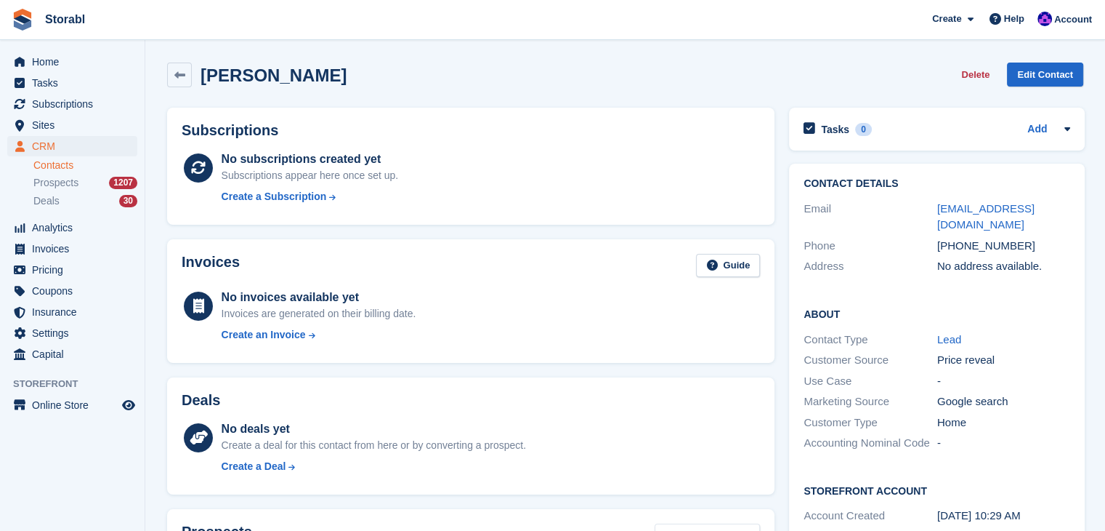
scroll to position [0, 0]
click at [1023, 120] on div "Tasks 0 Add" at bounding box center [937, 129] width 267 height 20
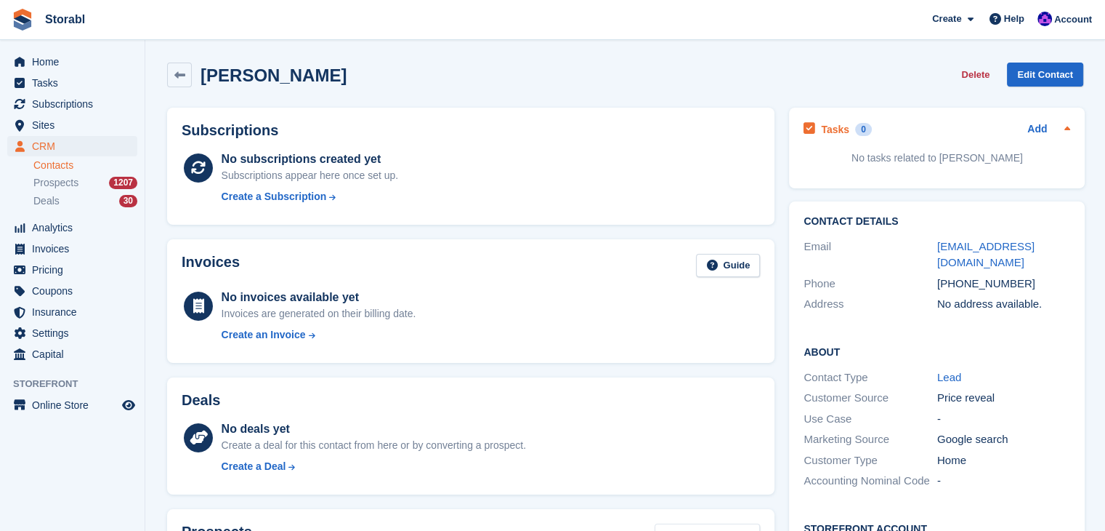
click at [1023, 129] on div "Tasks 0 Add" at bounding box center [937, 129] width 267 height 20
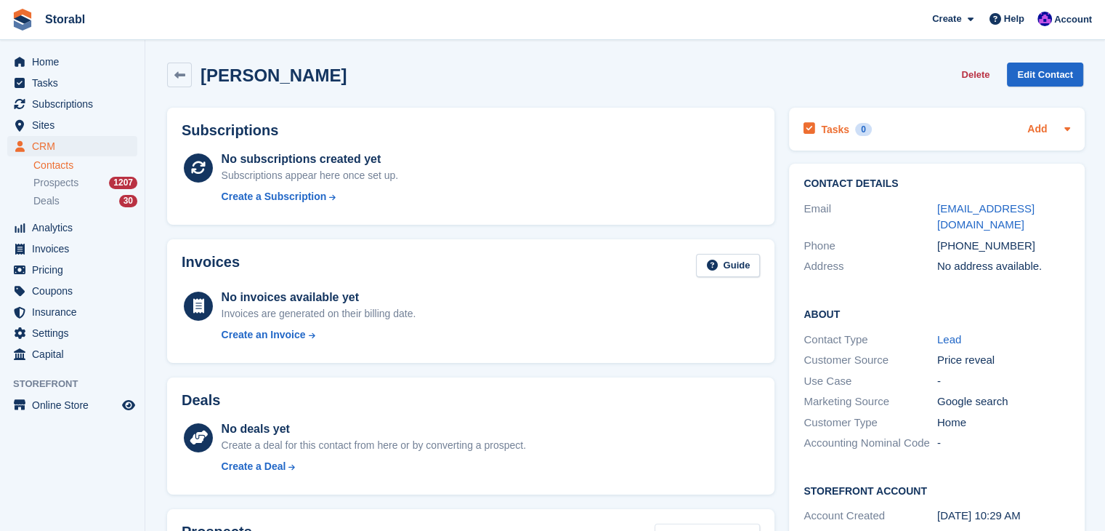
click at [1032, 129] on link "Add" at bounding box center [1038, 129] width 20 height 17
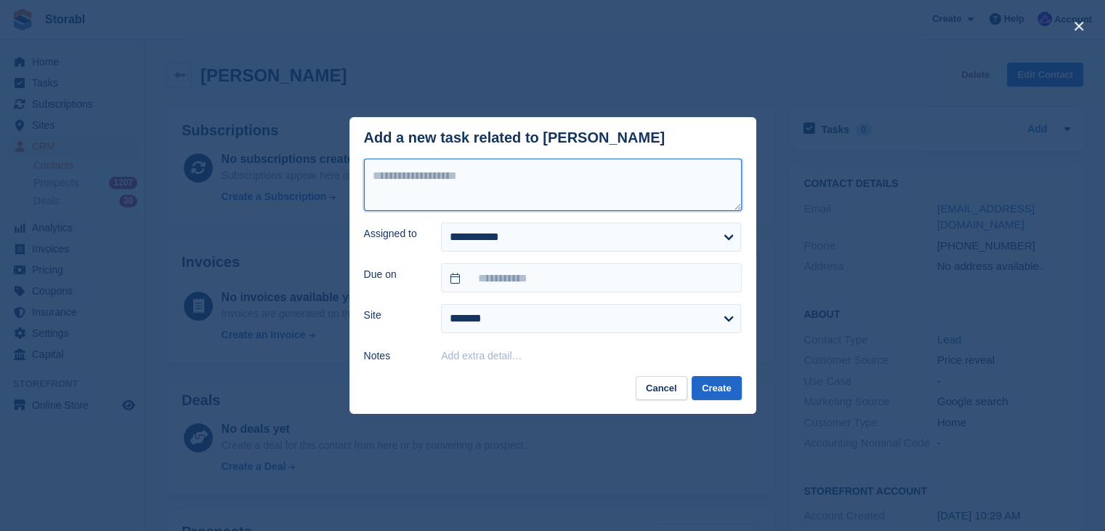
click at [465, 193] on textarea at bounding box center [553, 184] width 378 height 52
type textarea "**********"
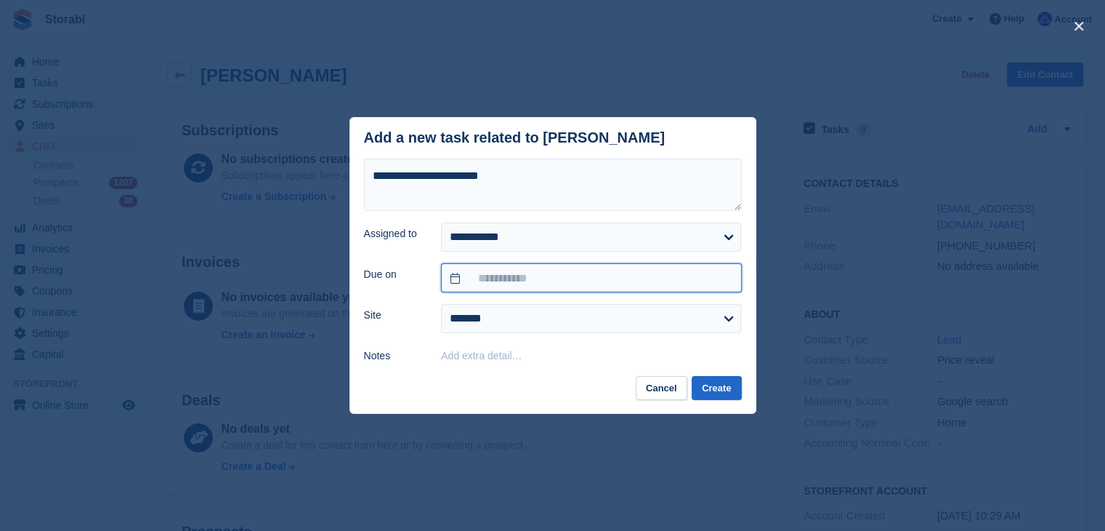
click at [499, 274] on input "text" at bounding box center [591, 277] width 300 height 29
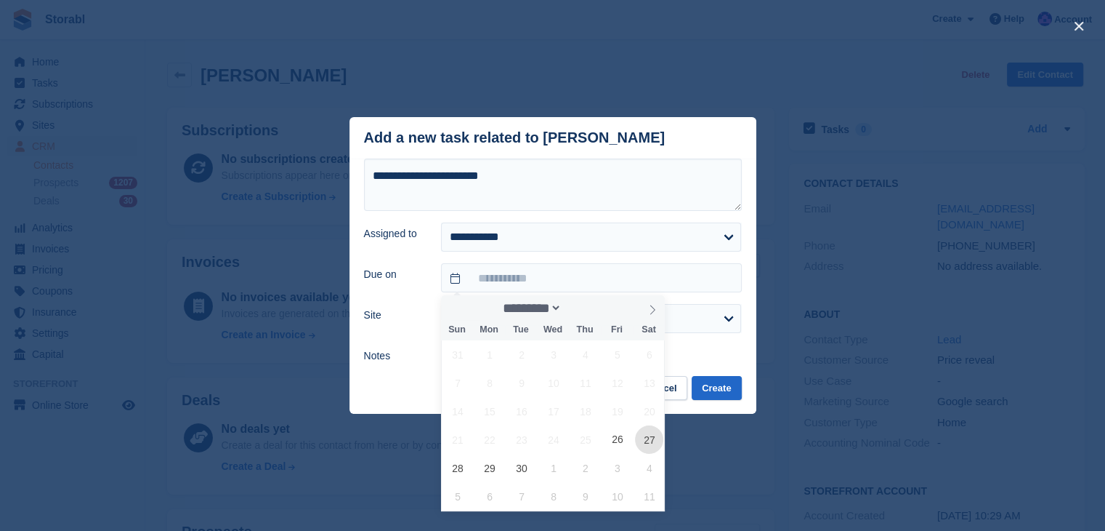
click at [642, 434] on span "27" at bounding box center [649, 439] width 28 height 28
type input "**********"
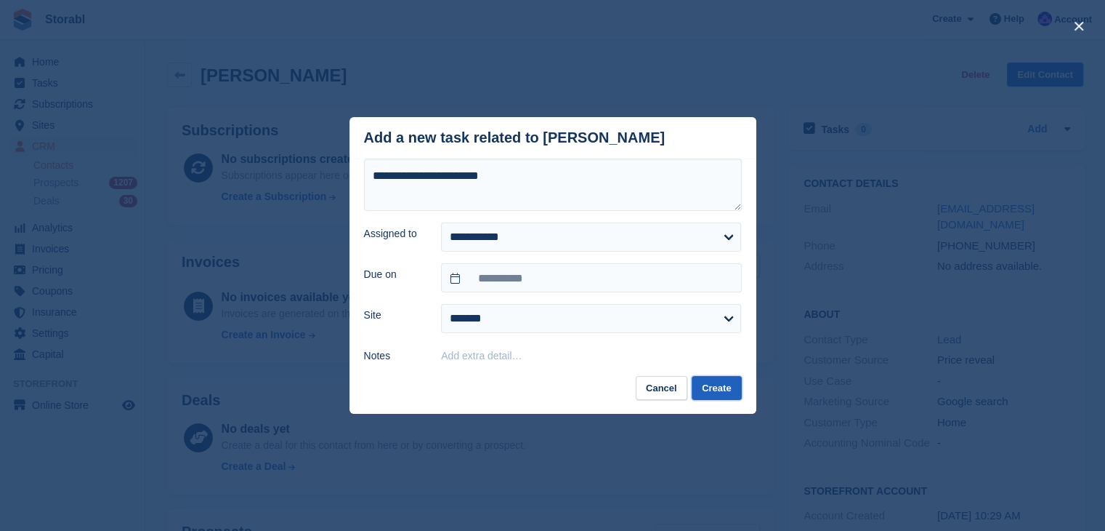
click at [733, 393] on button "Create" at bounding box center [716, 388] width 49 height 24
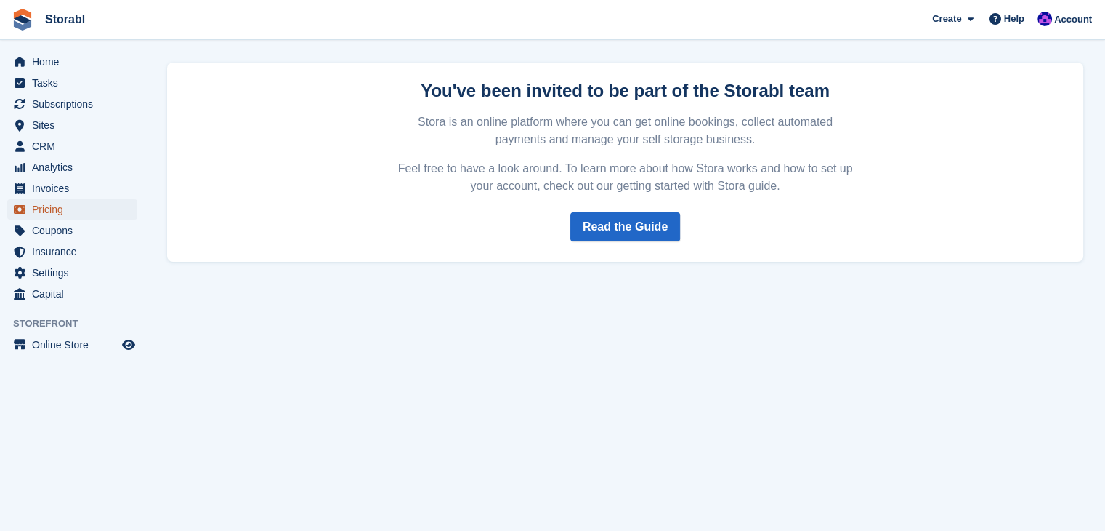
click at [64, 216] on span "Pricing" at bounding box center [75, 209] width 87 height 20
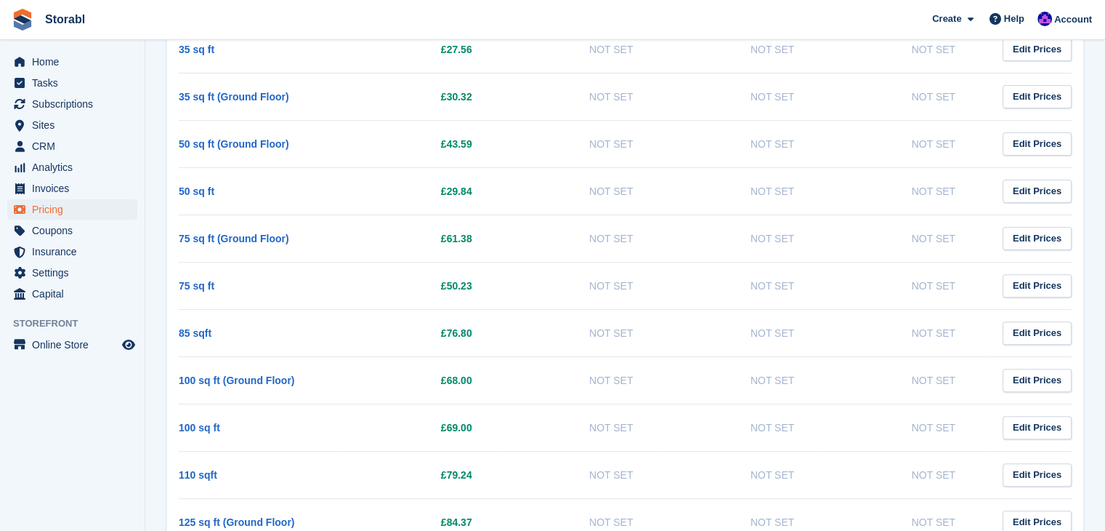
scroll to position [363, 0]
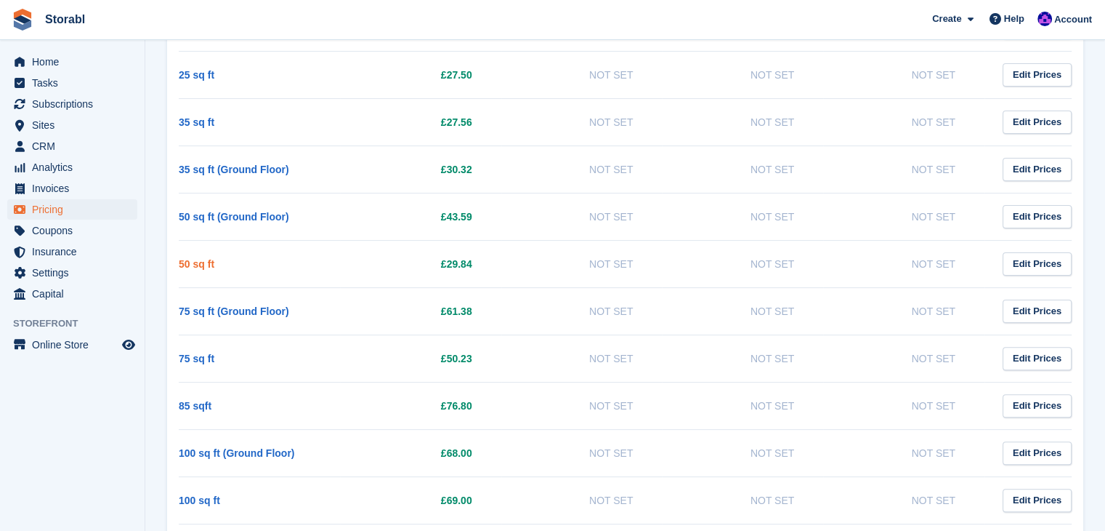
click at [205, 265] on link "50 sq ft" at bounding box center [197, 264] width 36 height 12
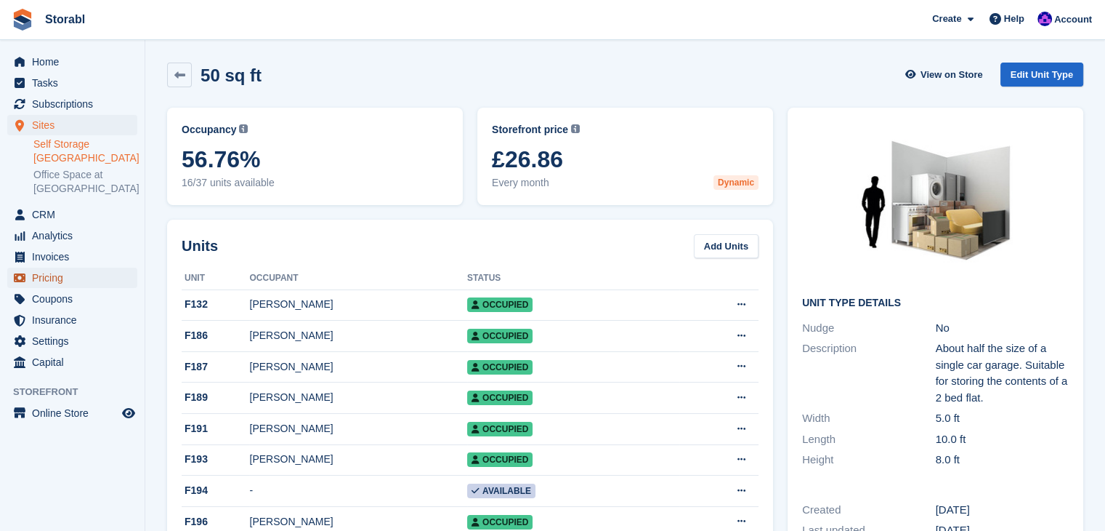
click at [42, 283] on span "Pricing" at bounding box center [75, 277] width 87 height 20
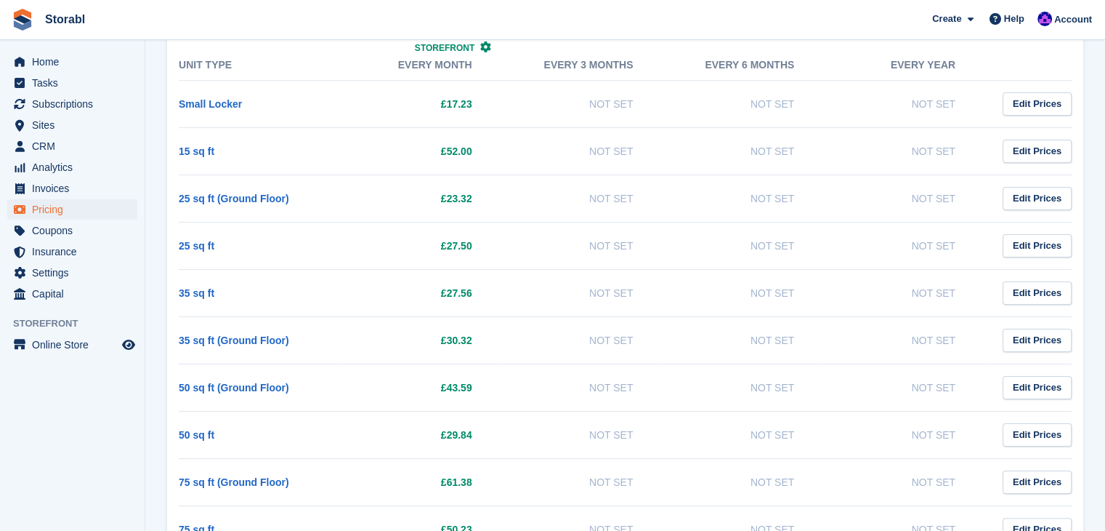
scroll to position [218, 0]
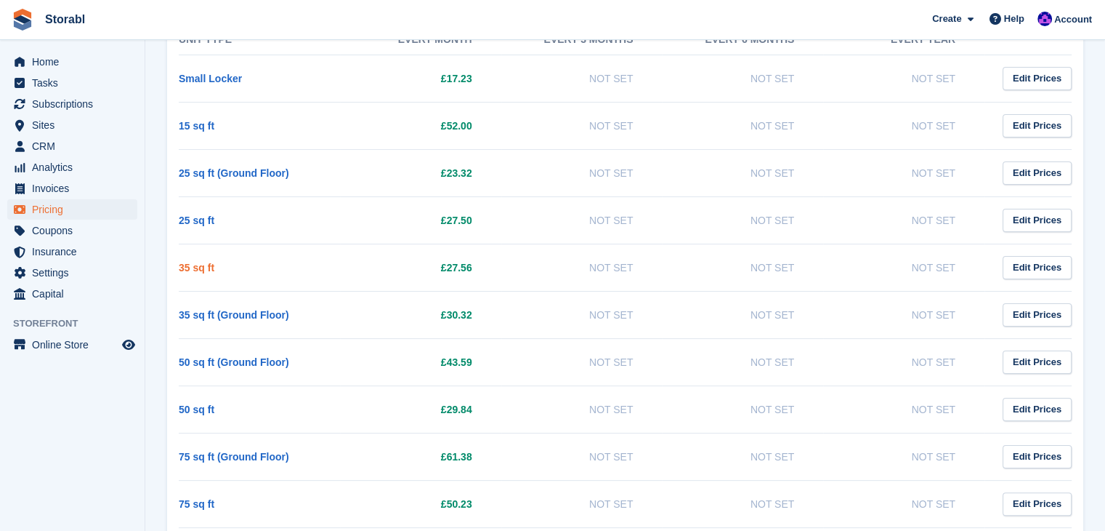
click at [208, 267] on link "35 sq ft" at bounding box center [197, 268] width 36 height 12
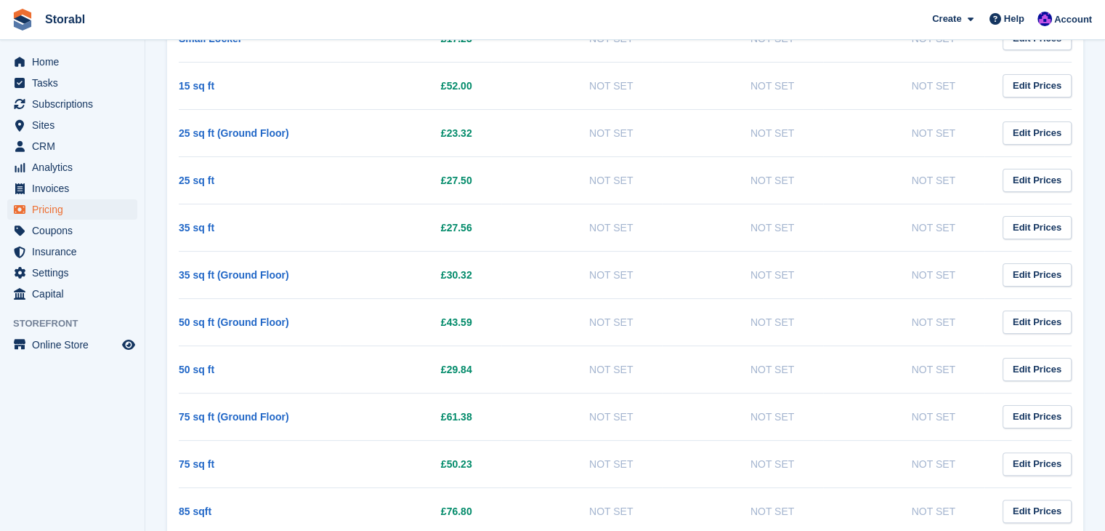
scroll to position [291, 0]
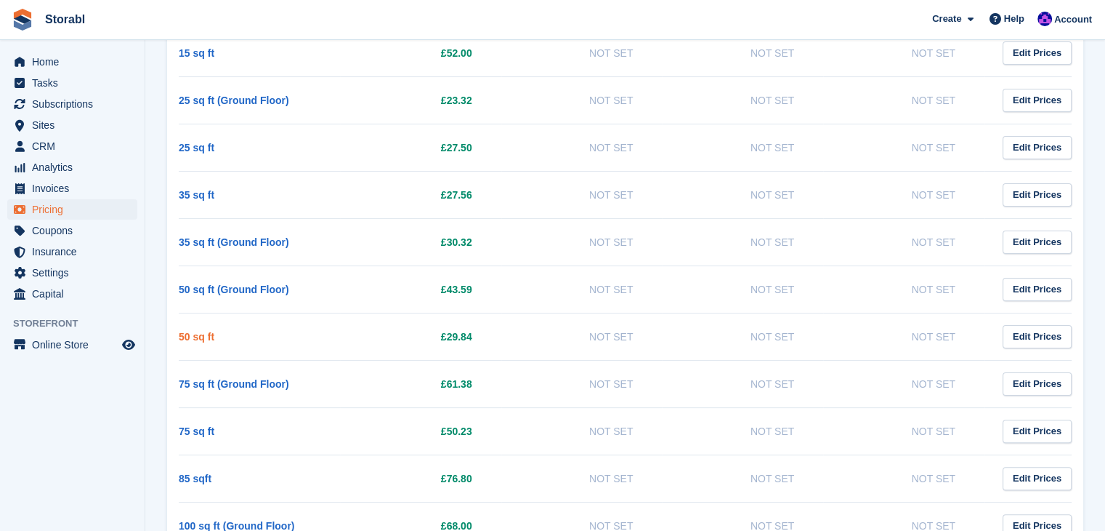
click at [209, 332] on link "50 sq ft" at bounding box center [197, 337] width 36 height 12
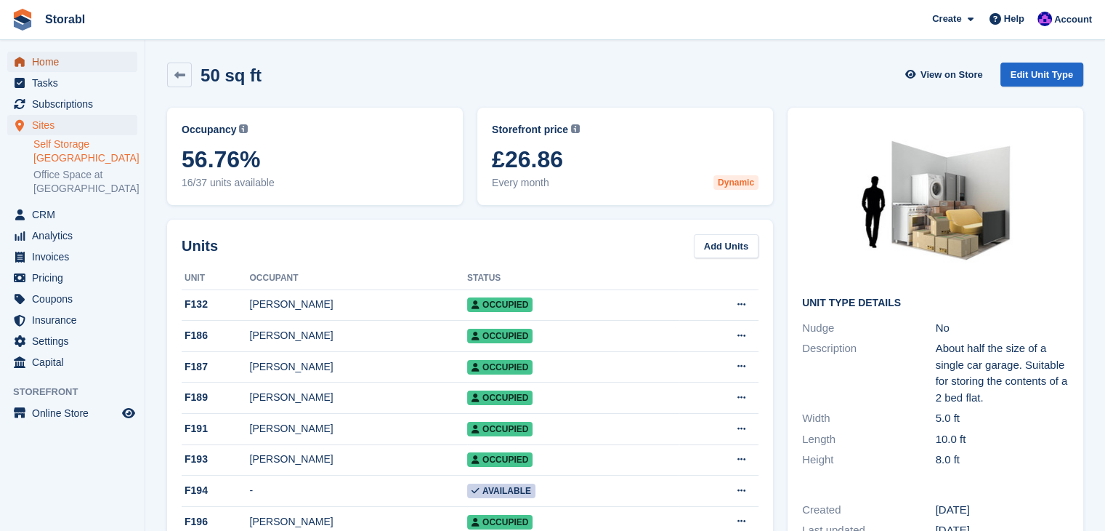
click at [65, 59] on span "Home" at bounding box center [75, 62] width 87 height 20
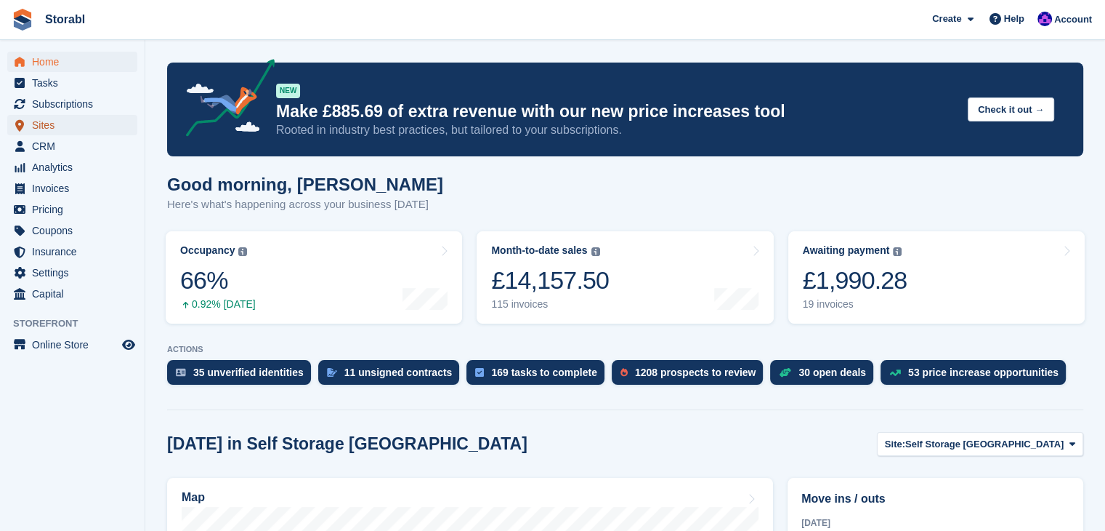
click at [57, 124] on span "Sites" at bounding box center [75, 125] width 87 height 20
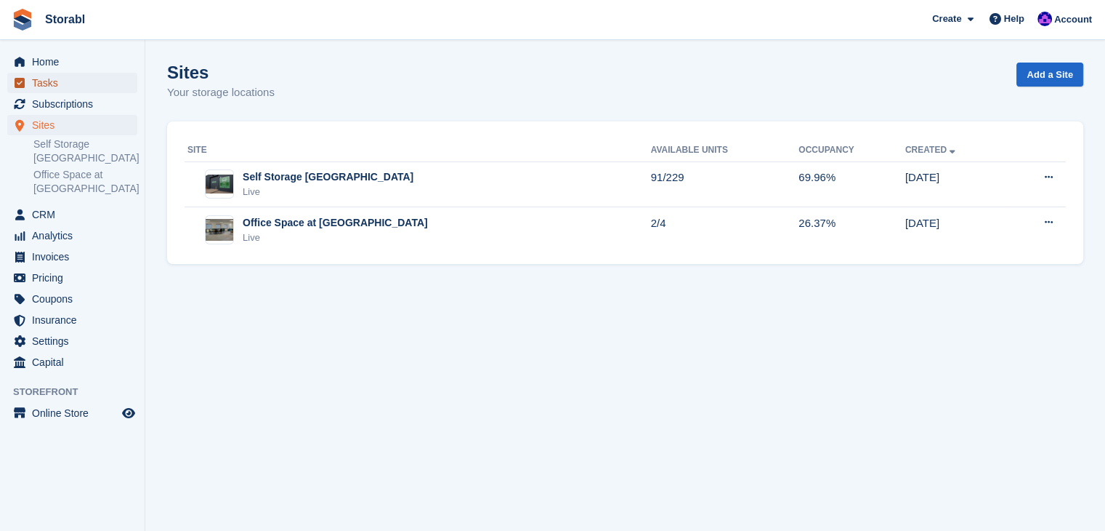
click at [54, 85] on span "Tasks" at bounding box center [75, 83] width 87 height 20
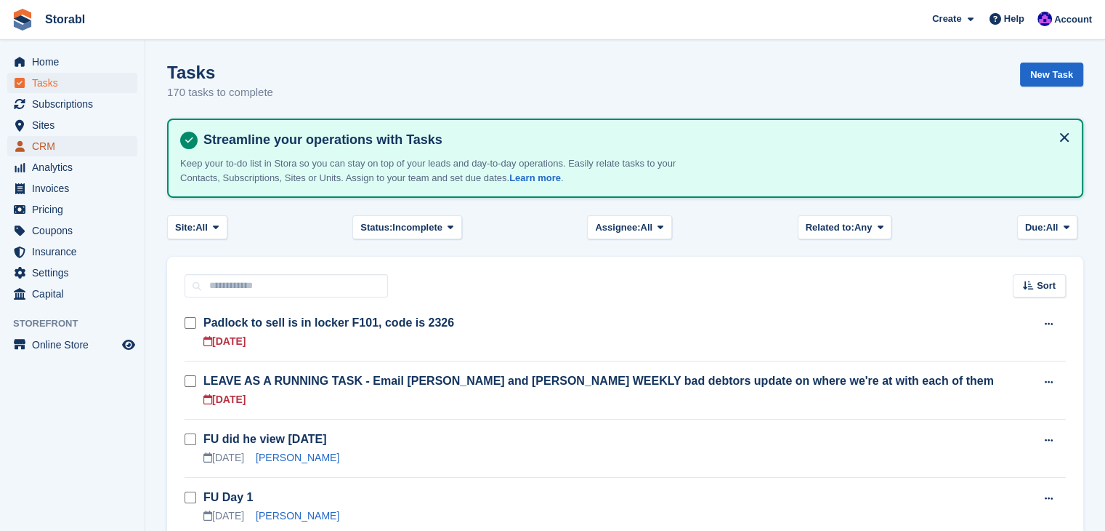
click at [49, 140] on span "CRM" at bounding box center [75, 146] width 87 height 20
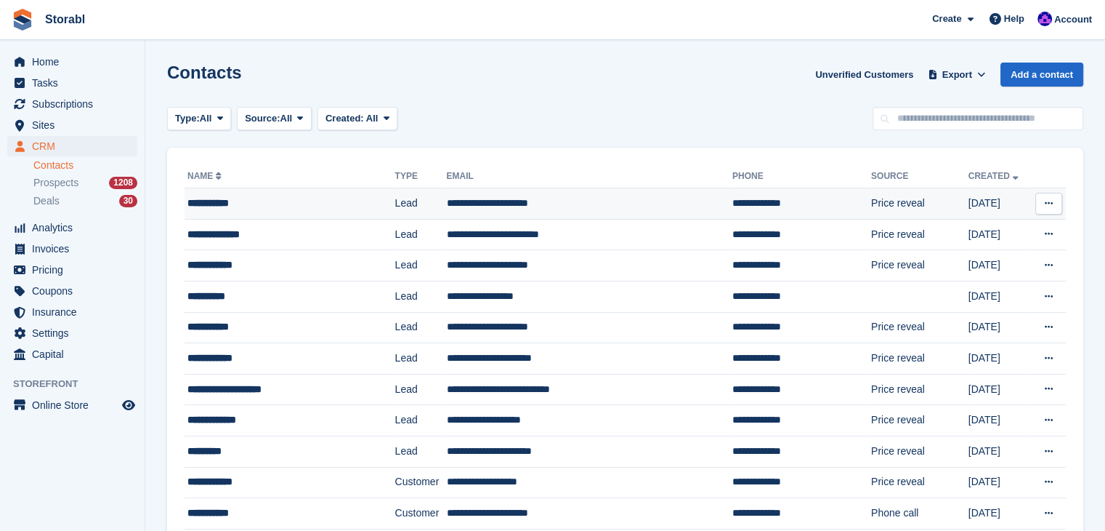
click at [235, 196] on div "**********" at bounding box center [276, 203] width 177 height 15
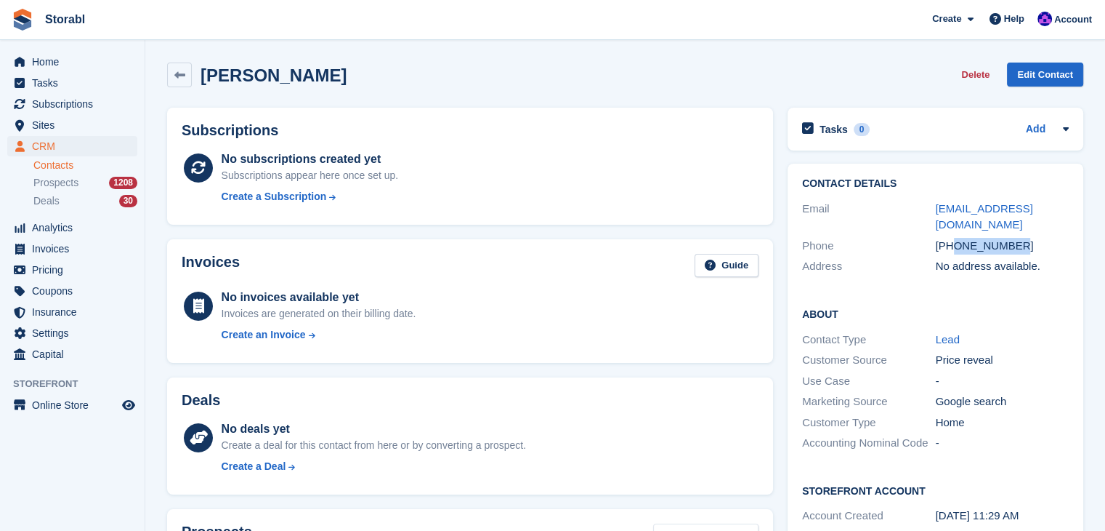
drag, startPoint x: 1023, startPoint y: 227, endPoint x: 954, endPoint y: 230, distance: 69.1
click at [954, 238] on div "[PHONE_NUMBER]" at bounding box center [1003, 246] width 134 height 17
copy div "7967963728"
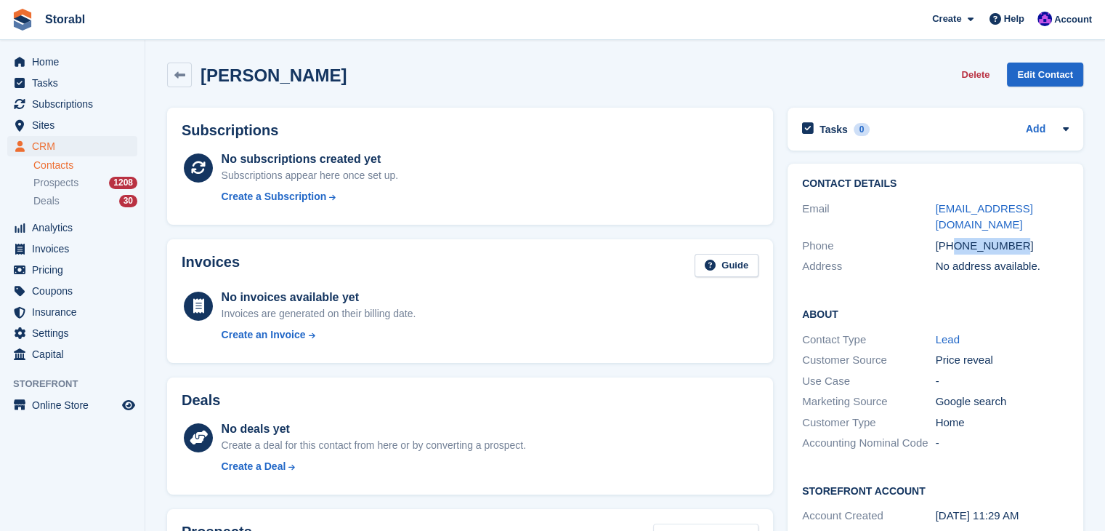
scroll to position [363, 0]
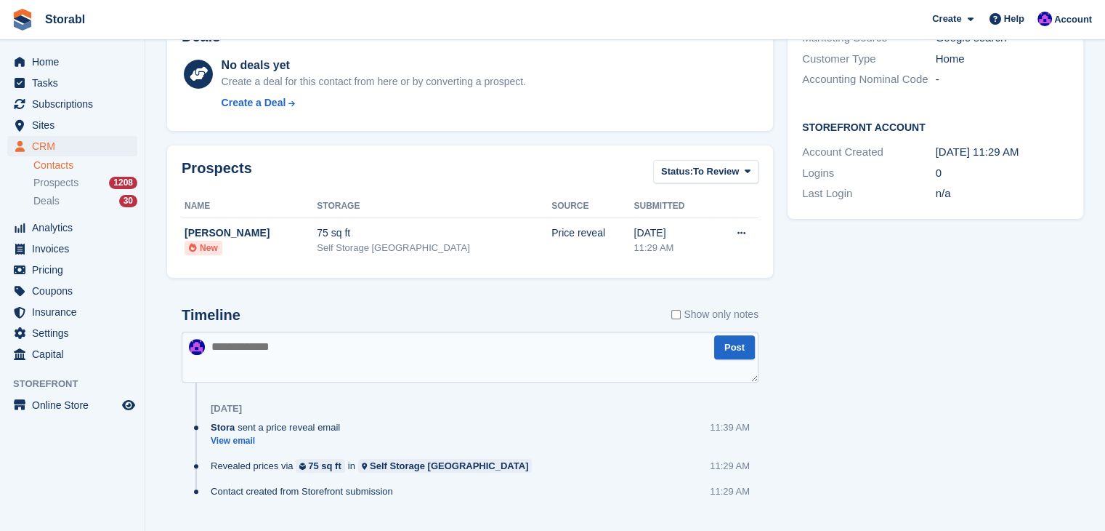
click at [355, 342] on textarea at bounding box center [470, 356] width 577 height 51
type textarea "**********"
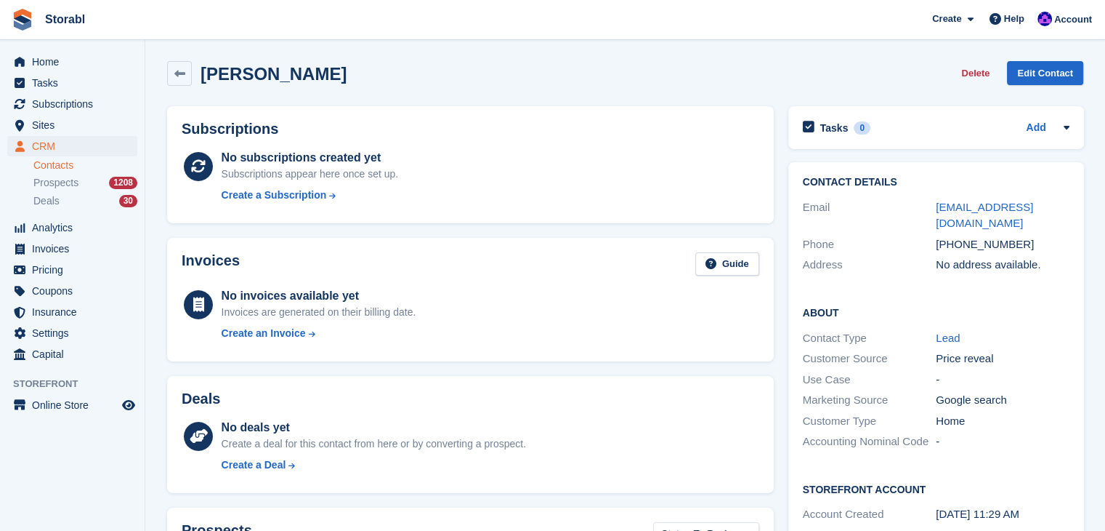
scroll to position [0, 0]
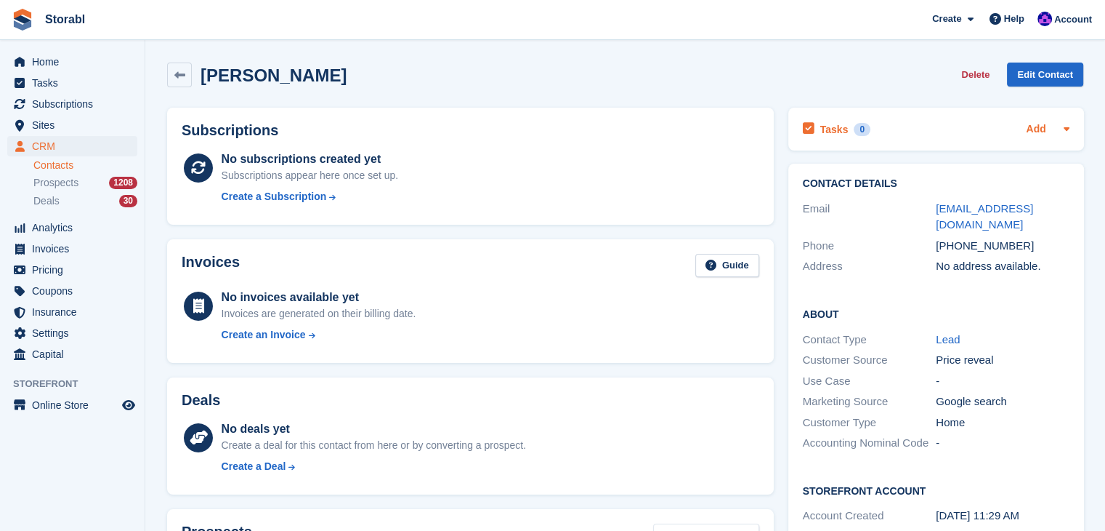
click at [1042, 127] on link "Add" at bounding box center [1036, 129] width 20 height 17
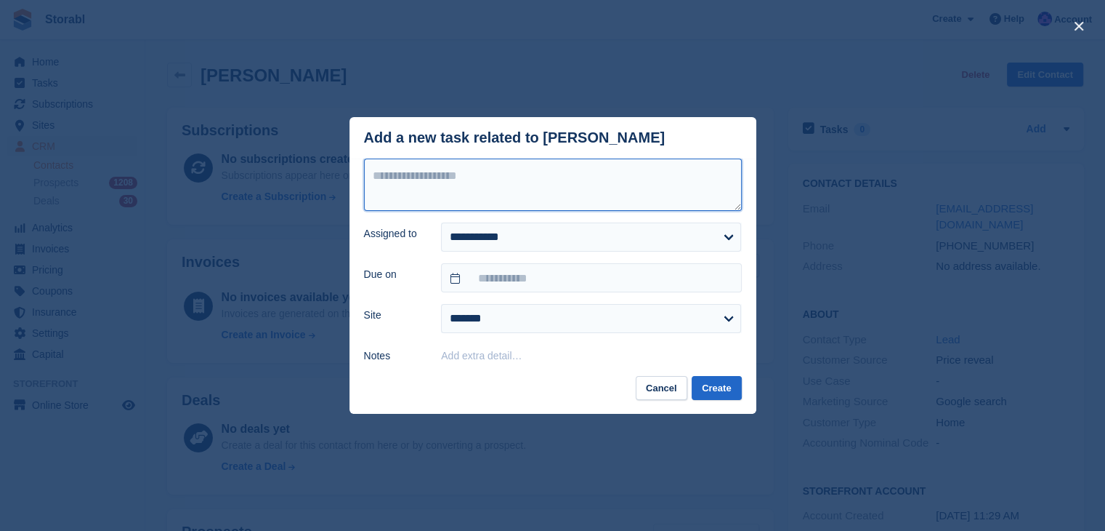
click at [523, 178] on textarea at bounding box center [553, 184] width 378 height 52
type textarea "********"
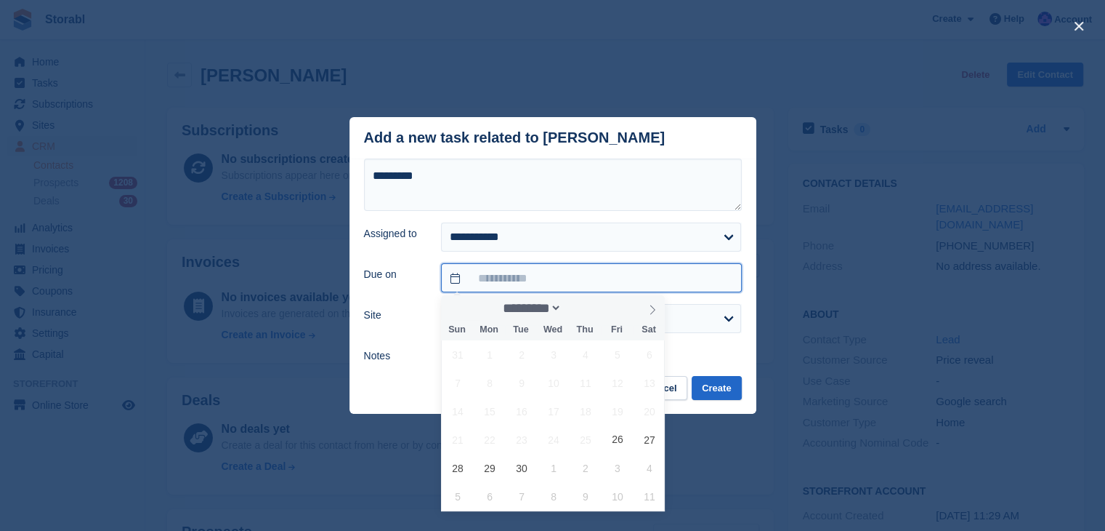
click at [520, 270] on input "text" at bounding box center [591, 277] width 300 height 29
click at [641, 446] on span "27" at bounding box center [649, 439] width 28 height 28
type input "**********"
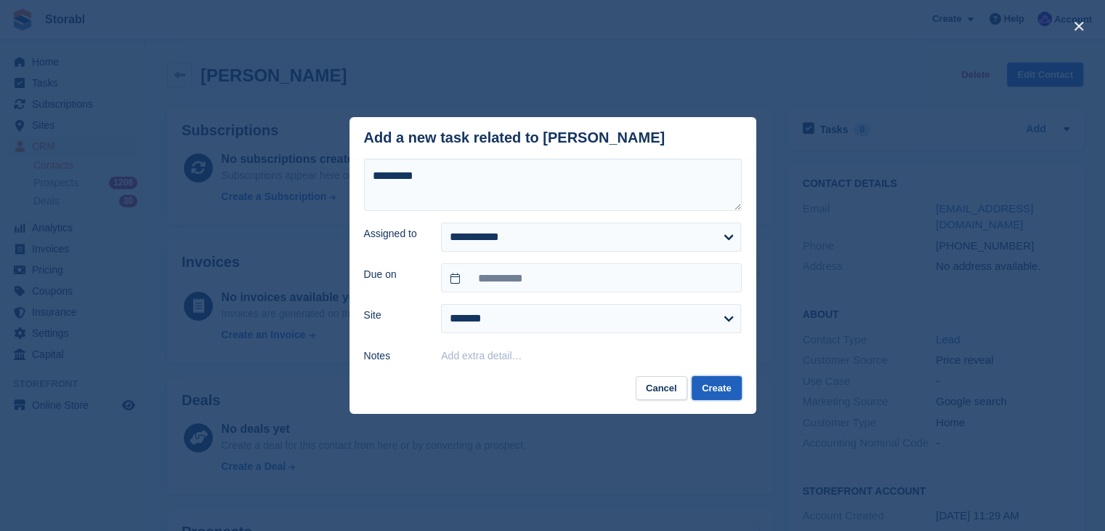
click at [704, 379] on button "Create" at bounding box center [716, 388] width 49 height 24
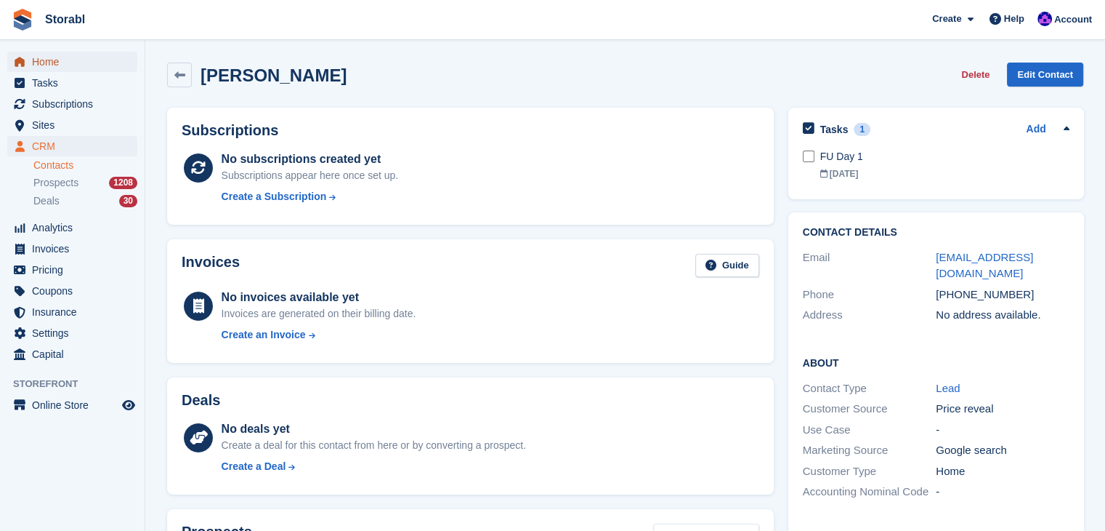
click at [90, 67] on span "Home" at bounding box center [75, 62] width 87 height 20
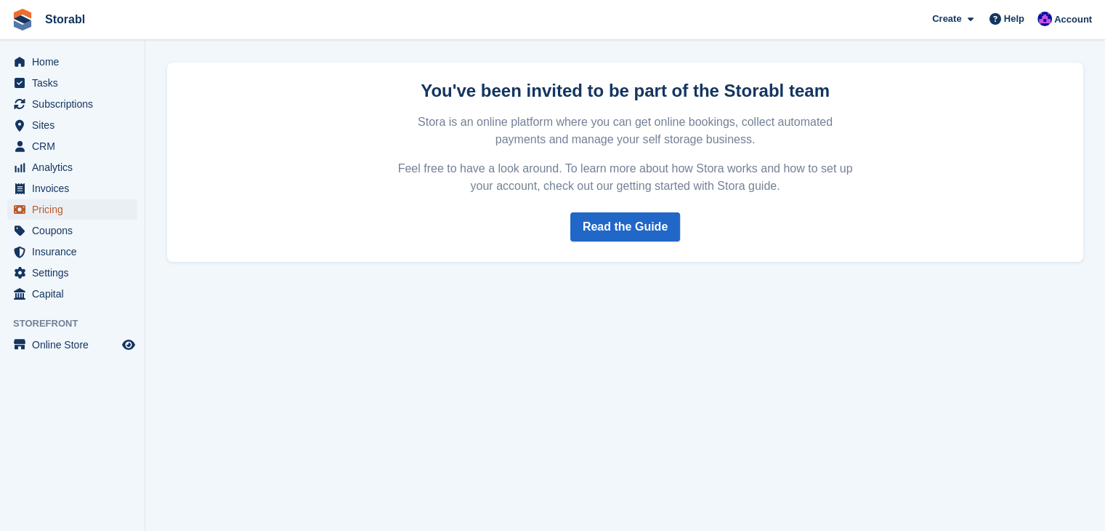
click at [52, 216] on span "Pricing" at bounding box center [75, 209] width 87 height 20
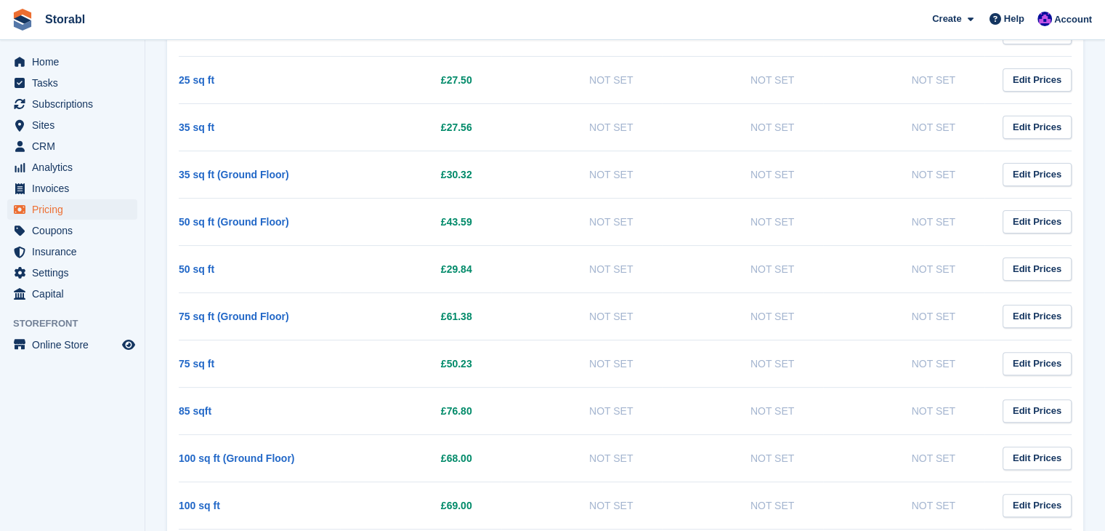
scroll to position [363, 0]
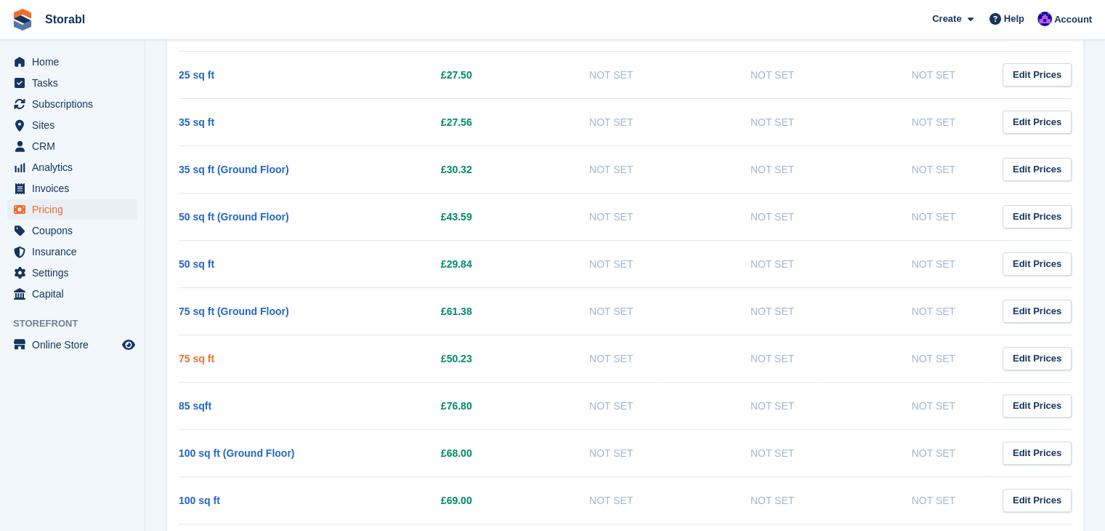
click at [210, 356] on link "75 sq ft" at bounding box center [197, 359] width 36 height 12
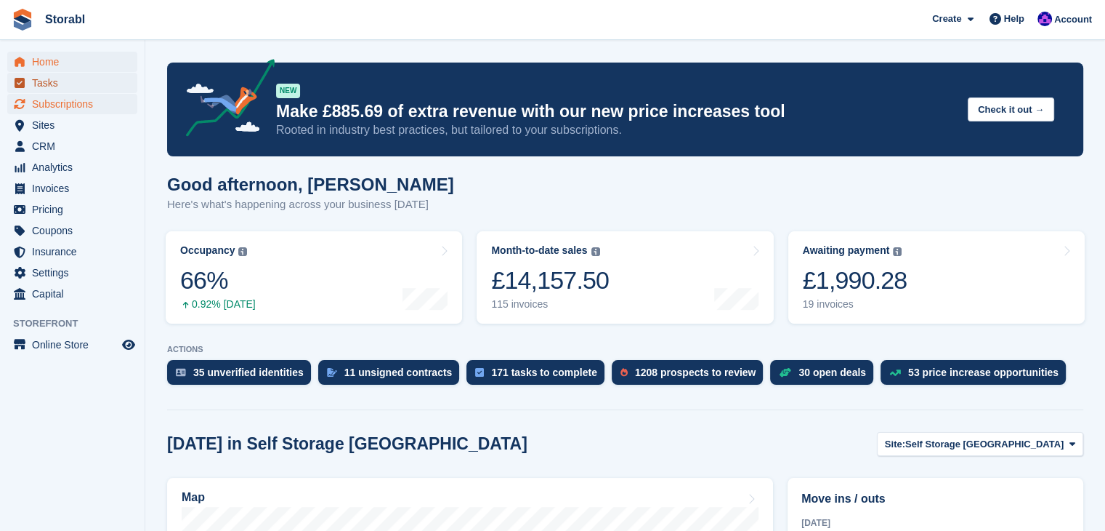
drag, startPoint x: 90, startPoint y: 84, endPoint x: 97, endPoint y: 94, distance: 12.5
click at [90, 84] on span "Tasks" at bounding box center [75, 83] width 87 height 20
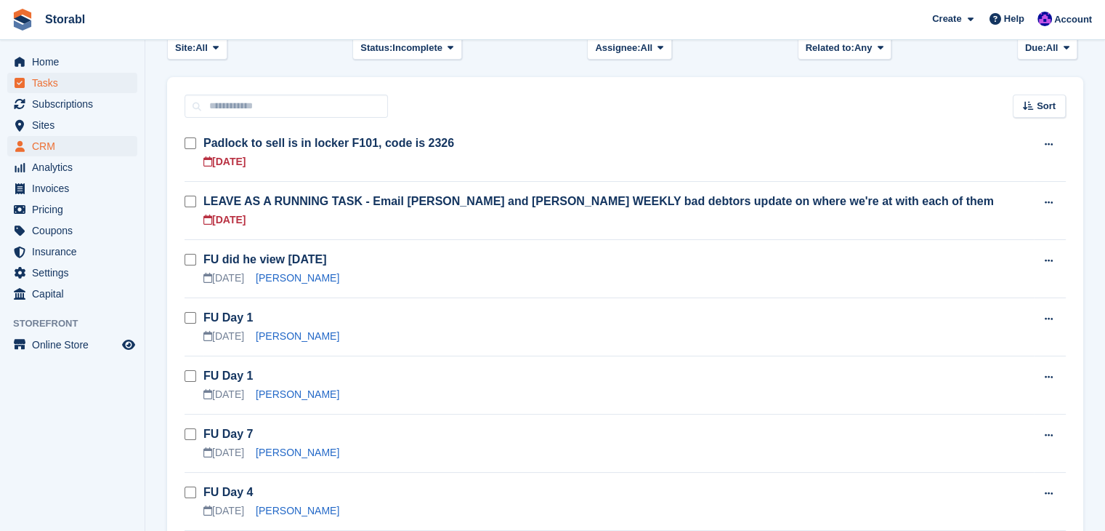
scroll to position [145, 0]
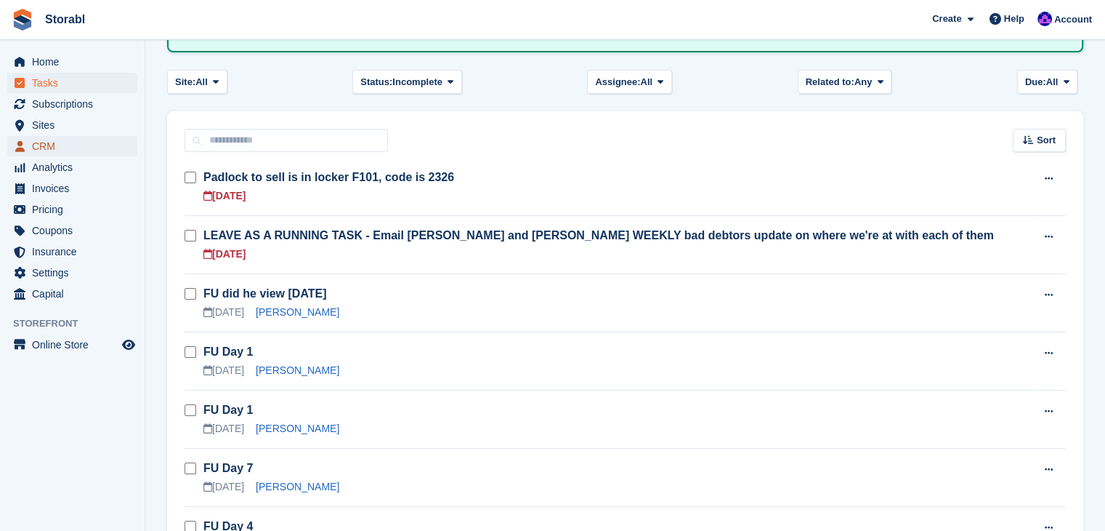
click at [89, 149] on span "CRM" at bounding box center [75, 146] width 87 height 20
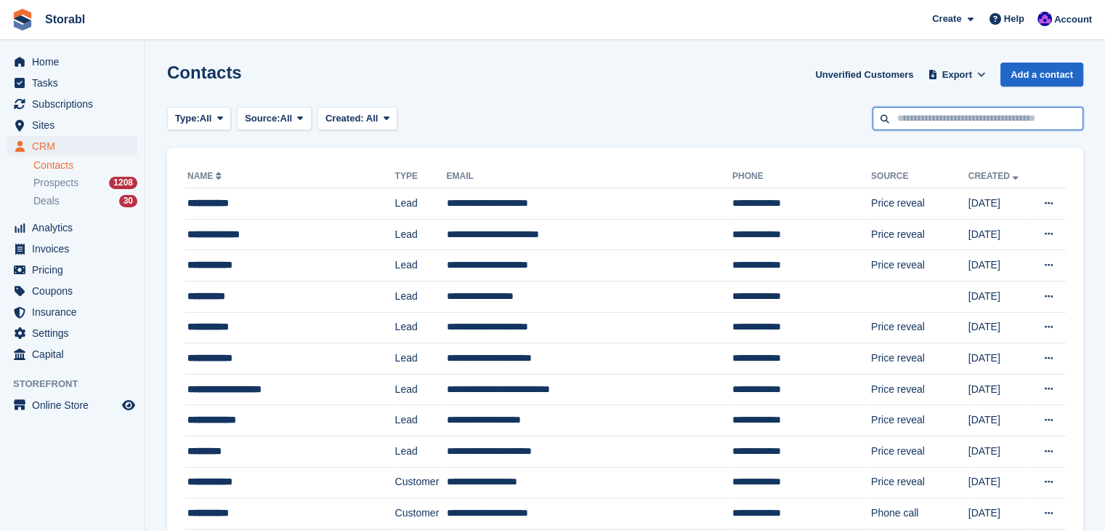
click at [906, 119] on input "text" at bounding box center [978, 119] width 211 height 24
click at [451, 73] on div "Contacts Unverified Customers Export Export Contacts Export a CSV of all Contac…" at bounding box center [625, 83] width 917 height 41
